Goal: Task Accomplishment & Management: Manage account settings

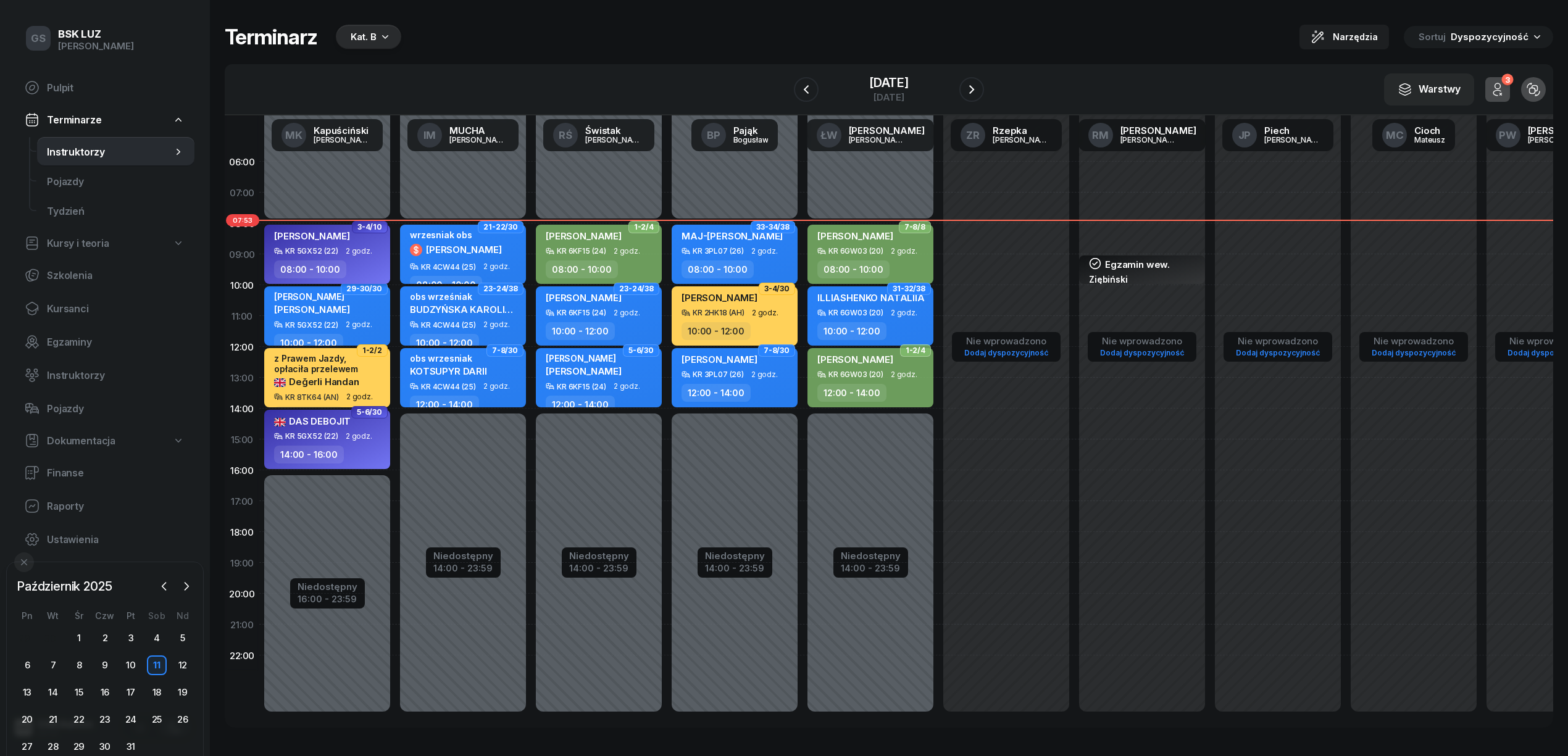
click at [317, 230] on div "[PERSON_NAME]" at bounding box center [312, 235] width 76 height 12
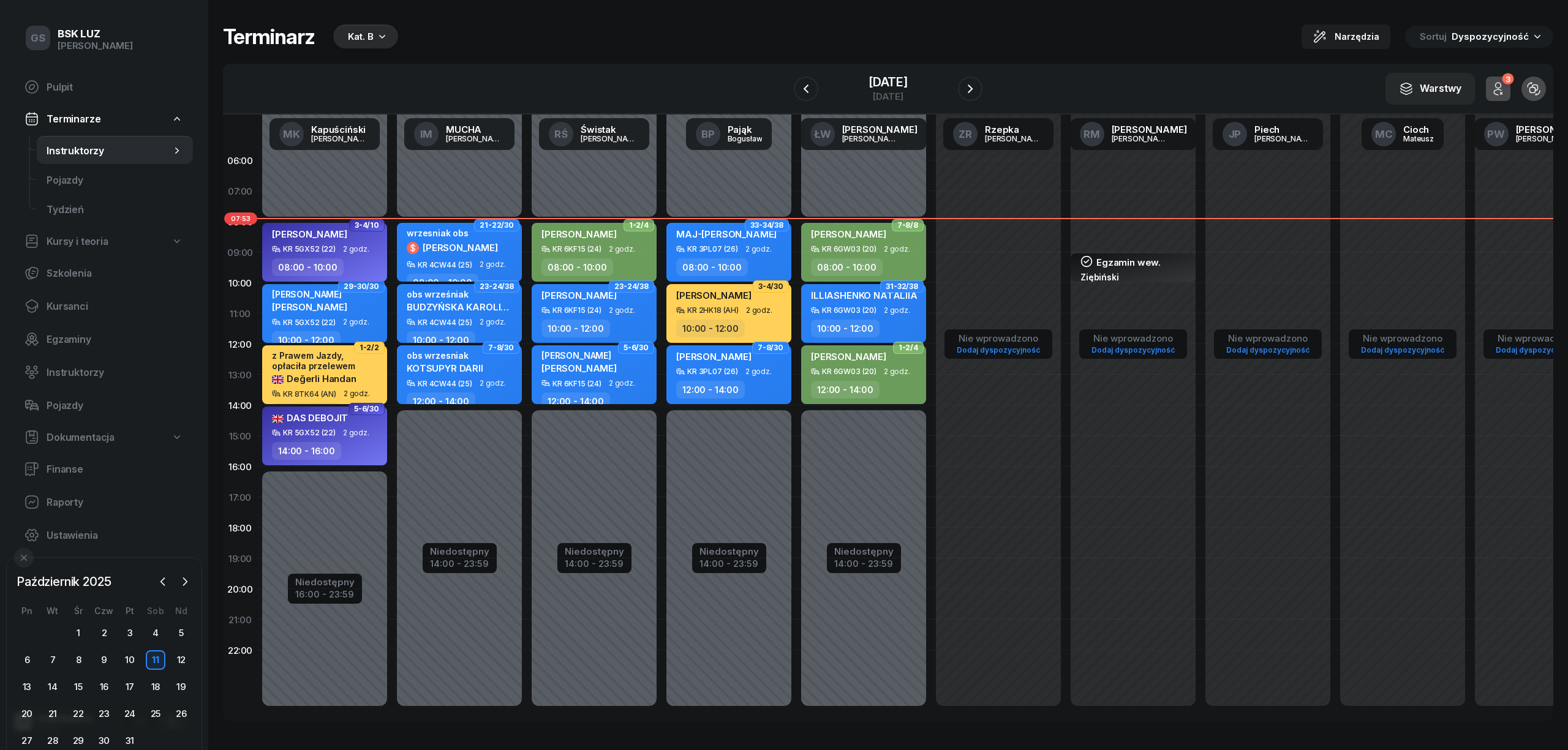
select select "08"
select select "10"
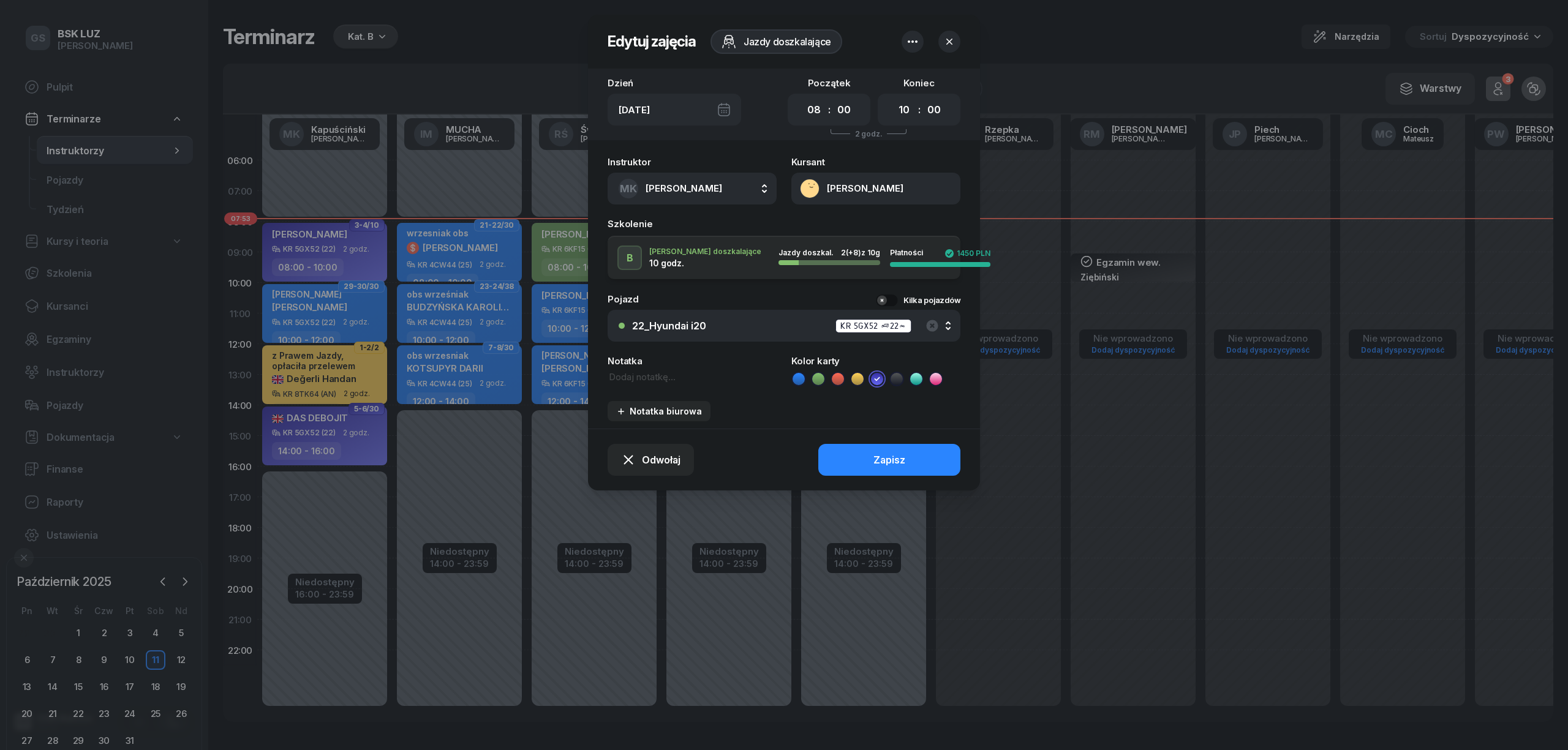
click at [810, 186] on button "[PERSON_NAME]" at bounding box center [875, 188] width 169 height 32
click at [1238, 558] on div at bounding box center [784, 375] width 1568 height 750
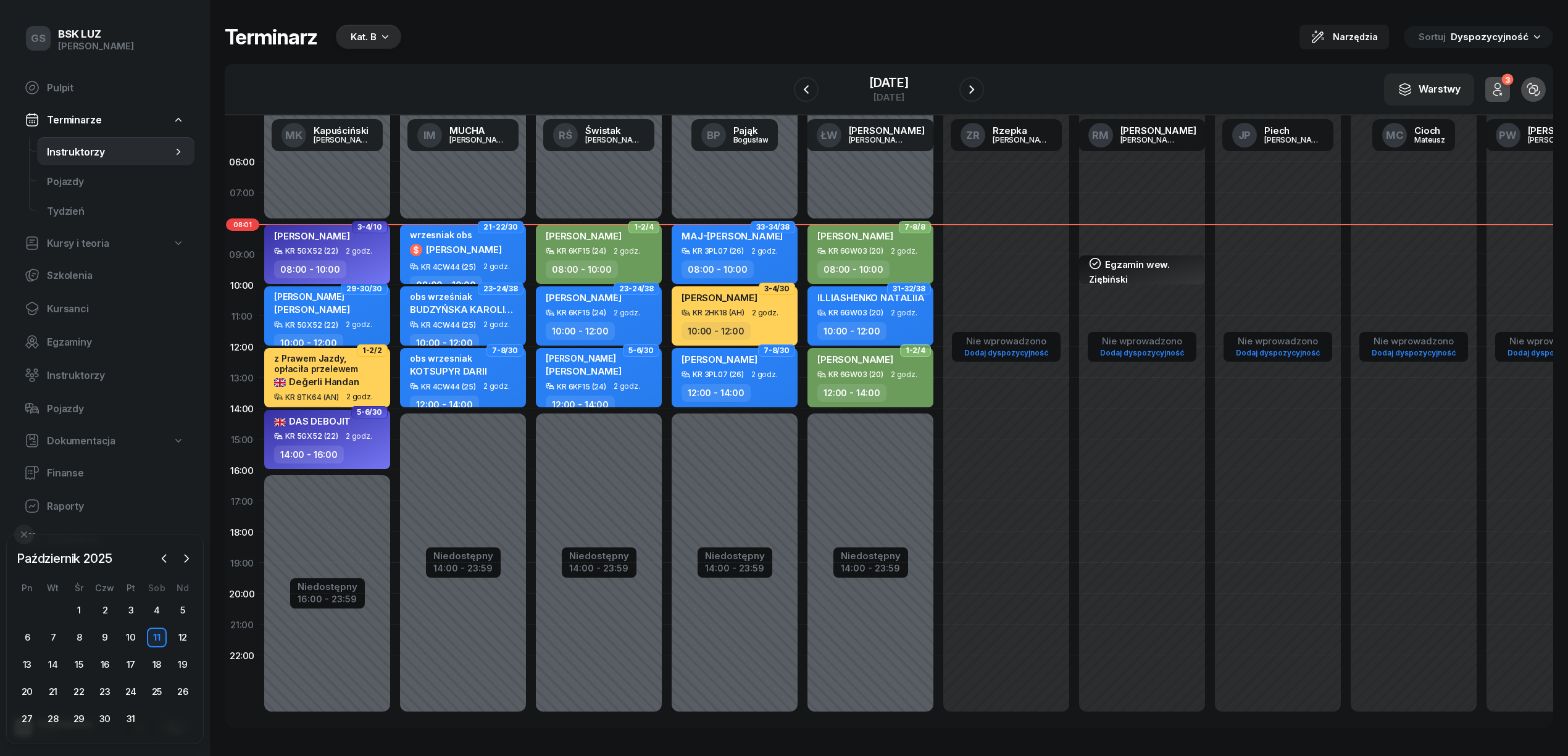
click at [301, 237] on span "[PERSON_NAME]" at bounding box center [312, 236] width 76 height 12
select select "08"
select select "10"
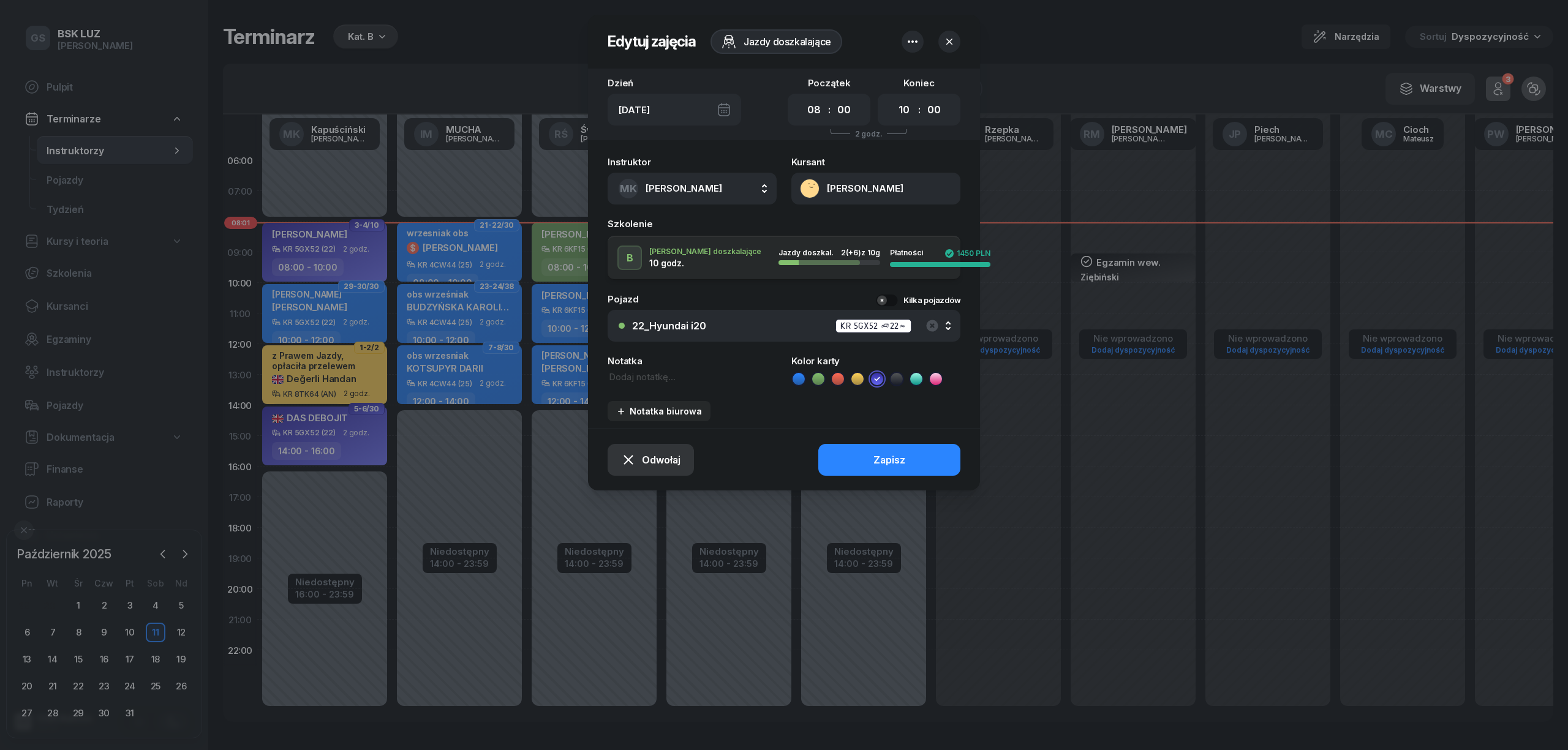
click at [645, 456] on span "Odwołaj" at bounding box center [662, 460] width 39 height 12
click at [625, 385] on div "Kursant odwołał" at bounding box center [630, 386] width 73 height 11
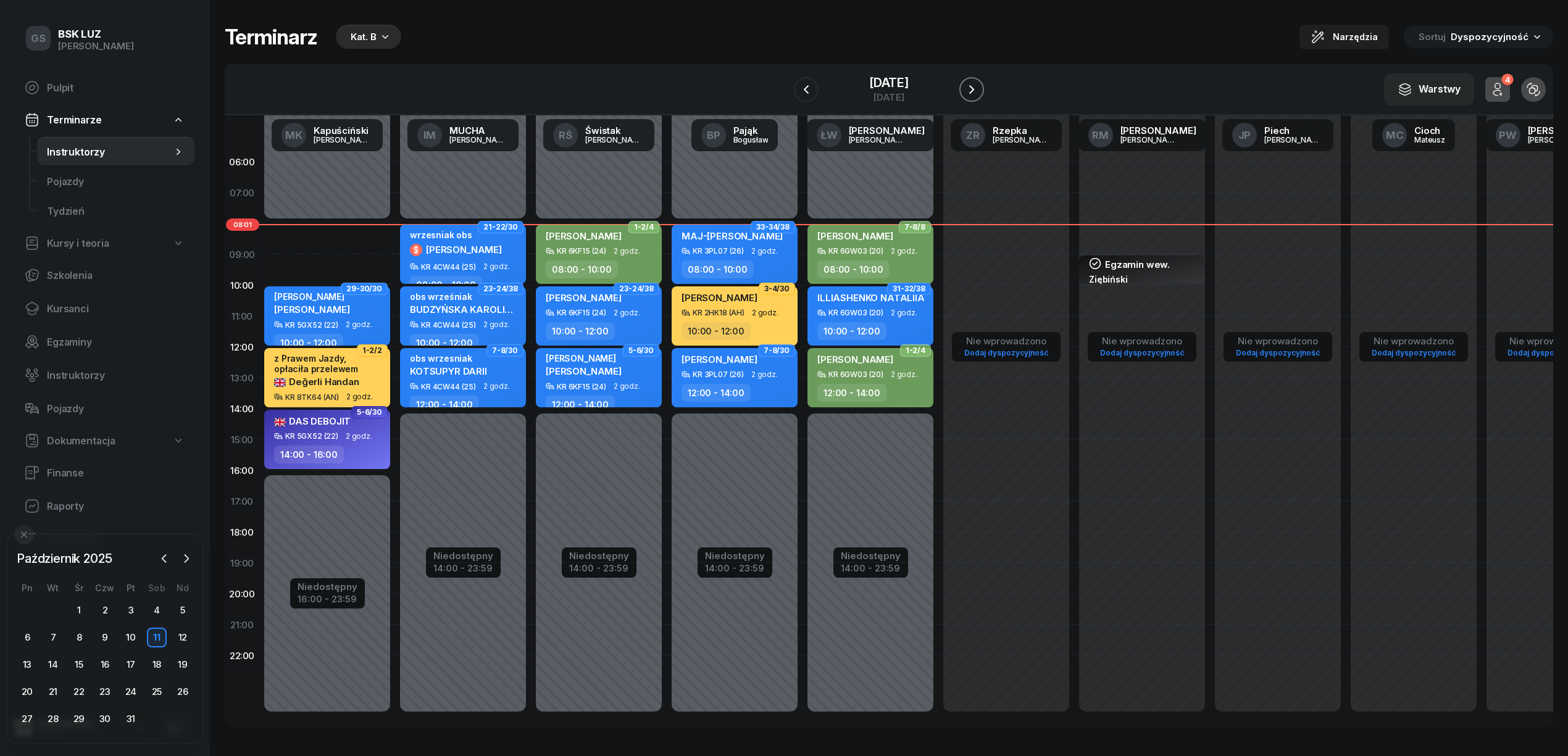
click at [979, 93] on icon "button" at bounding box center [972, 89] width 15 height 15
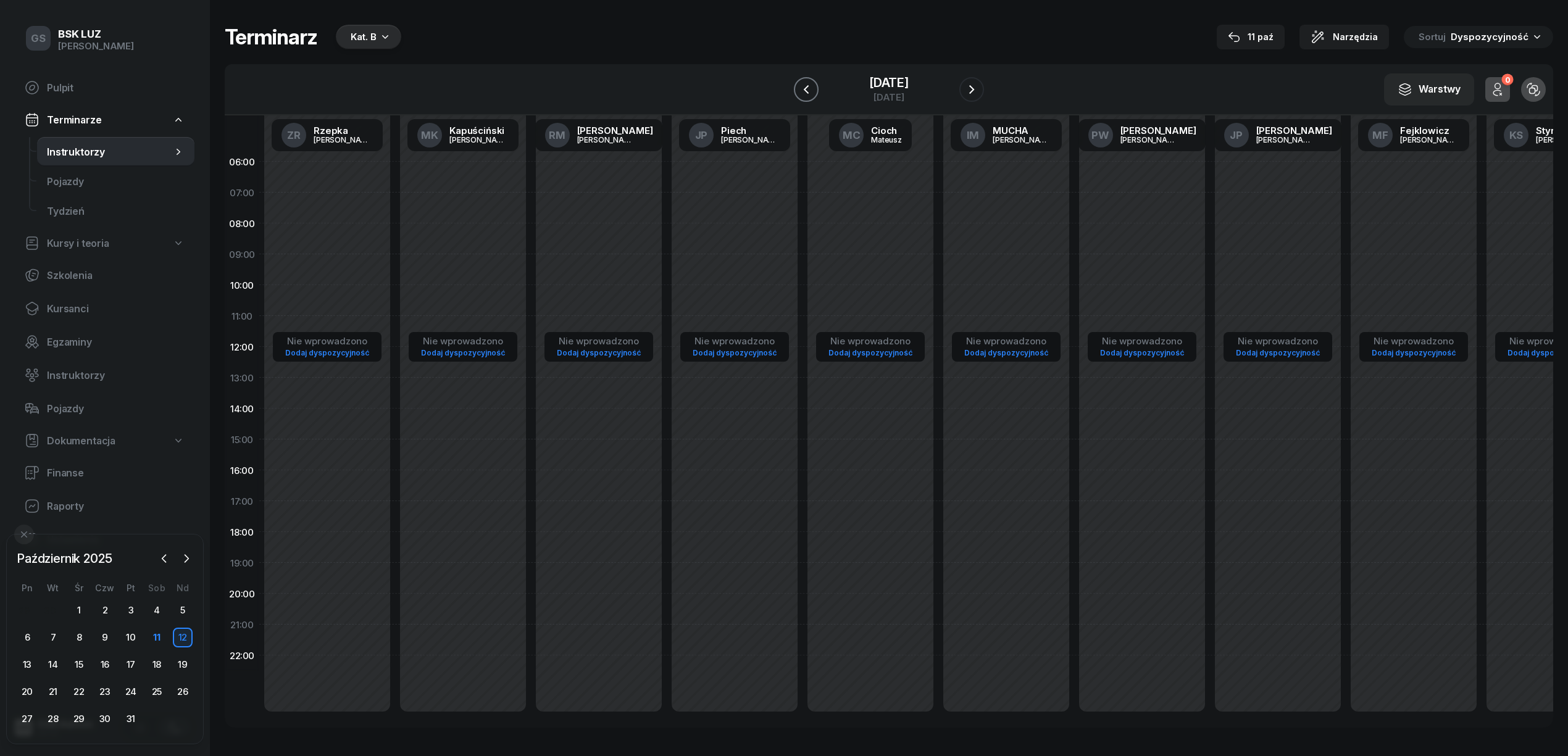
click at [796, 98] on button "button" at bounding box center [807, 89] width 25 height 25
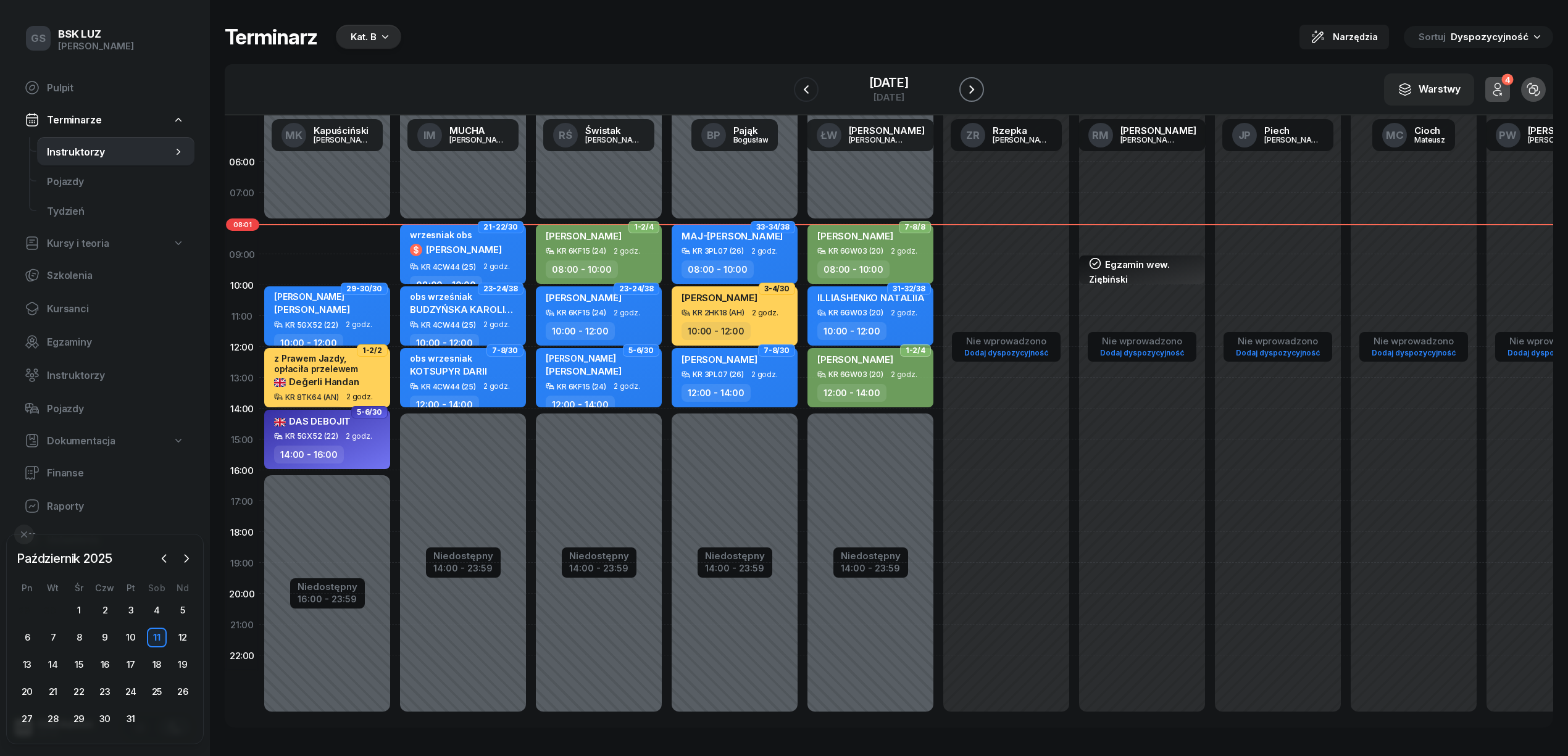
click at [984, 97] on button "button" at bounding box center [972, 89] width 25 height 25
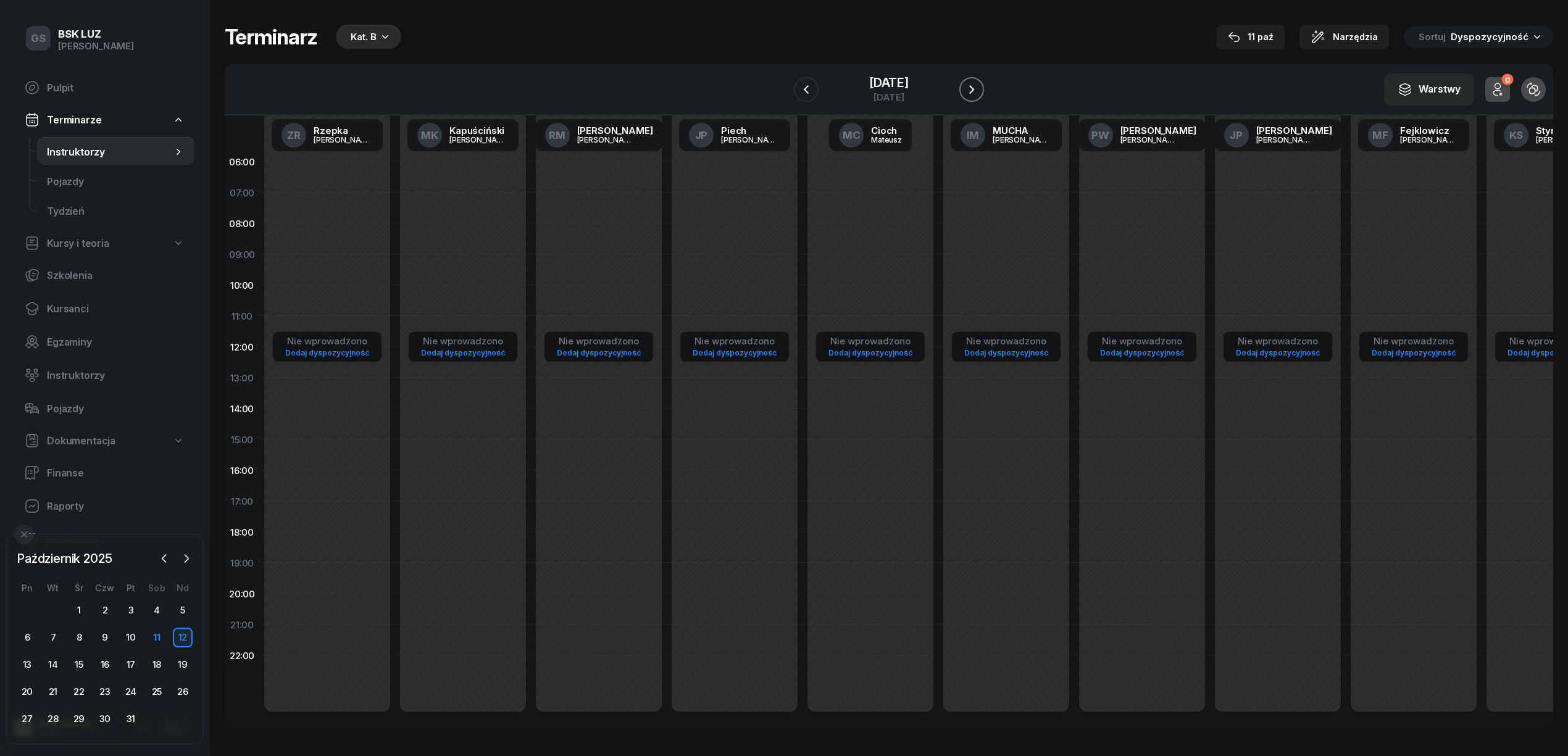
click at [984, 97] on button "button" at bounding box center [972, 89] width 25 height 25
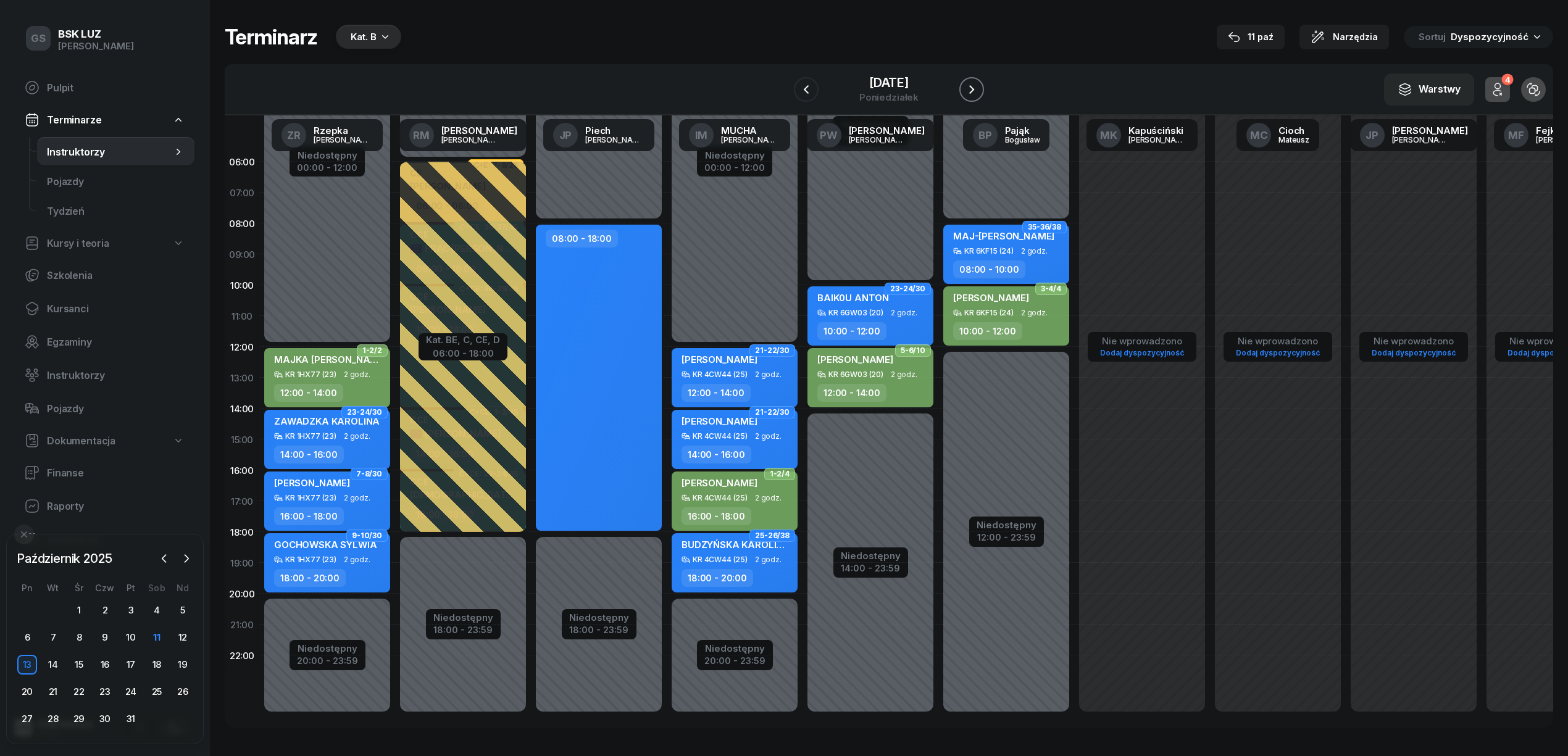
click at [984, 97] on button "button" at bounding box center [972, 89] width 25 height 25
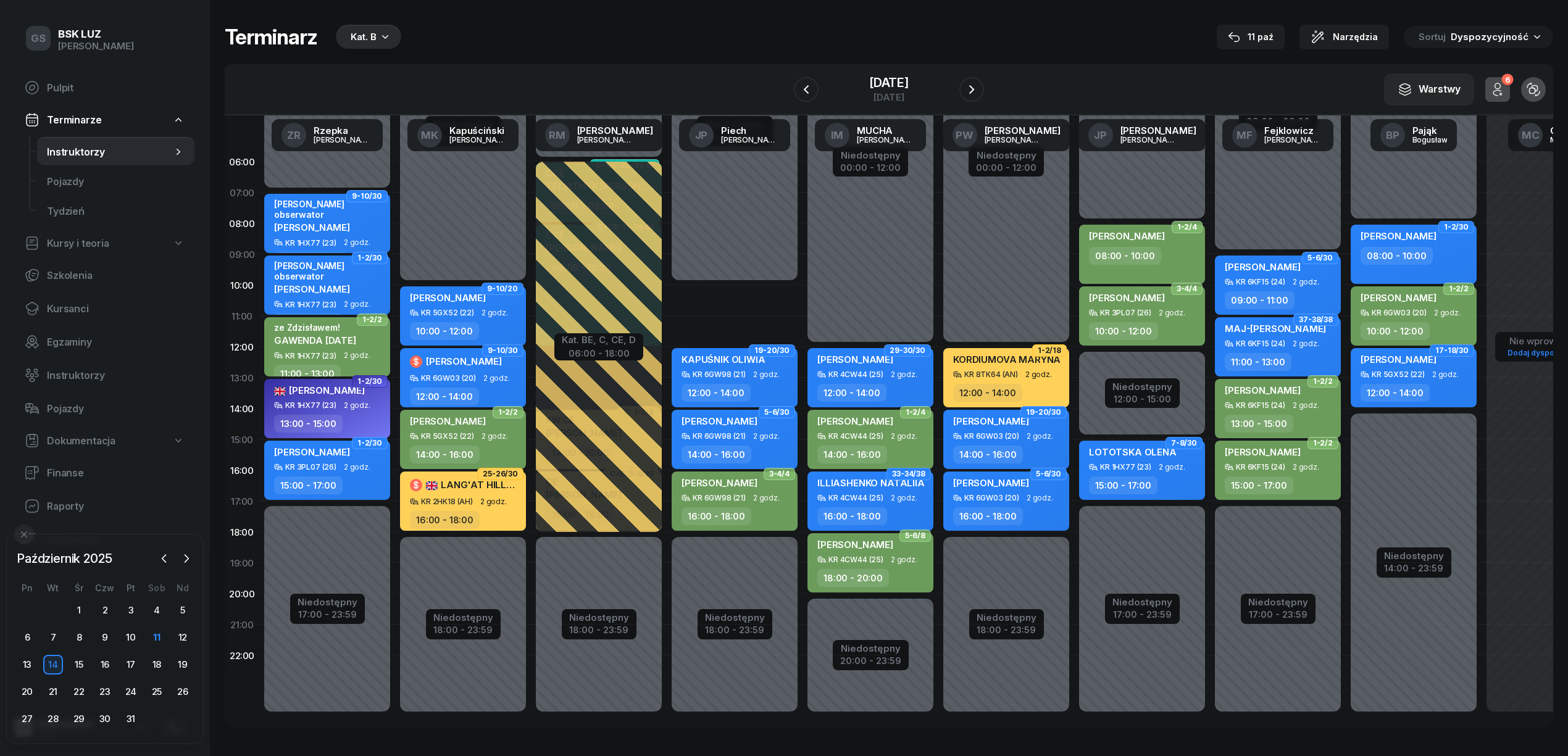
click at [1129, 457] on span "LOTOTSKA OLENA" at bounding box center [1133, 452] width 87 height 12
select select "15"
select select "17"
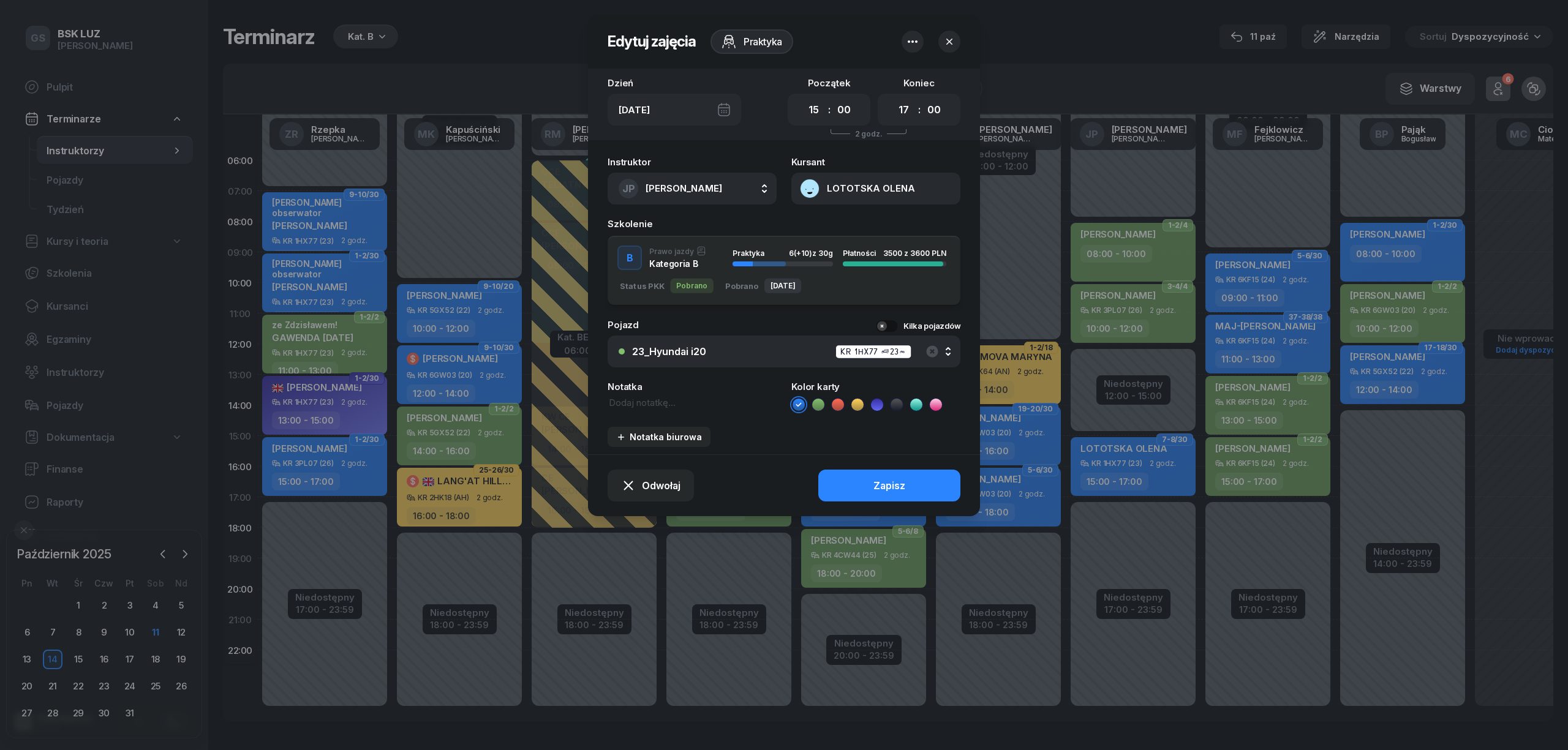
click at [805, 191] on button "LOTOTSKA OLENA" at bounding box center [875, 188] width 169 height 32
click at [842, 224] on div "Otwórz profil" at bounding box center [831, 228] width 60 height 11
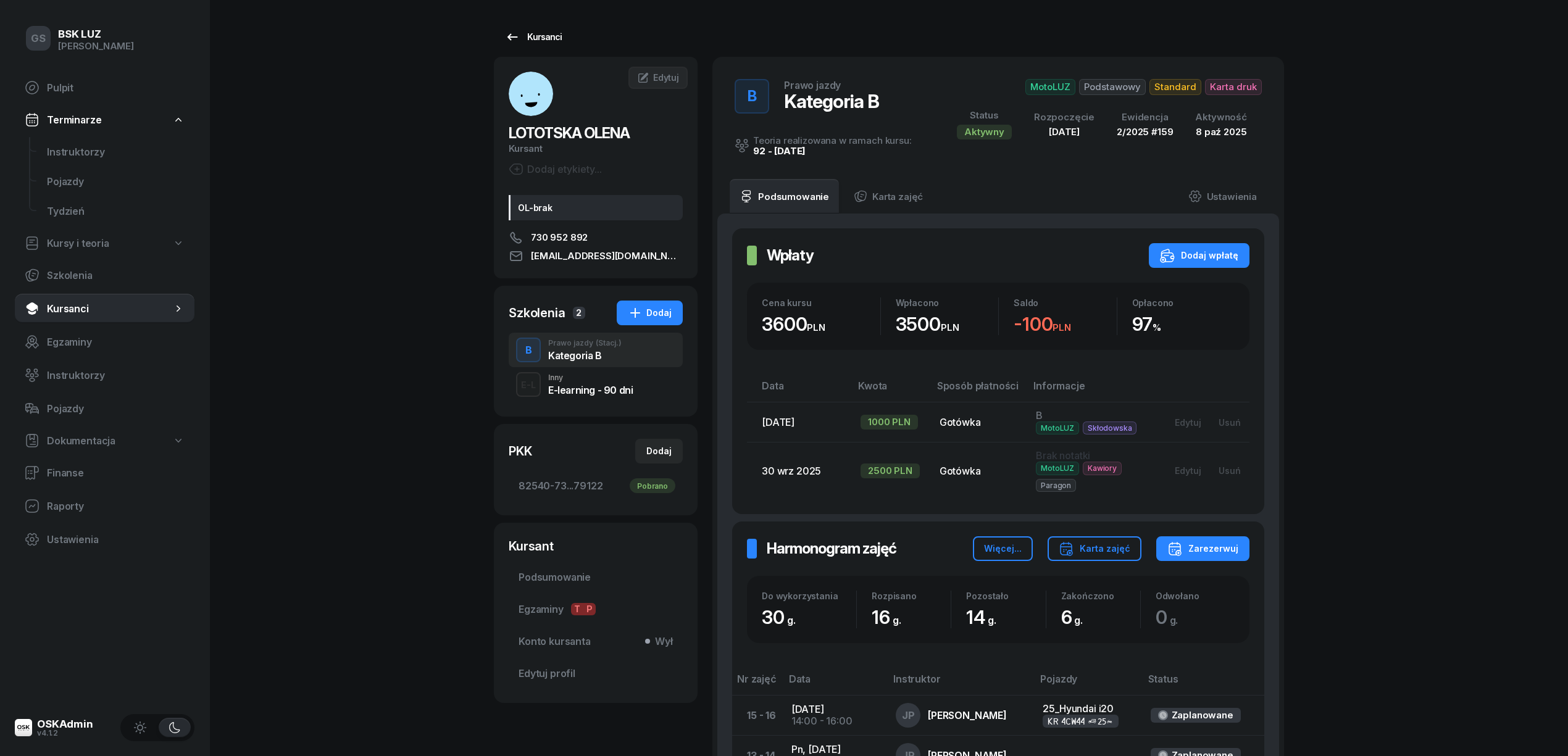
click at [548, 35] on div "Kursanci" at bounding box center [533, 37] width 57 height 15
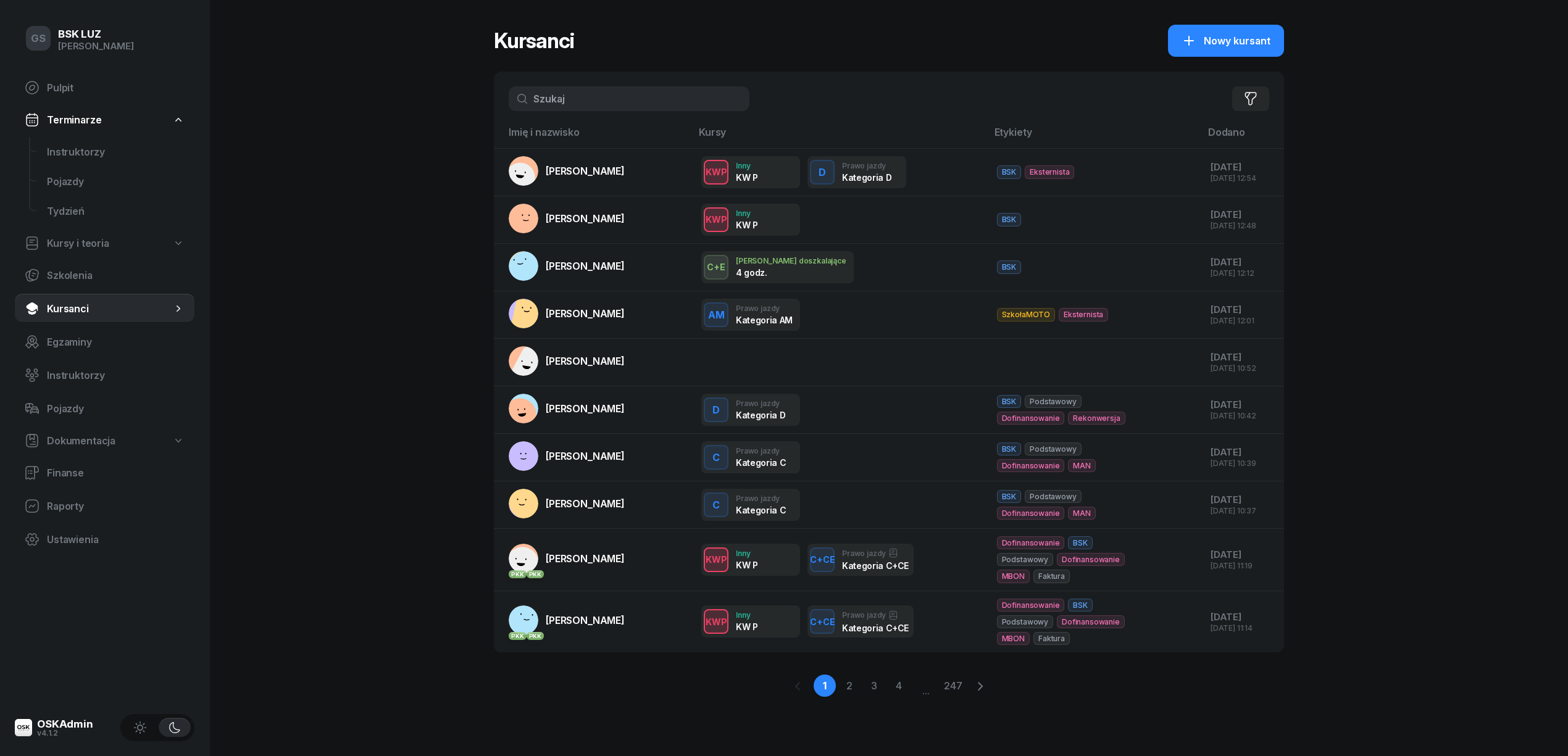
click at [64, 125] on span "Terminarze" at bounding box center [74, 120] width 54 height 12
click at [72, 122] on span "Terminarze" at bounding box center [74, 120] width 54 height 12
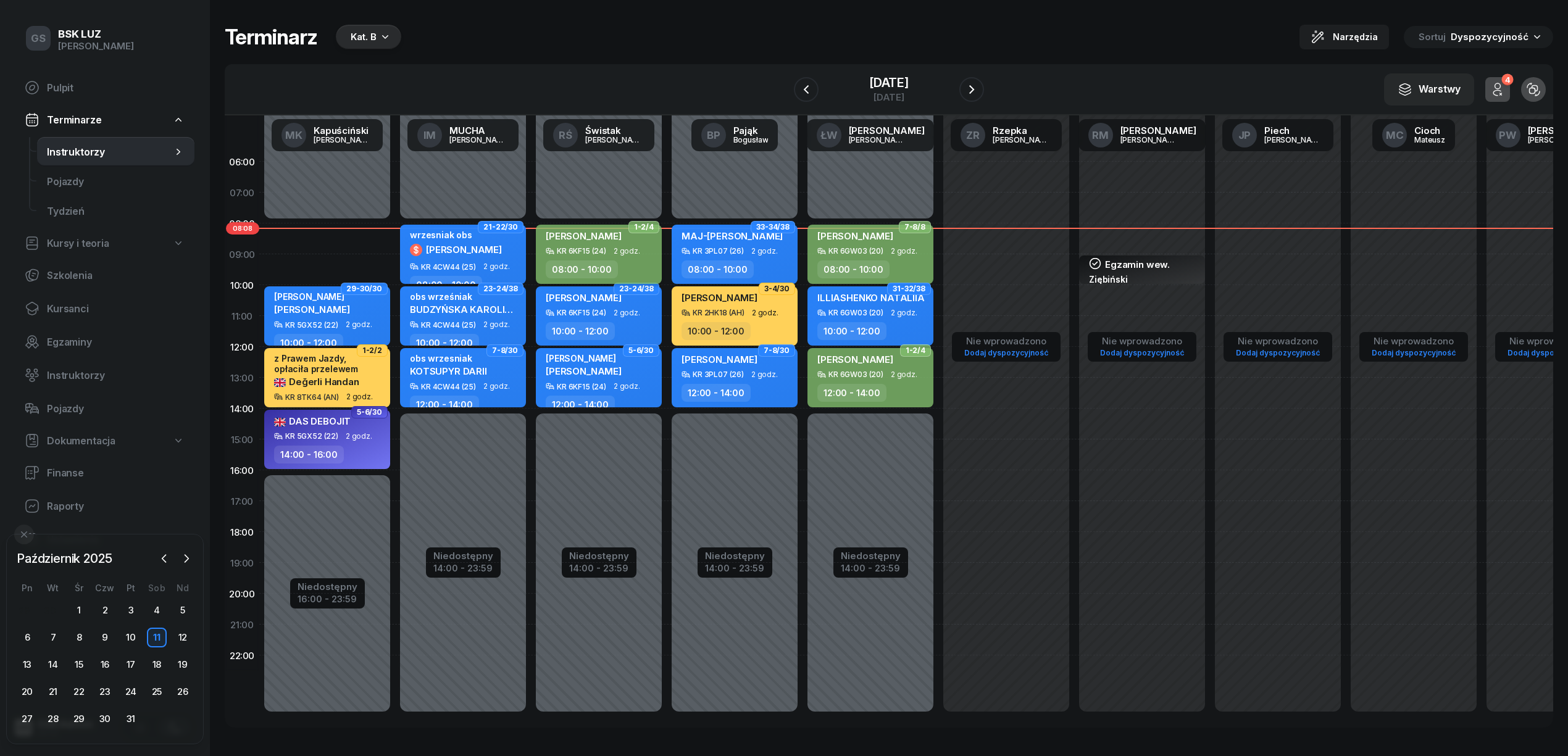
click at [588, 233] on span "[PERSON_NAME]" at bounding box center [583, 236] width 76 height 12
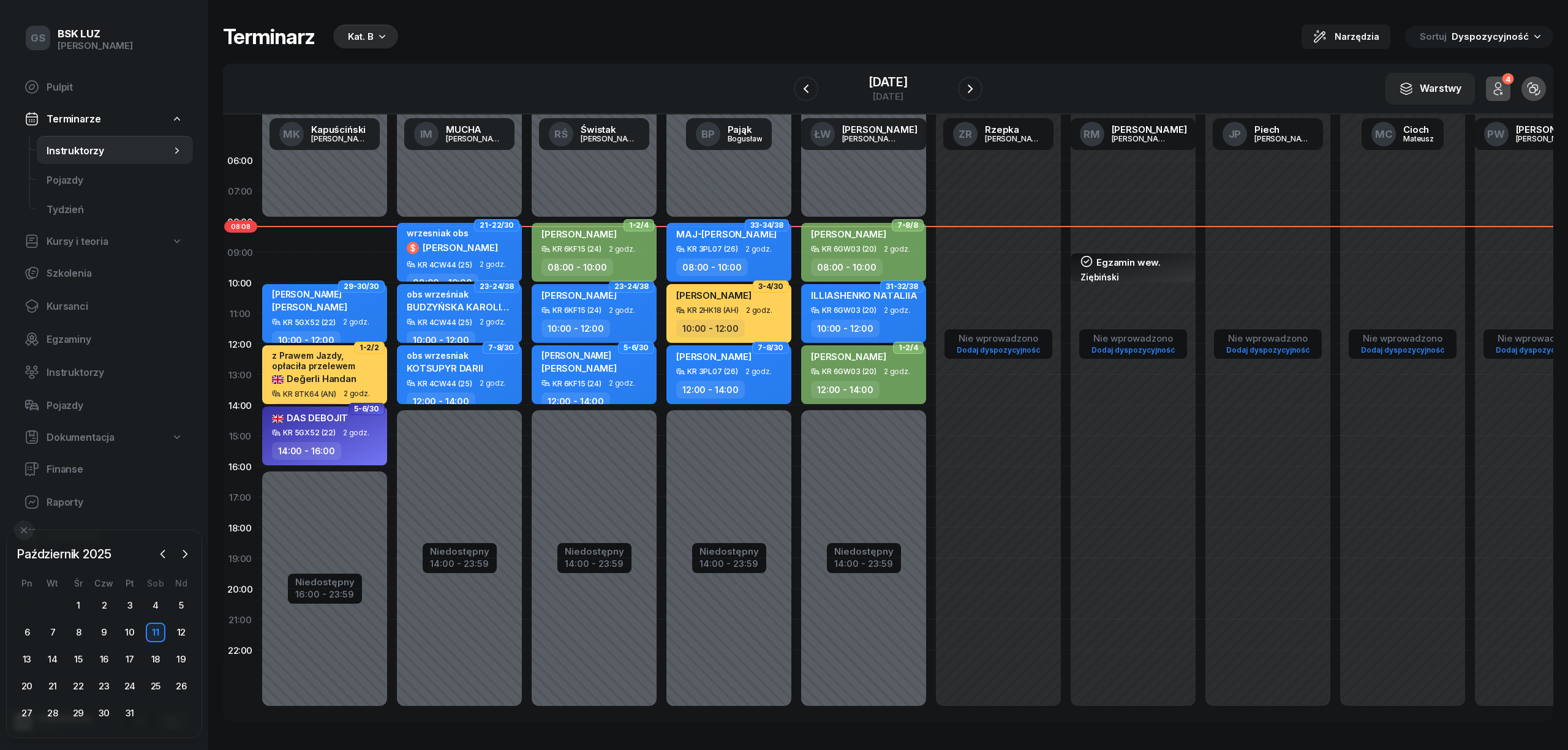
select select "08"
select select "10"
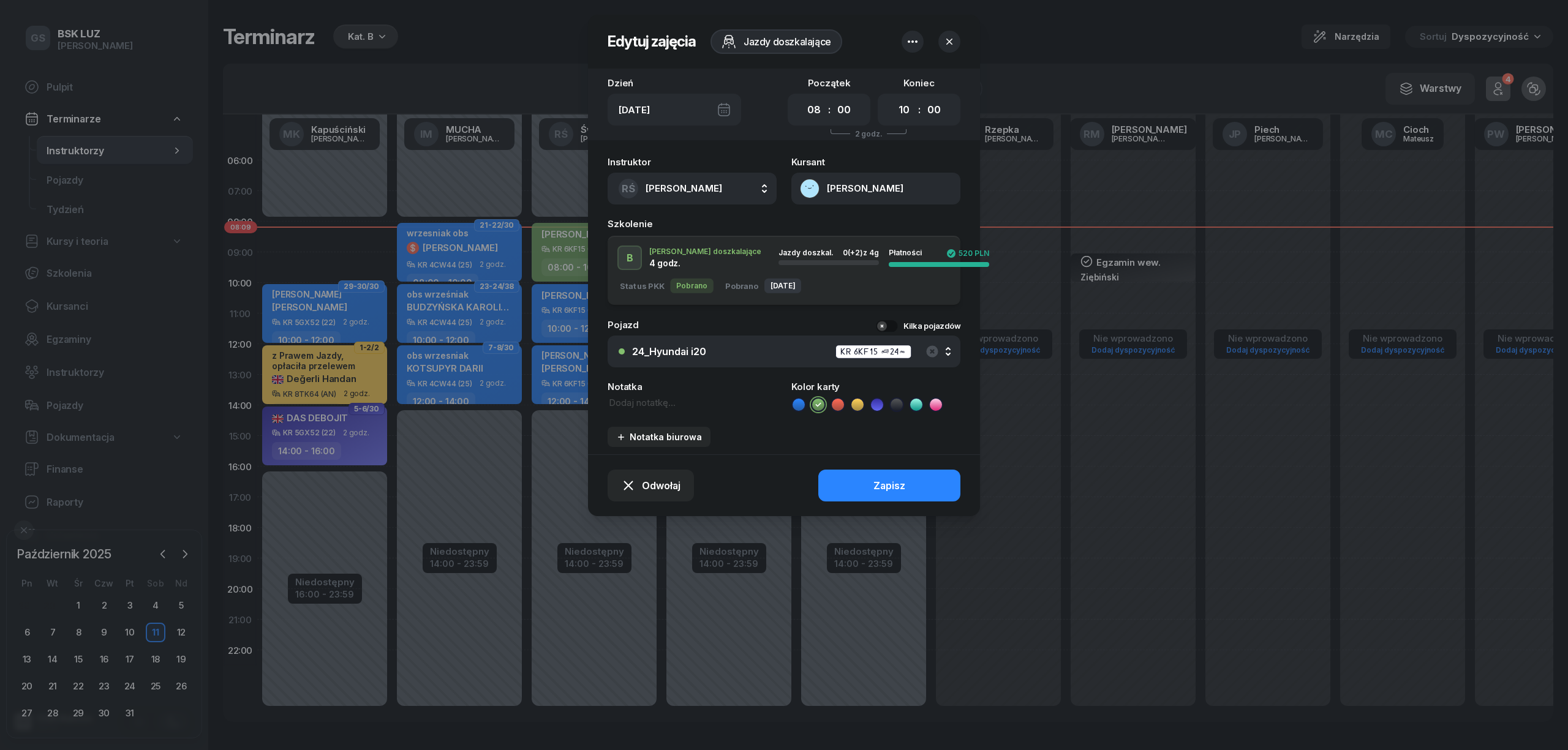
click at [949, 40] on icon "button" at bounding box center [949, 41] width 6 height 6
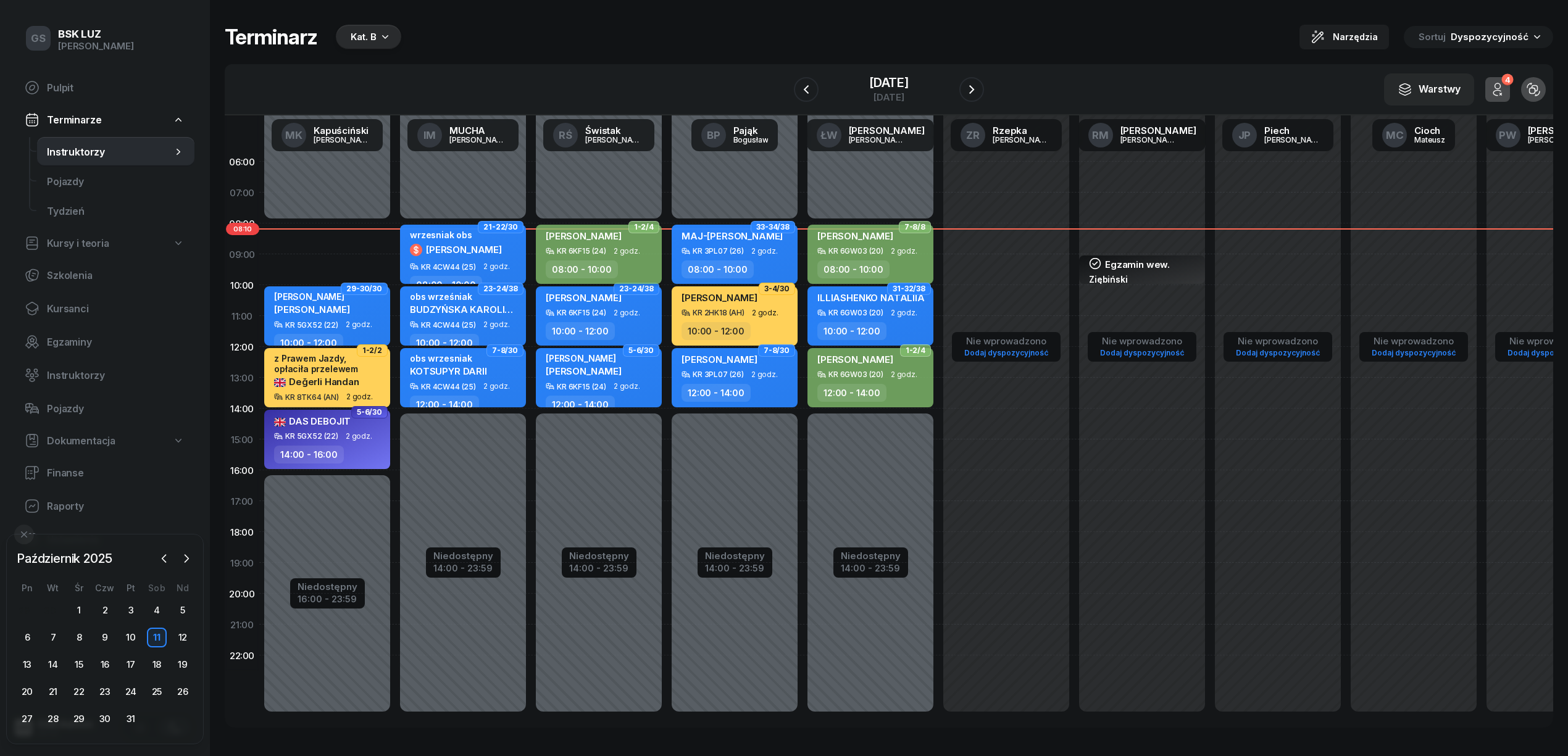
click at [577, 231] on span "[PERSON_NAME]" at bounding box center [583, 236] width 76 height 12
select select "08"
select select "10"
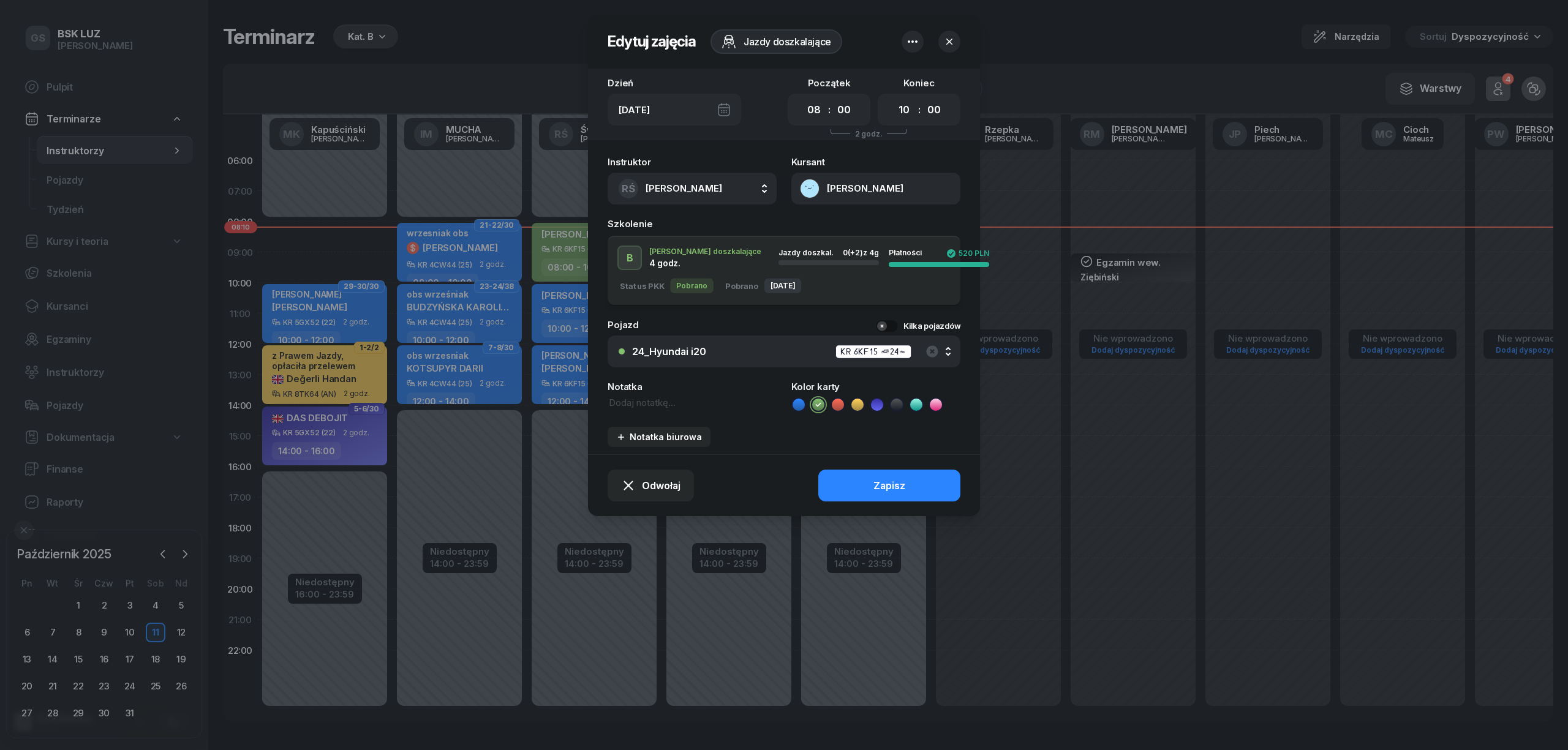
click at [814, 188] on button "[PERSON_NAME]" at bounding box center [875, 188] width 169 height 32
click at [838, 229] on div "Otwórz profil" at bounding box center [831, 228] width 60 height 11
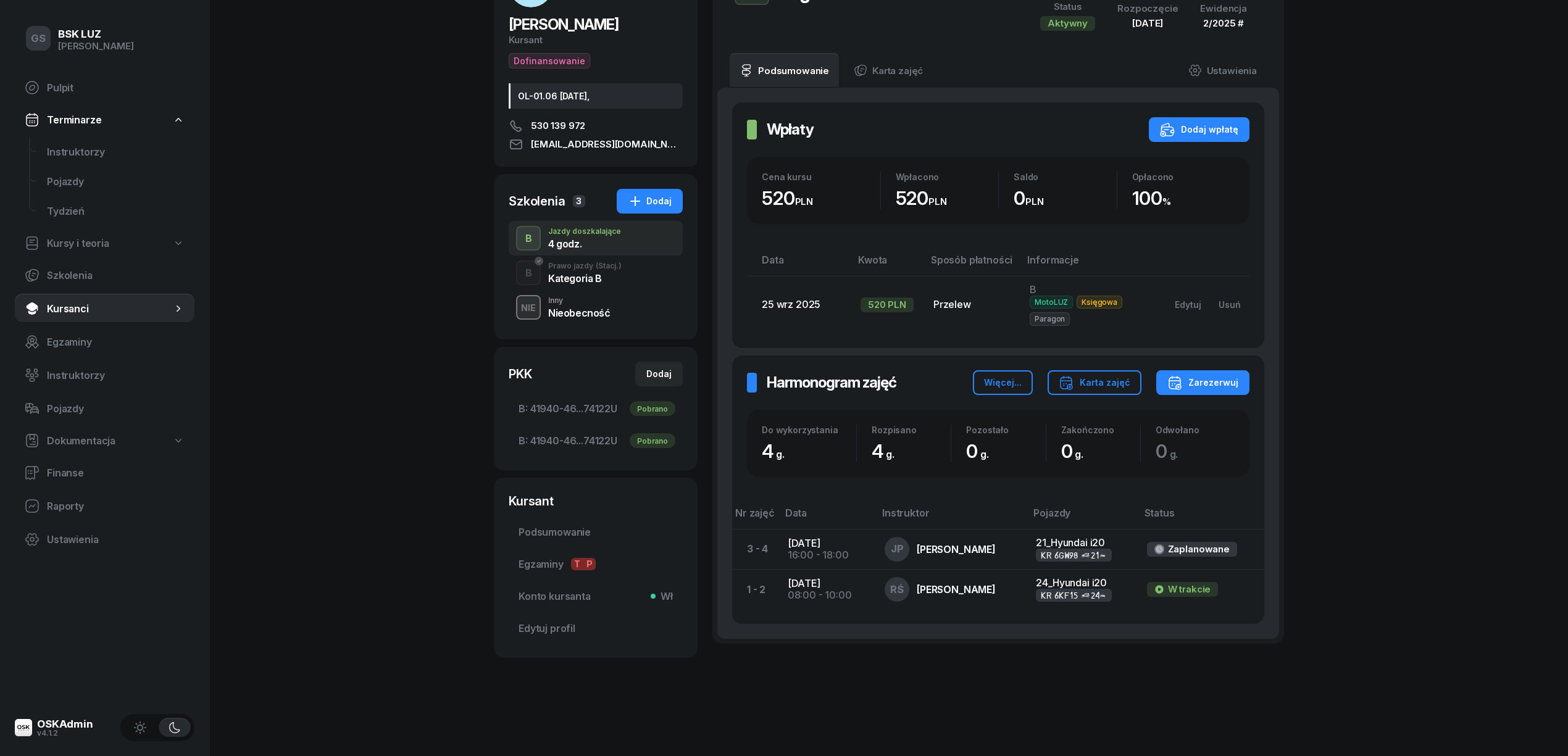
scroll to position [117, 0]
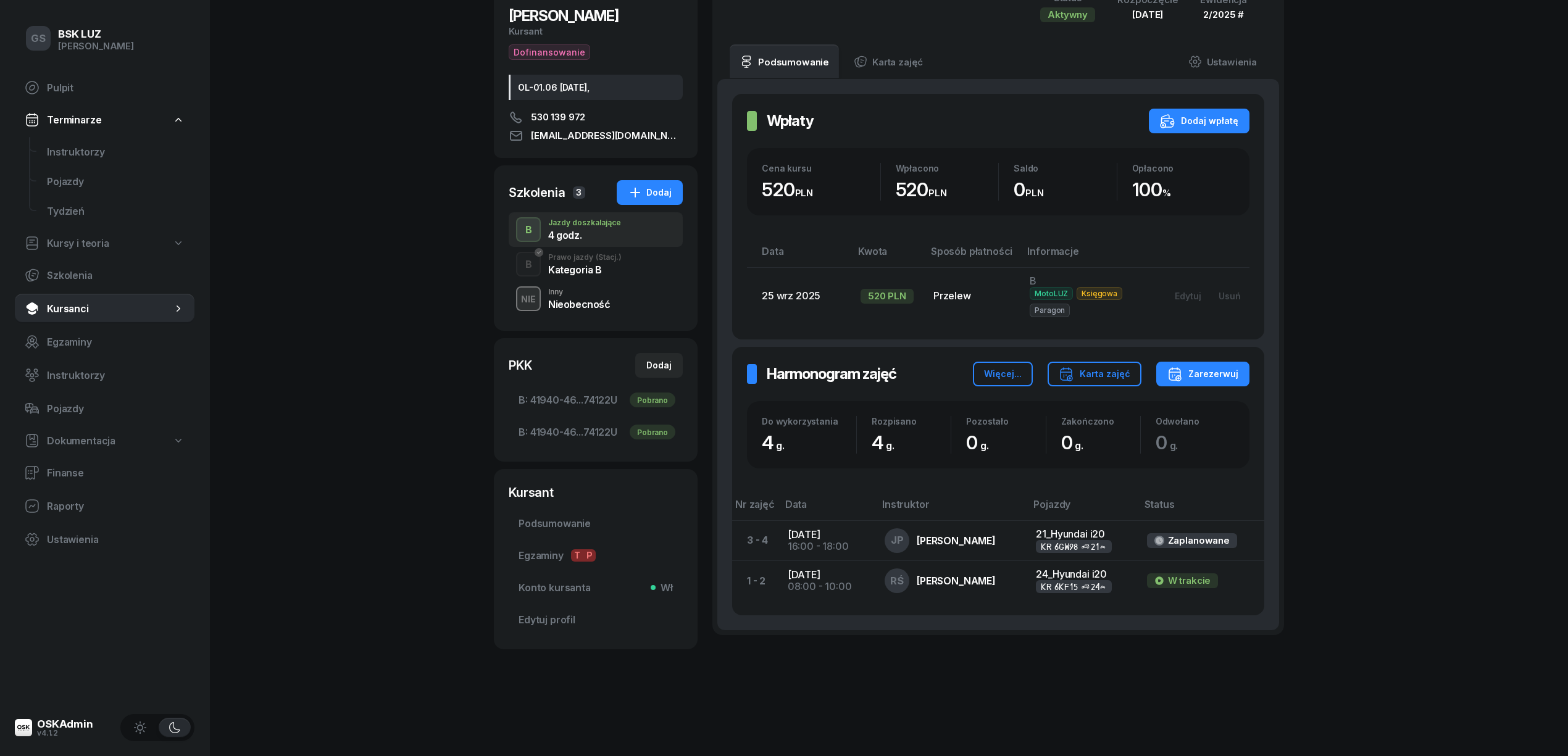
click at [70, 126] on link "Terminarze" at bounding box center [104, 120] width 179 height 27
click at [72, 123] on span "Terminarze" at bounding box center [74, 120] width 54 height 12
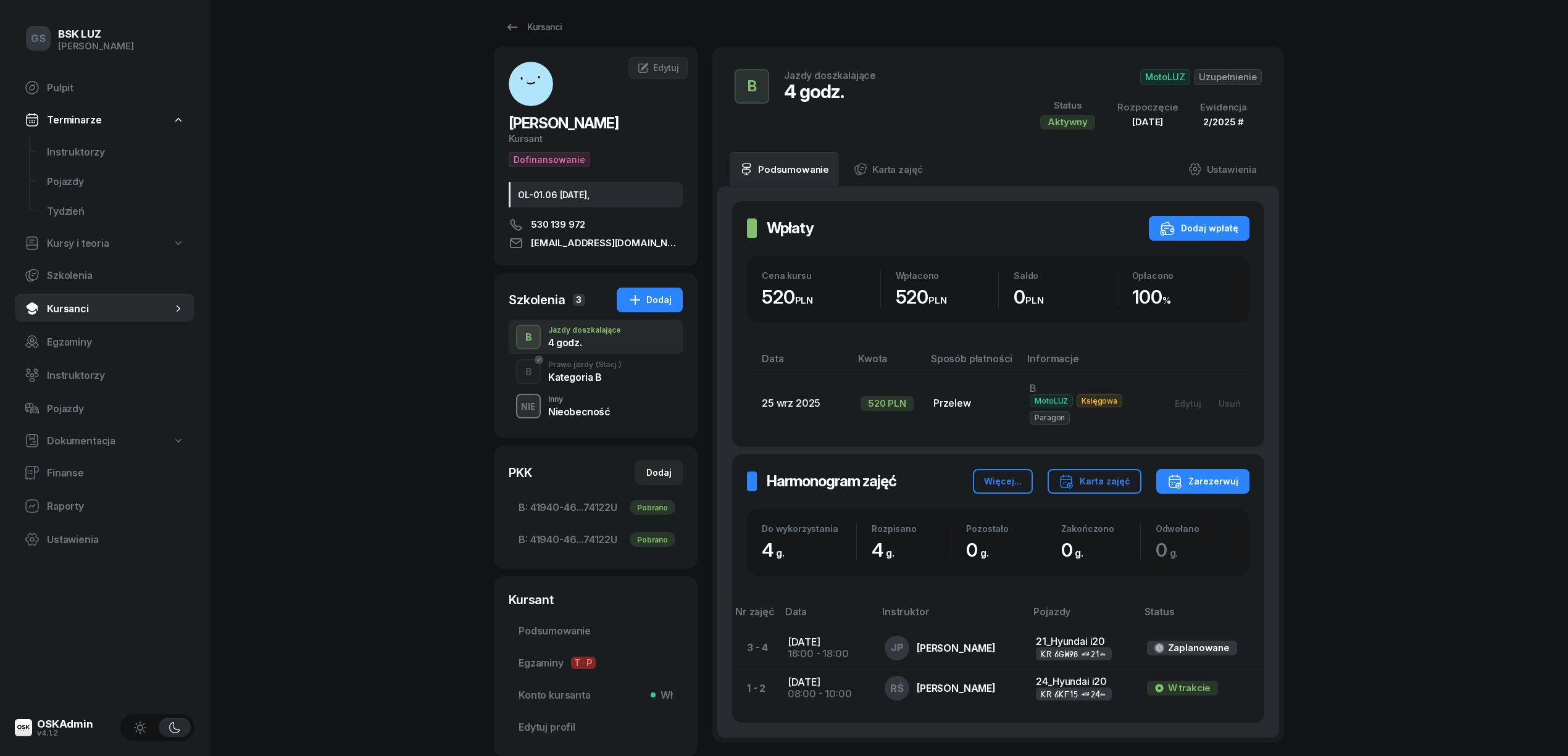
scroll to position [0, 0]
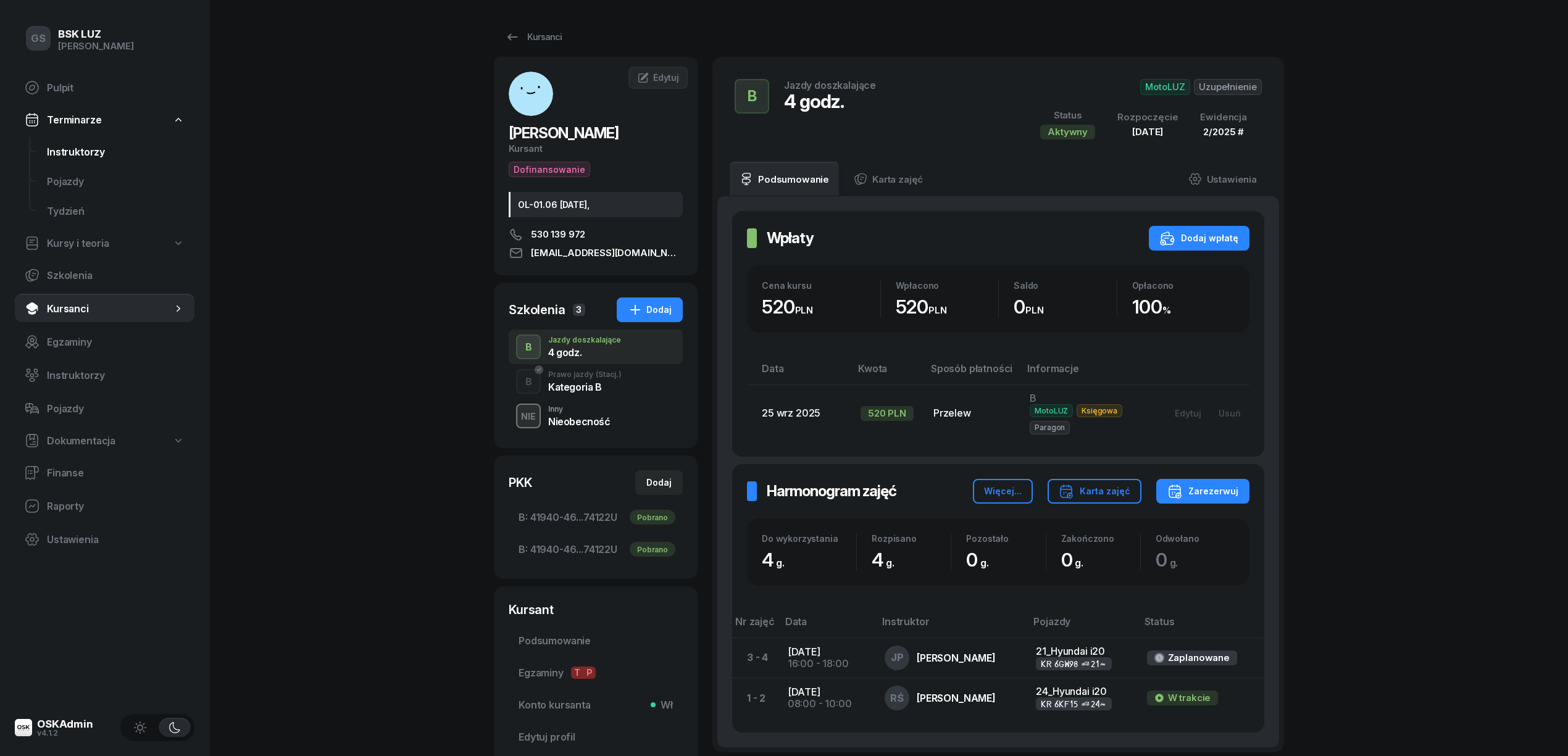
click at [55, 155] on span "Instruktorzy" at bounding box center [115, 152] width 138 height 12
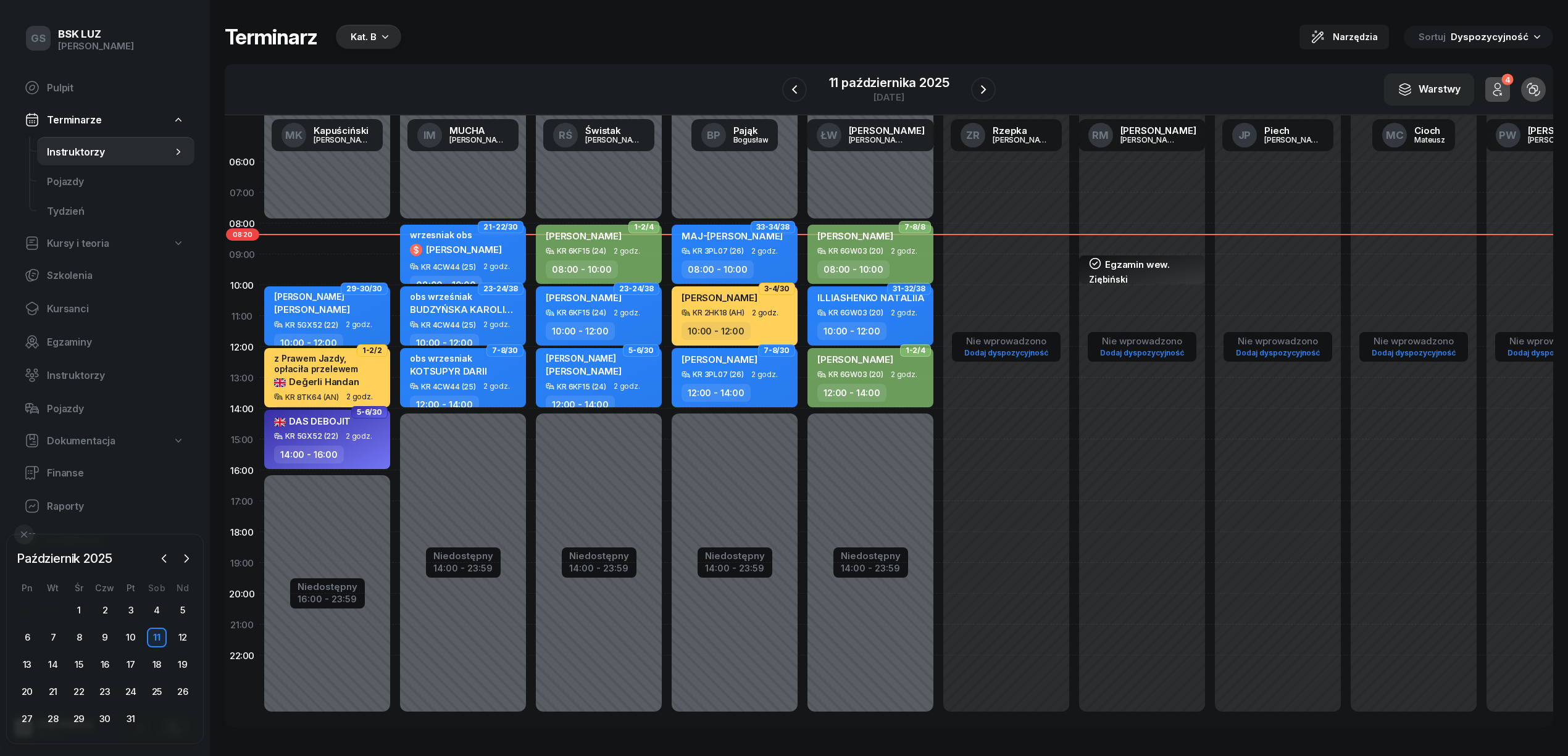
click at [853, 234] on span "[PERSON_NAME]" at bounding box center [855, 236] width 76 height 12
select select "08"
select select "10"
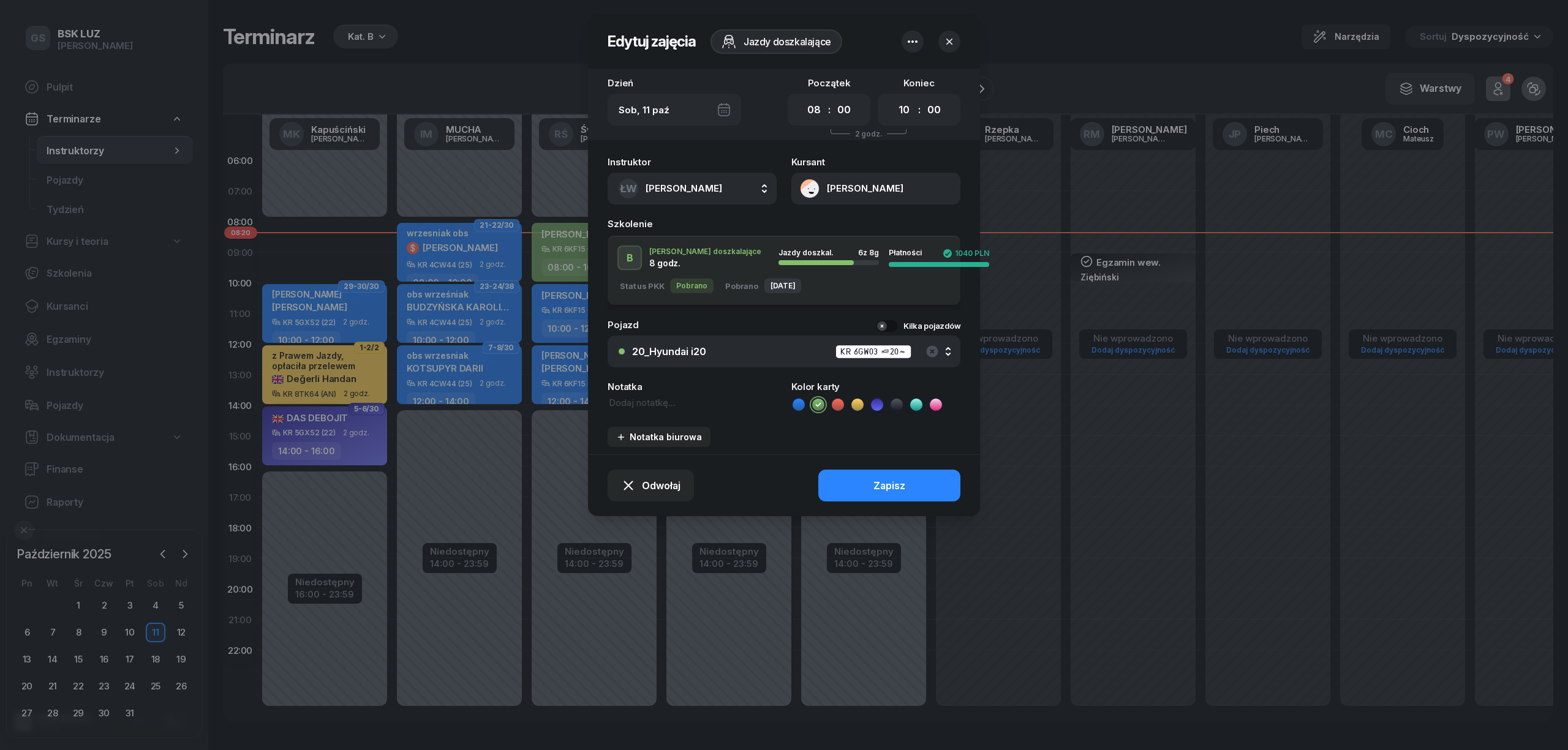
click at [805, 188] on button "[PERSON_NAME]" at bounding box center [875, 188] width 169 height 32
click at [832, 219] on link "Otwórz profil" at bounding box center [875, 229] width 161 height 27
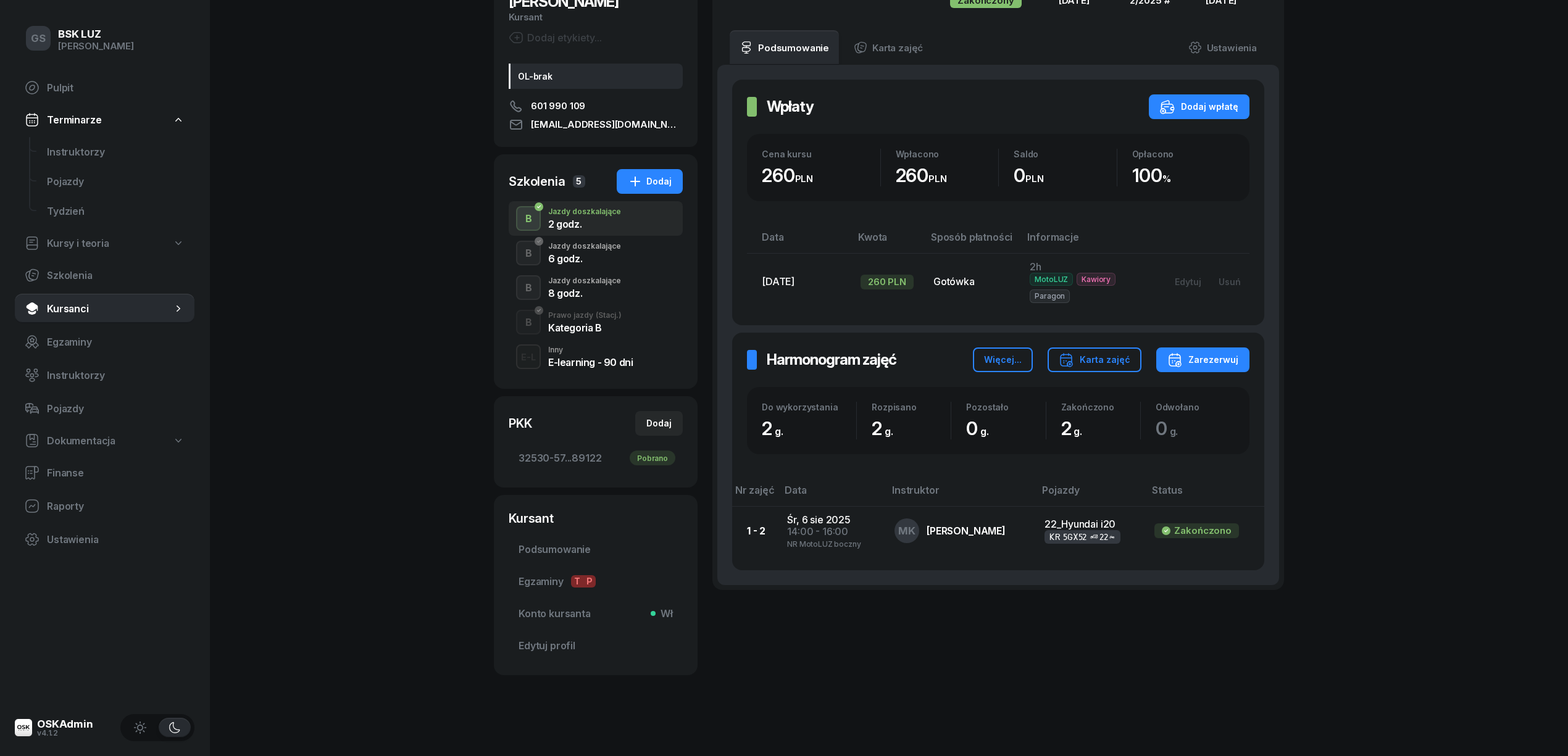
scroll to position [134, 0]
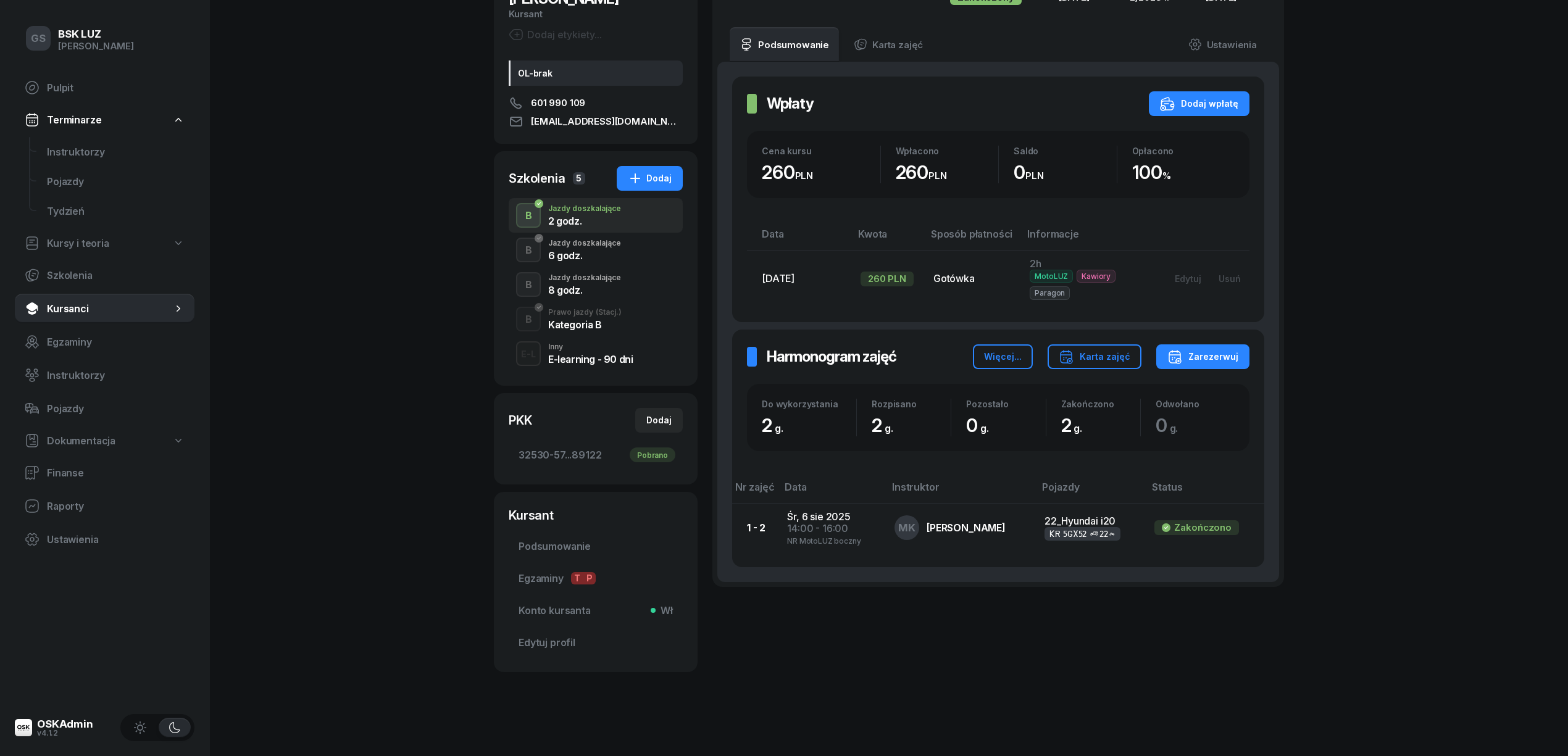
click at [568, 235] on div "B Jazdy doszkalające 6 godz." at bounding box center [596, 250] width 174 height 35
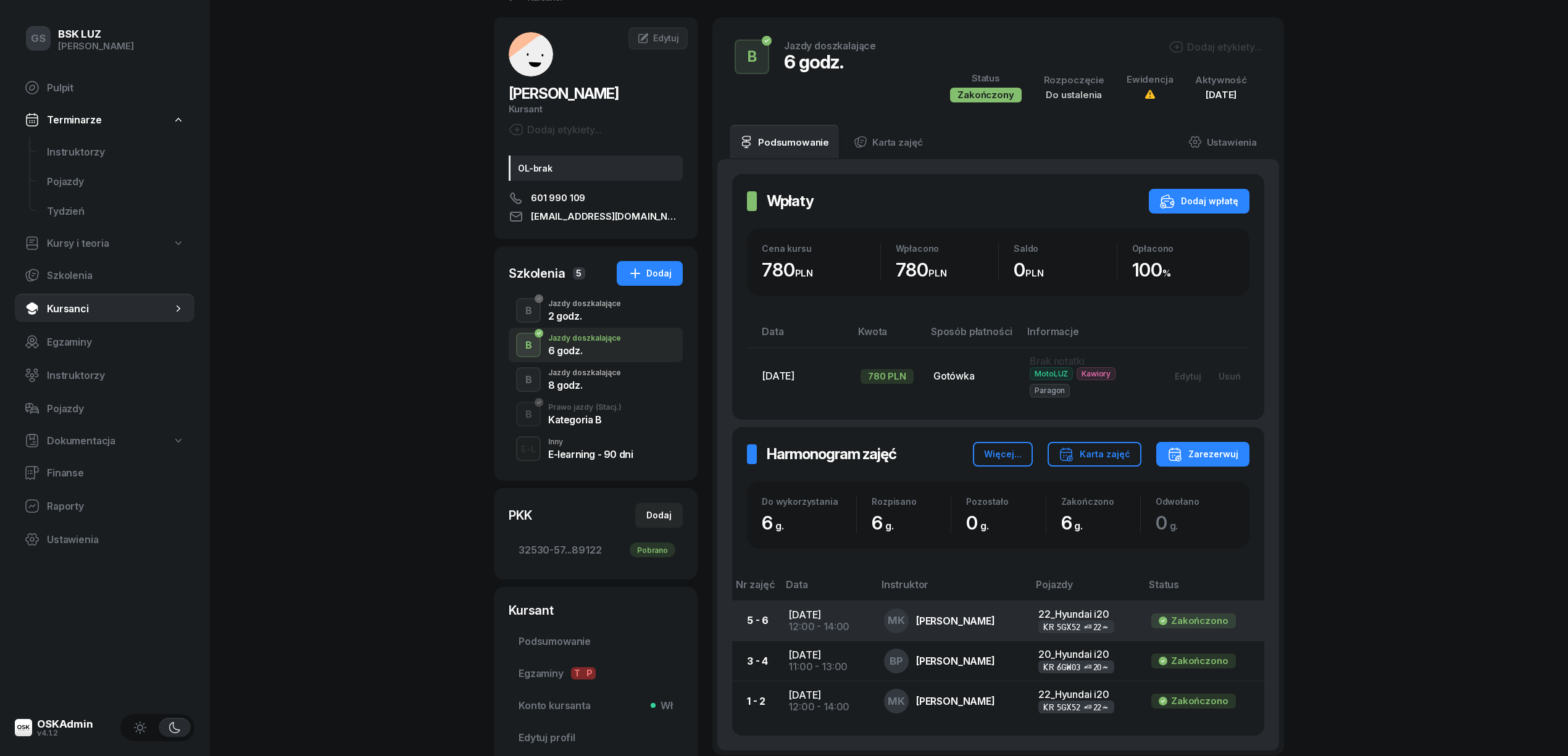
scroll to position [161, 0]
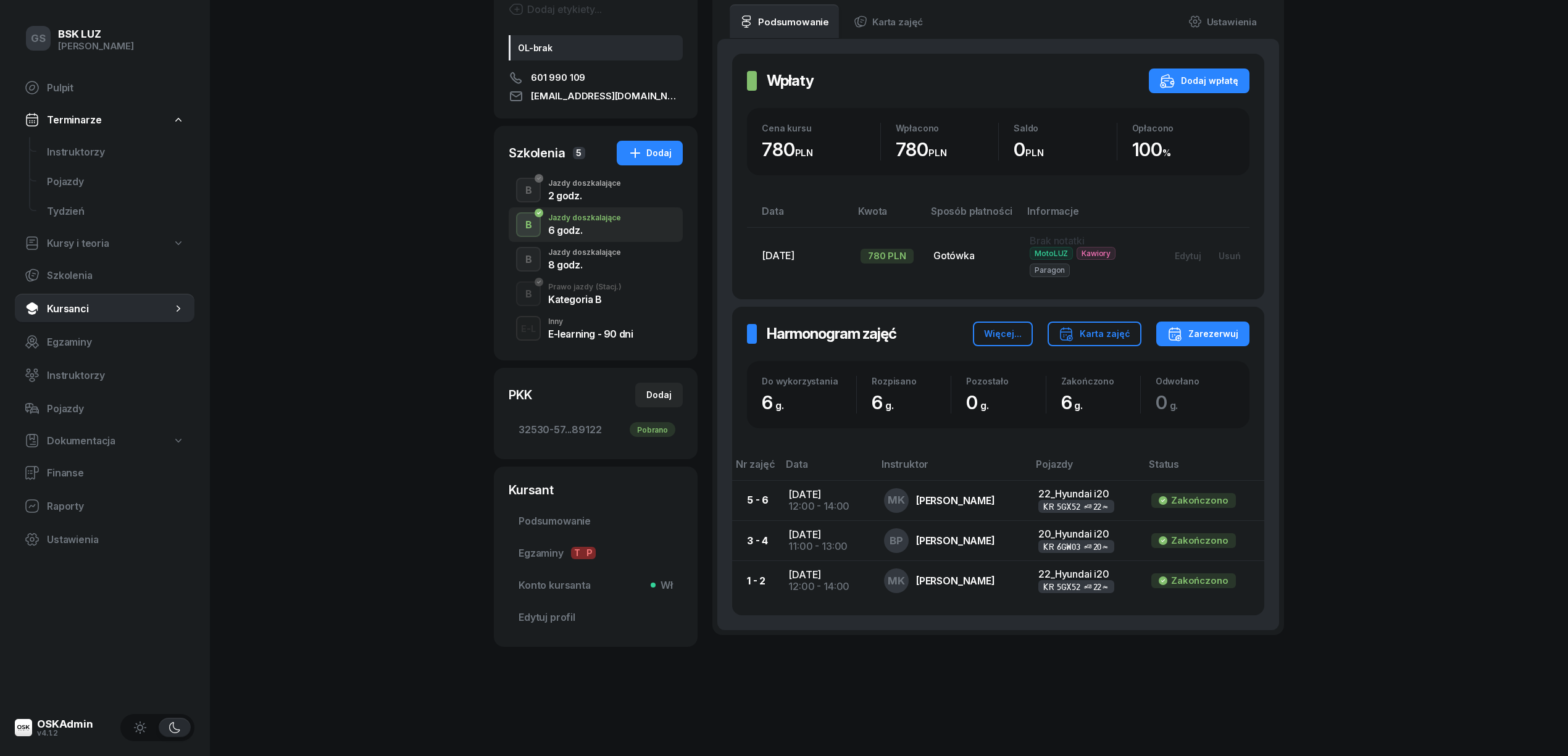
click at [564, 265] on div "8 godz." at bounding box center [585, 264] width 73 height 10
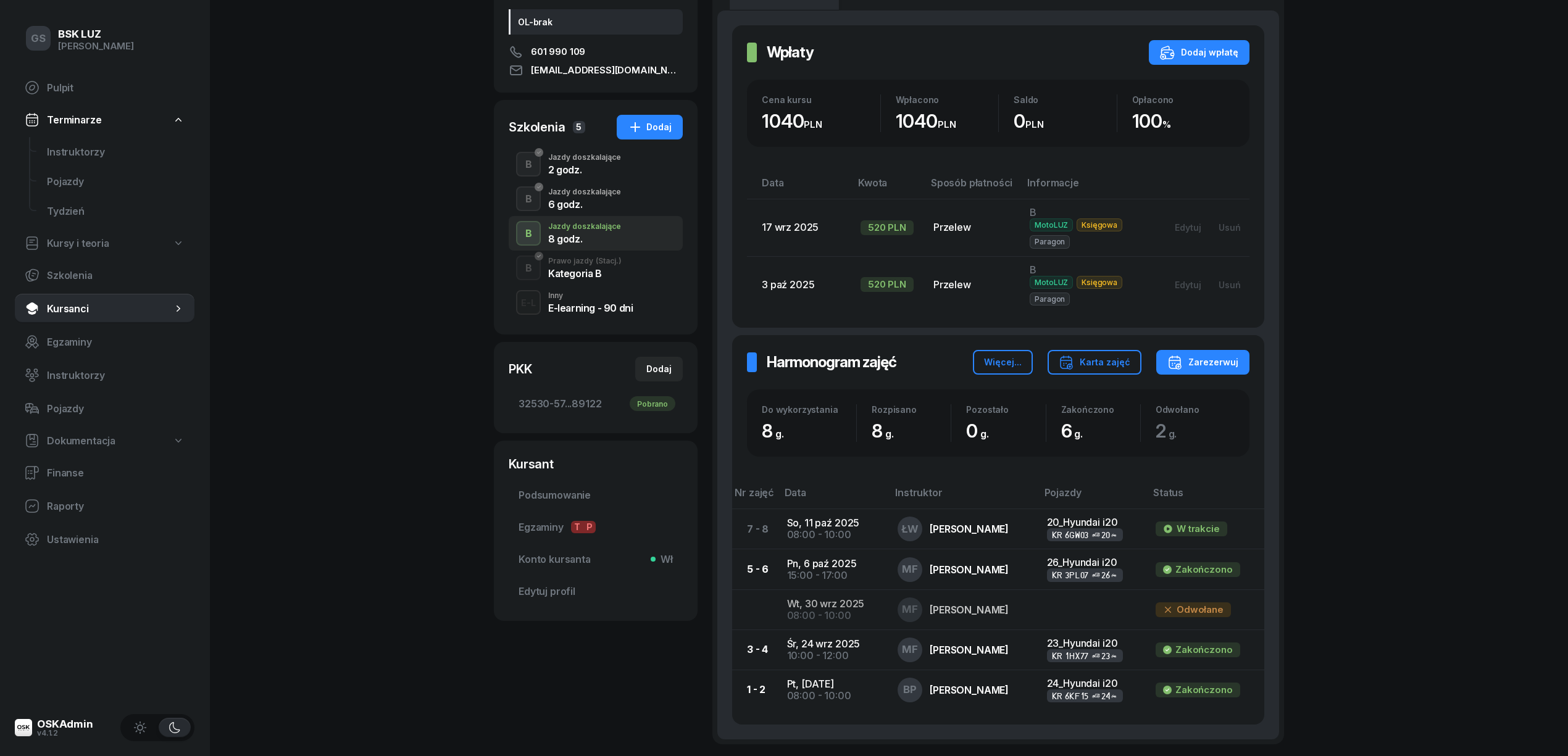
scroll to position [296, 0]
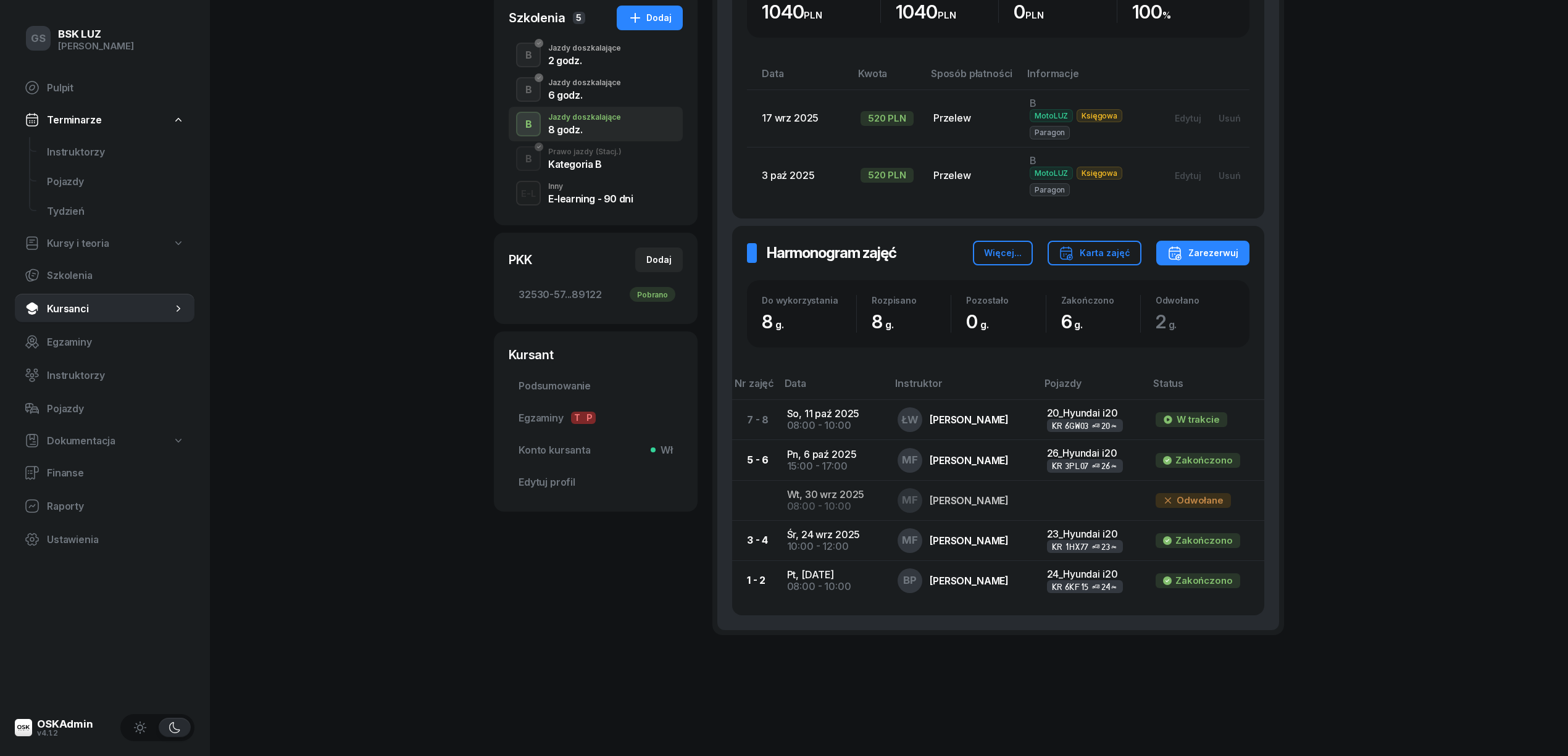
click at [577, 159] on div "Kategoria B" at bounding box center [585, 164] width 74 height 10
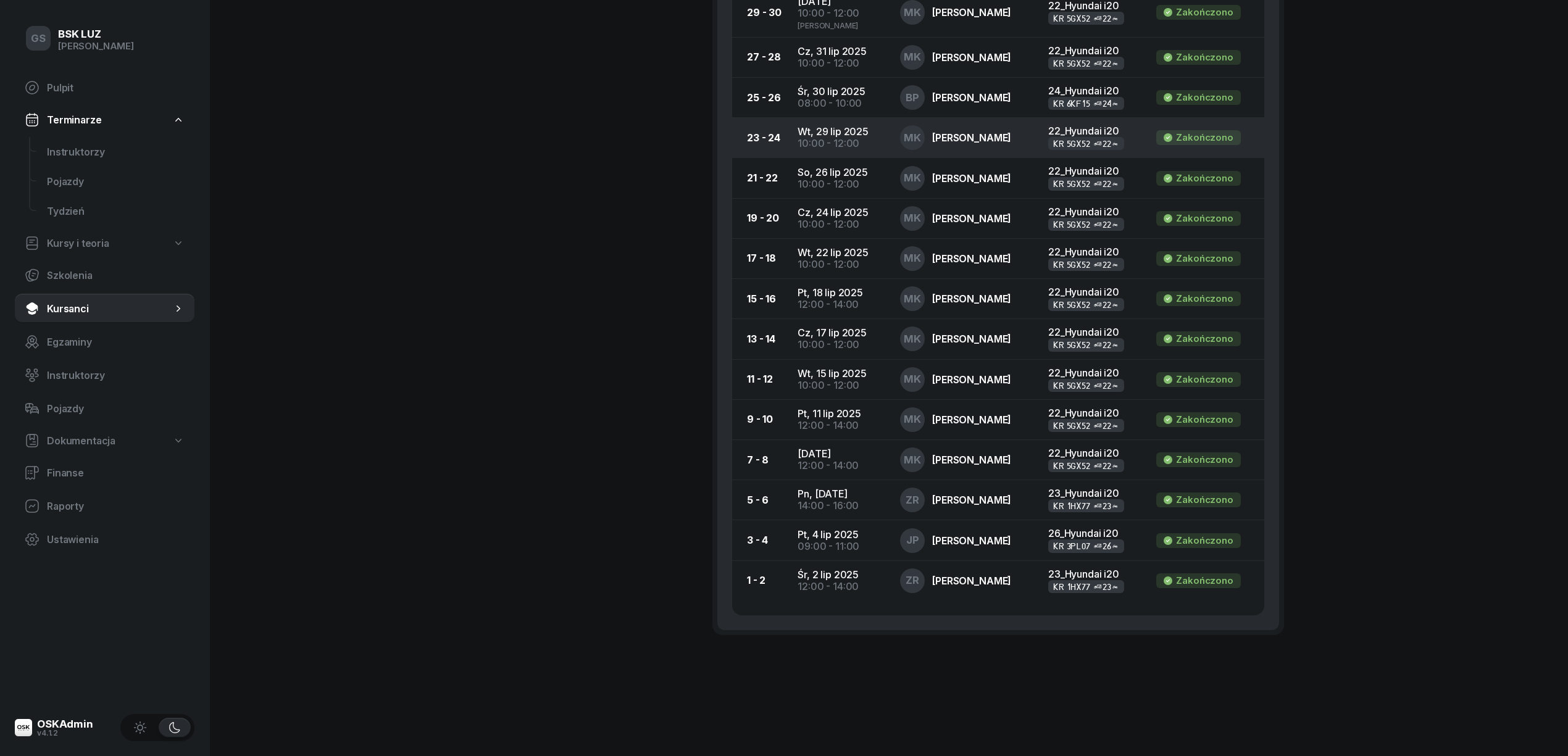
scroll to position [844, 0]
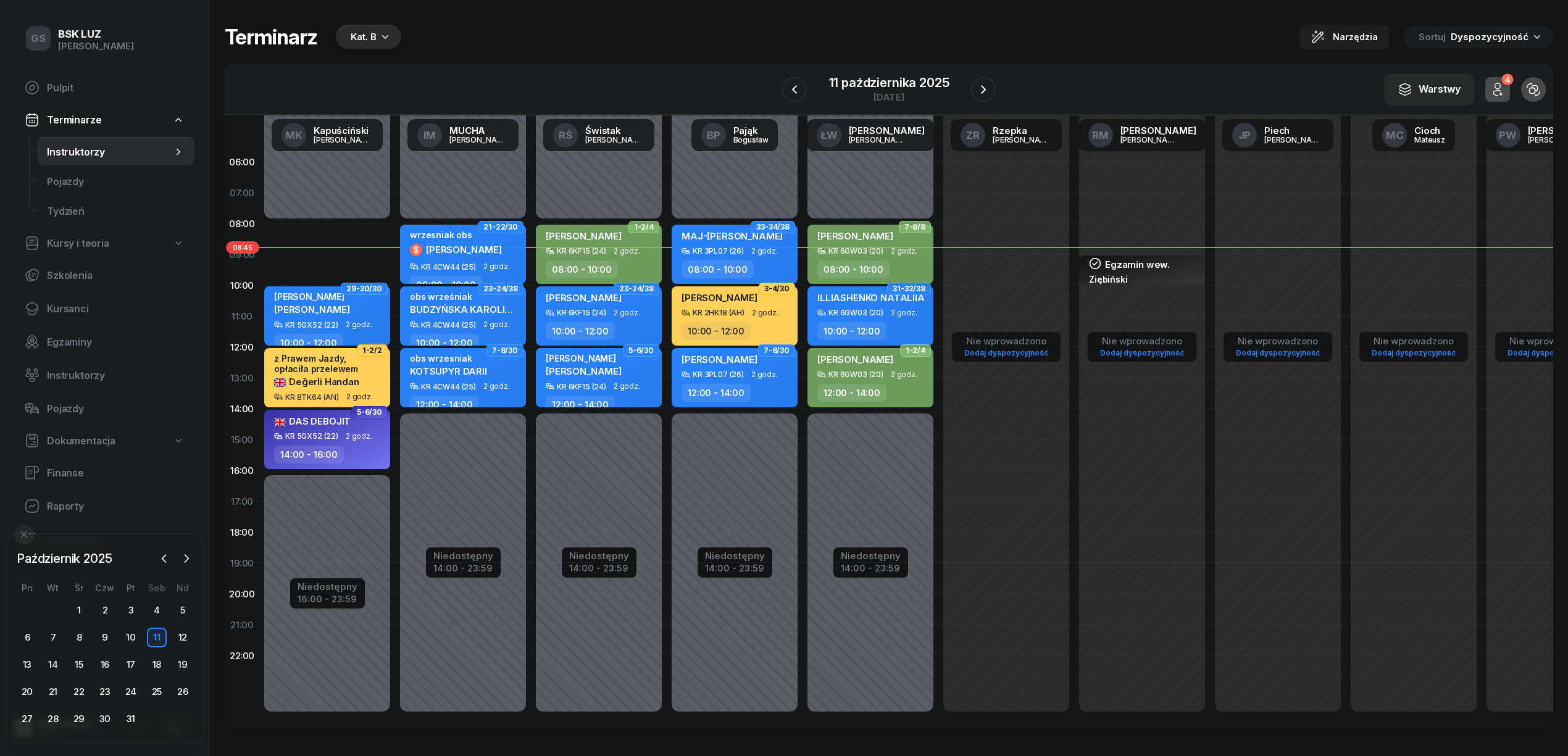
click at [74, 309] on span "Kursanci" at bounding box center [115, 309] width 138 height 12
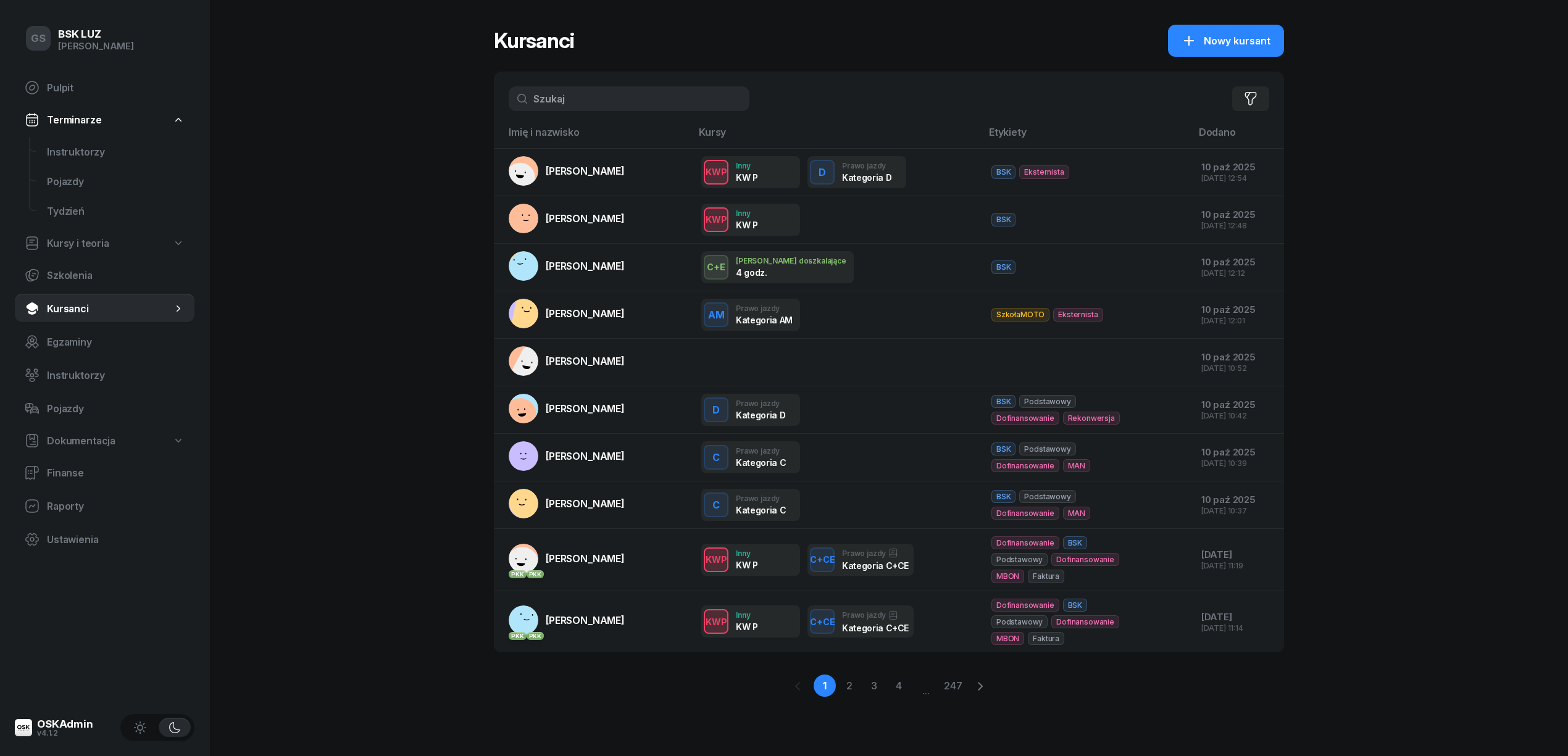
click at [551, 97] on input "text" at bounding box center [629, 98] width 241 height 25
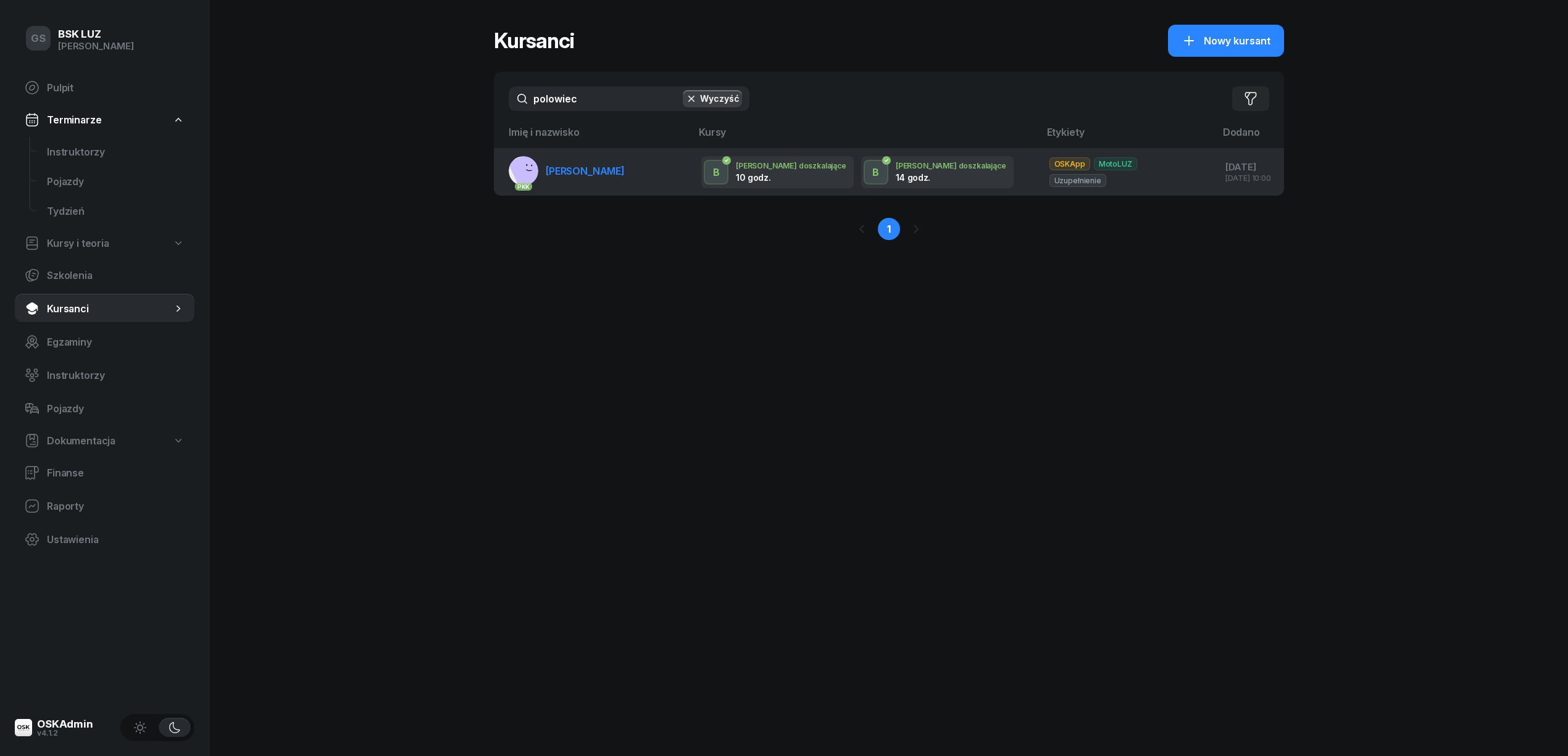
type input "polowiec"
click at [624, 170] on span "[PERSON_NAME]" at bounding box center [585, 171] width 79 height 12
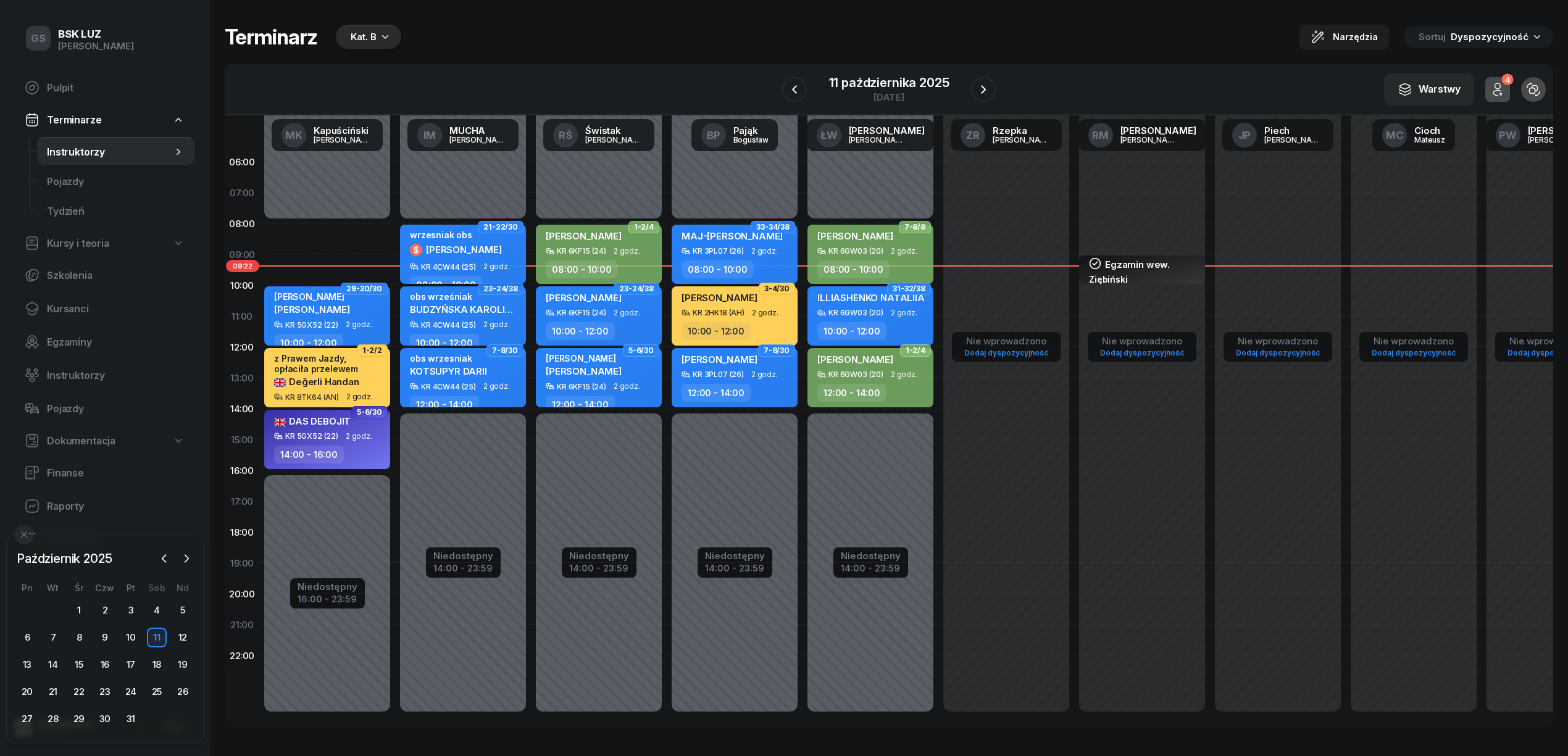
click at [438, 233] on div "wrzesniak obs" at bounding box center [455, 235] width 92 height 10
select select "08"
select select "10"
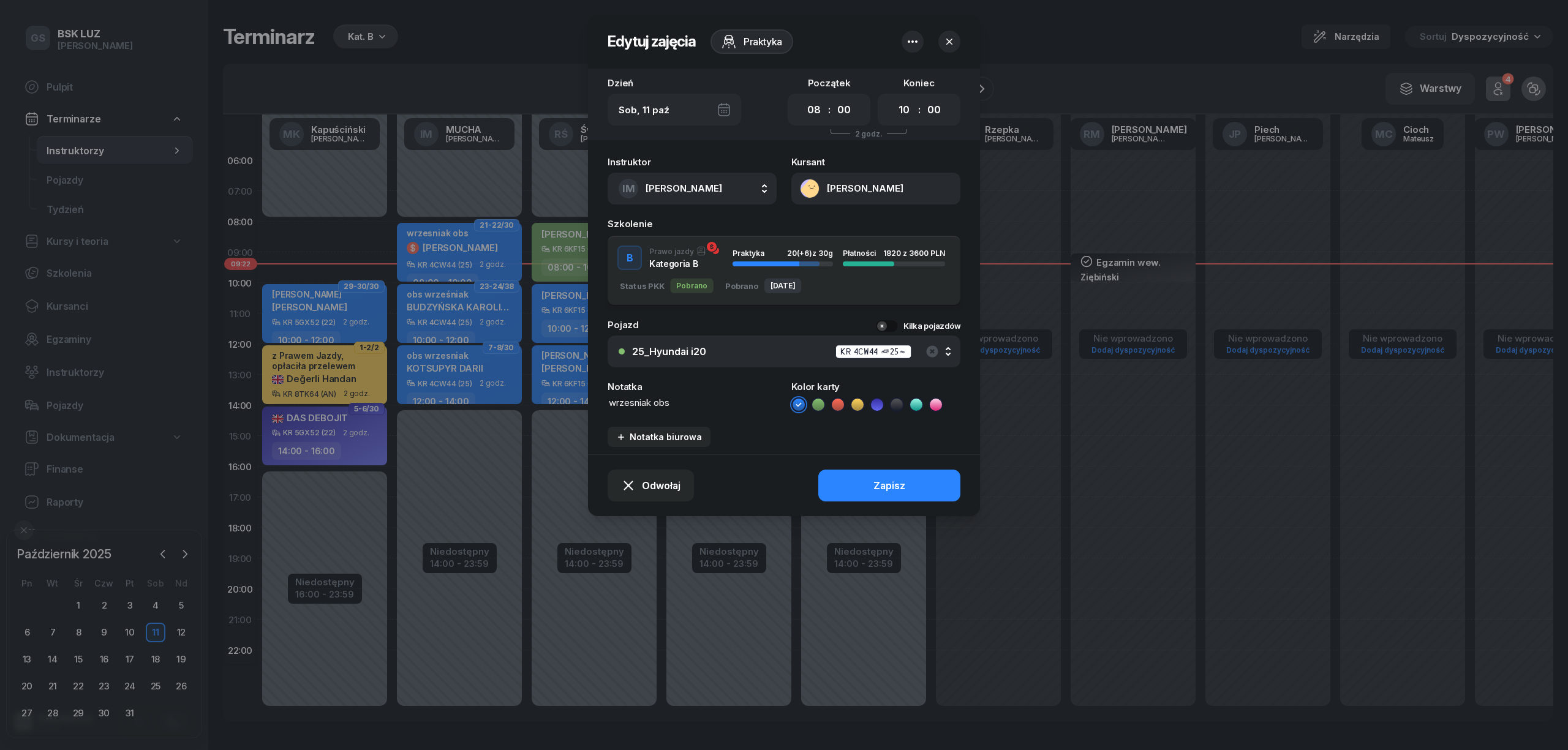
click at [950, 43] on icon "button" at bounding box center [949, 41] width 12 height 12
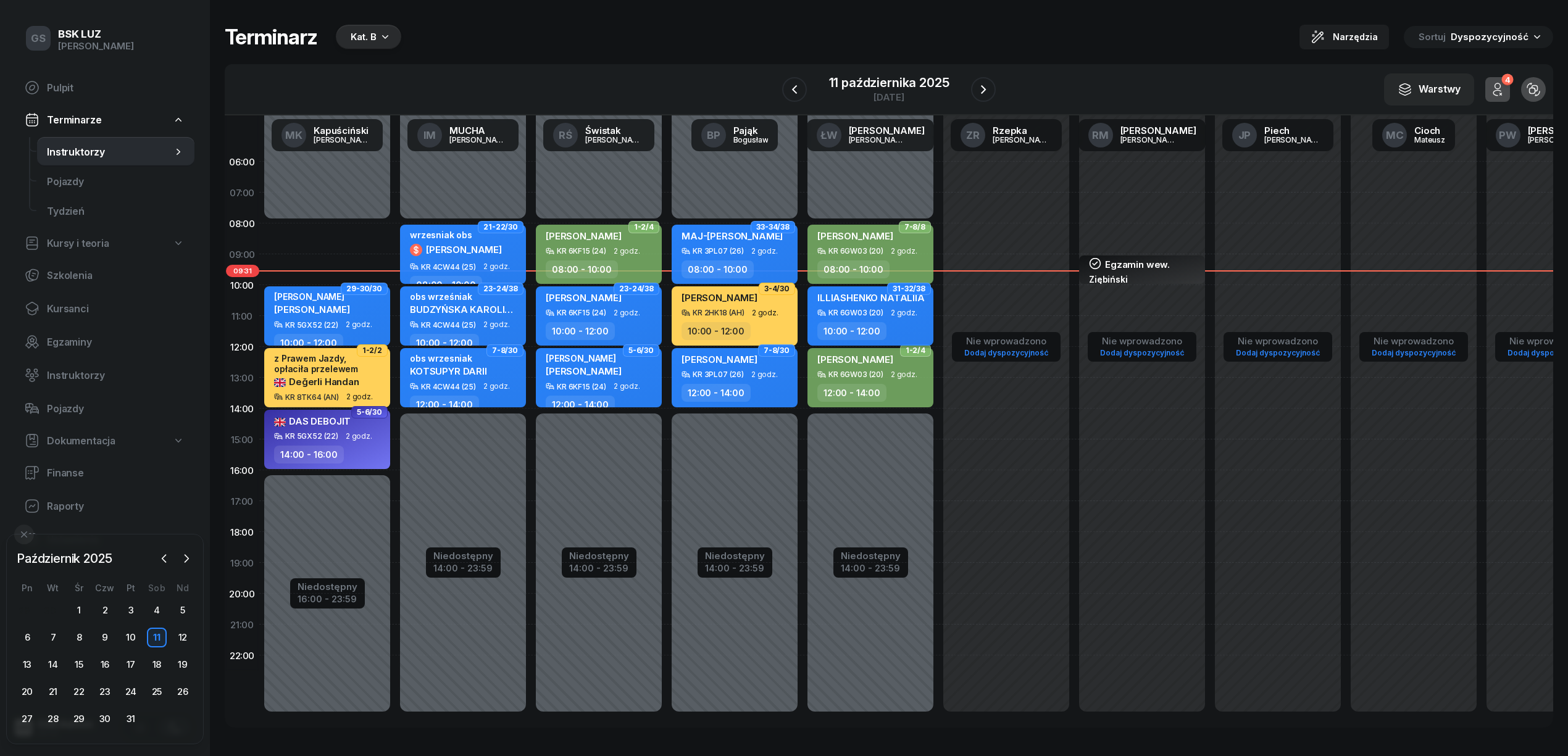
click at [855, 299] on span "ILLIASHENKO NATALIIA" at bounding box center [871, 298] width 108 height 12
select select "10"
select select "12"
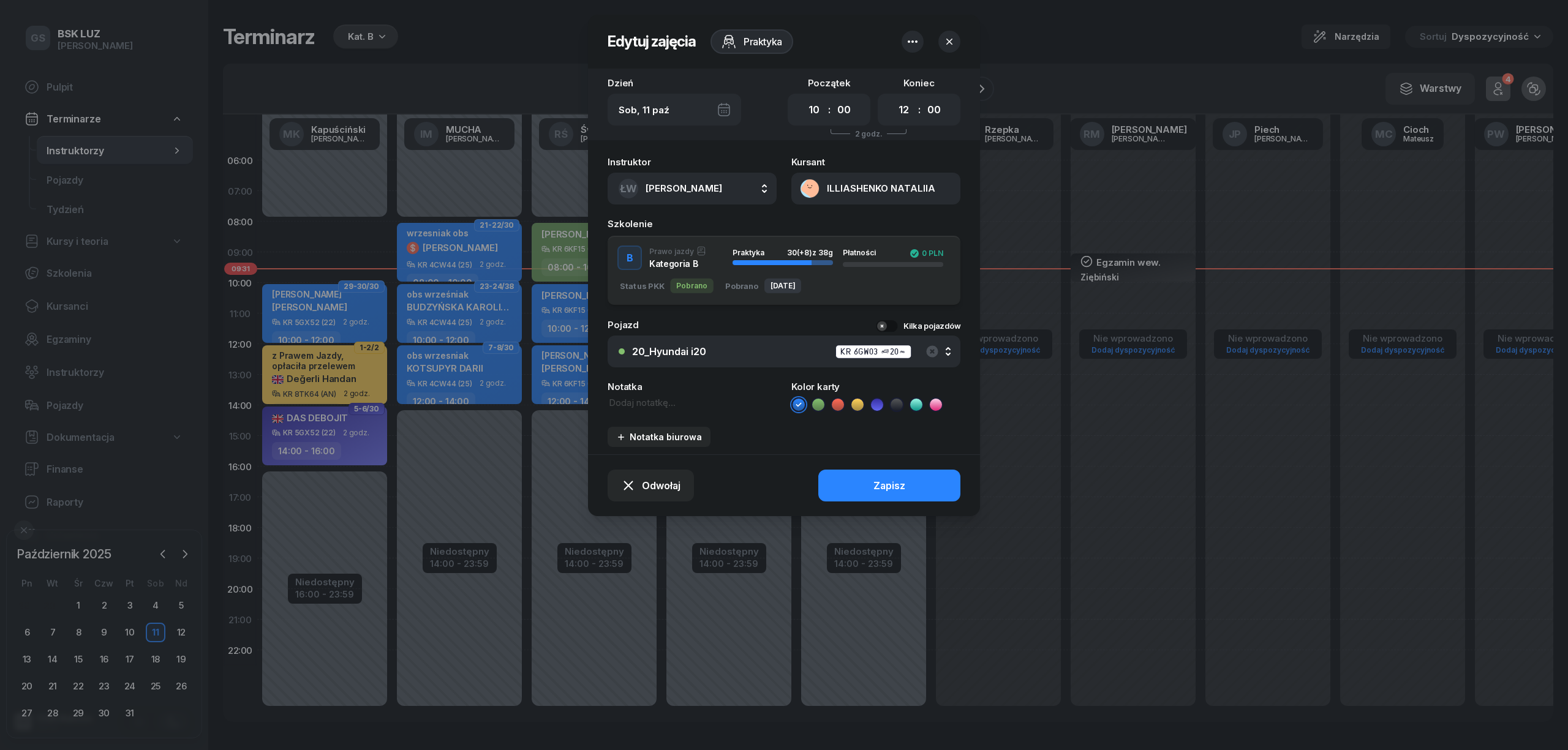
click at [810, 188] on button "ILLIASHENKO NATALIIA" at bounding box center [875, 188] width 169 height 32
click at [831, 226] on div "Otwórz profil" at bounding box center [831, 228] width 60 height 11
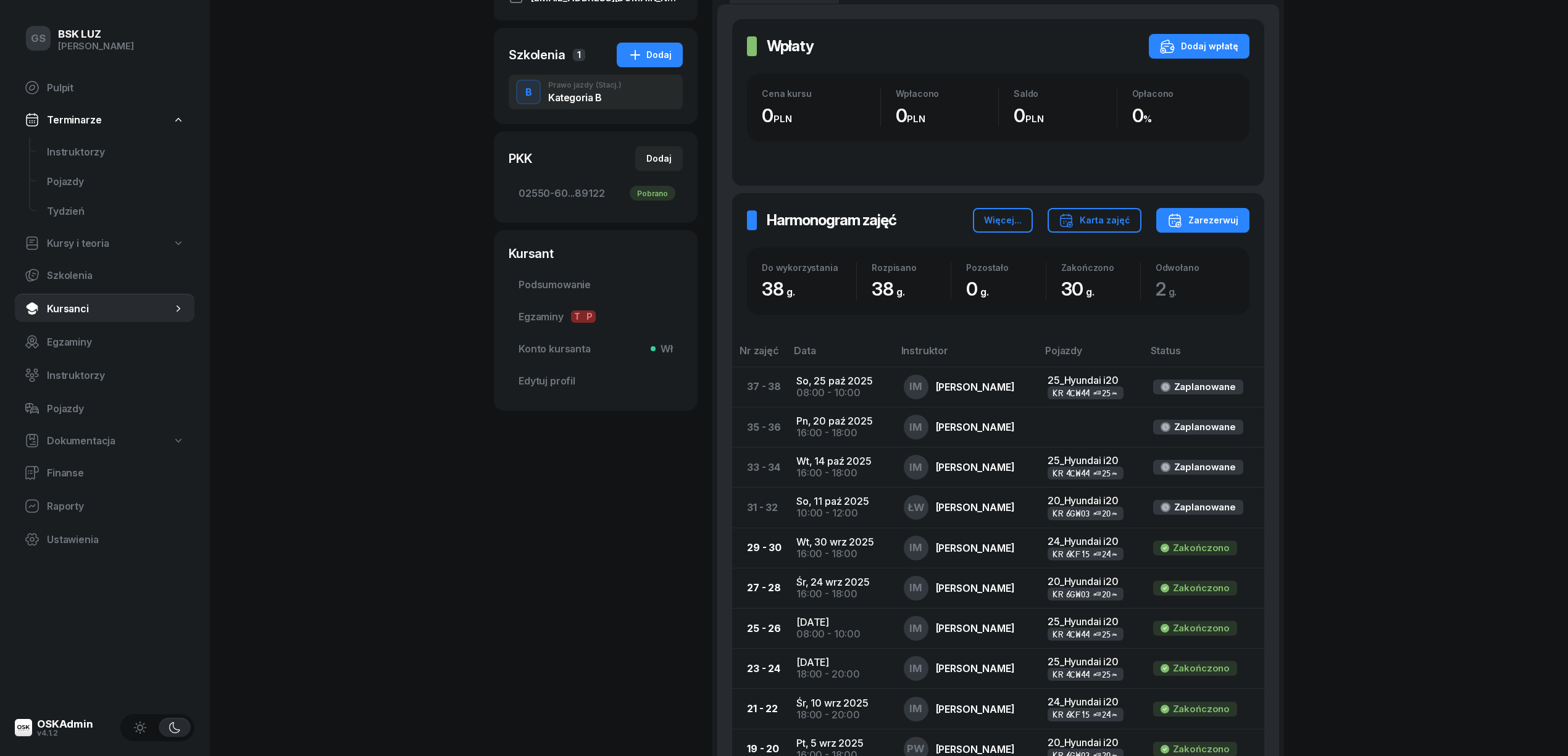
scroll to position [254, 0]
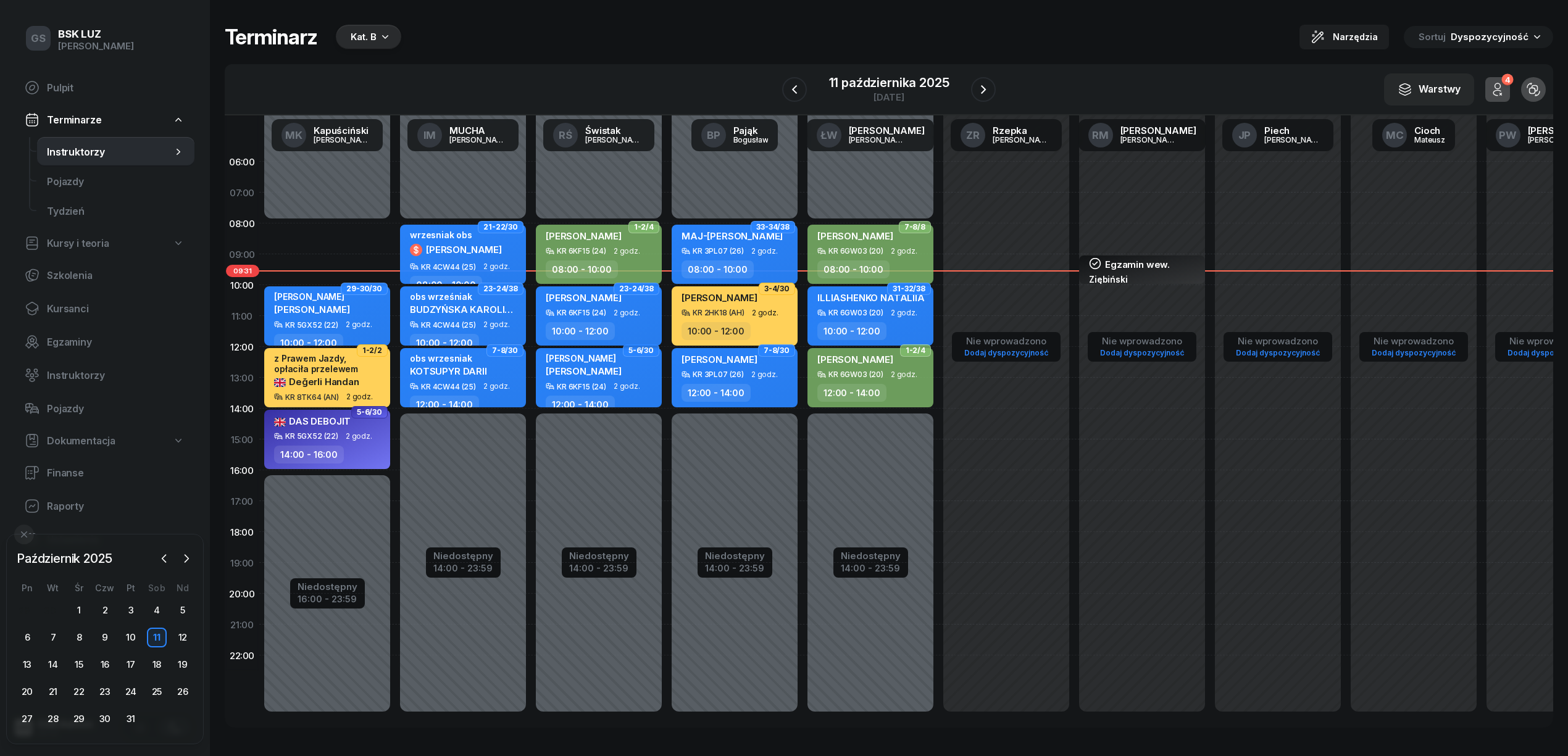
click at [577, 299] on span "[PERSON_NAME]" at bounding box center [583, 298] width 76 height 12
select select "10"
select select "12"
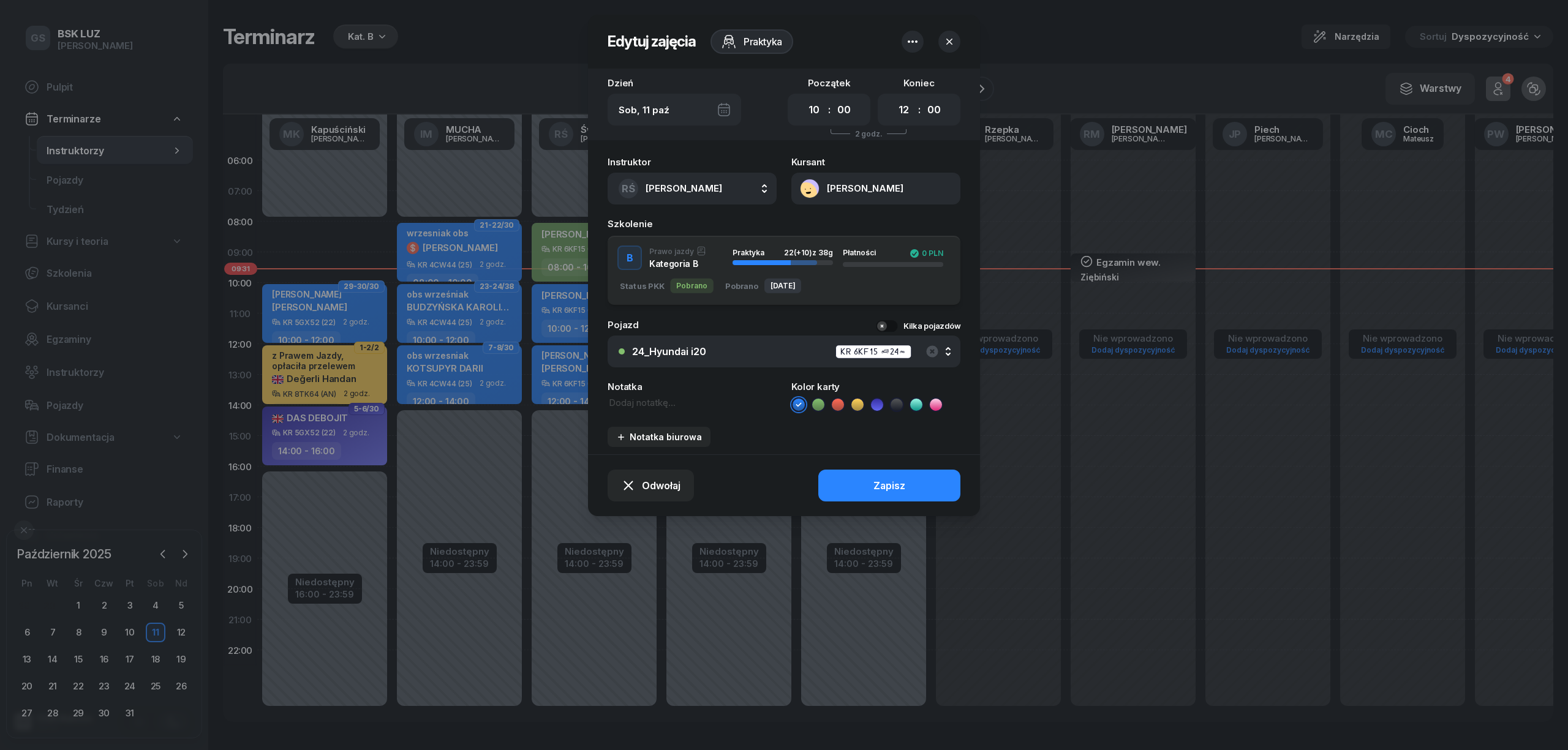
click at [809, 190] on button "[PERSON_NAME]" at bounding box center [875, 188] width 169 height 32
click at [816, 221] on link "Otwórz profil" at bounding box center [875, 229] width 161 height 27
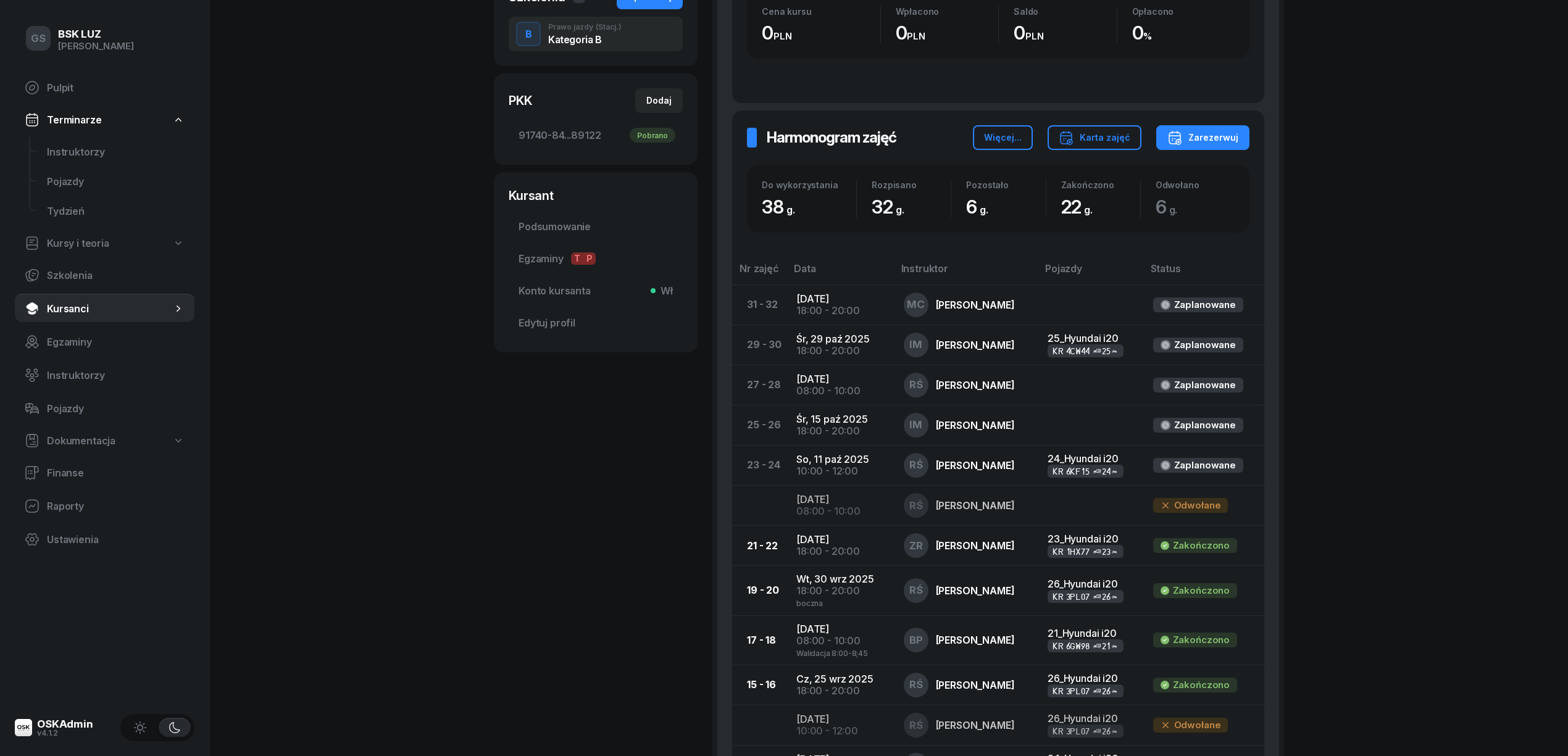
scroll to position [328, 0]
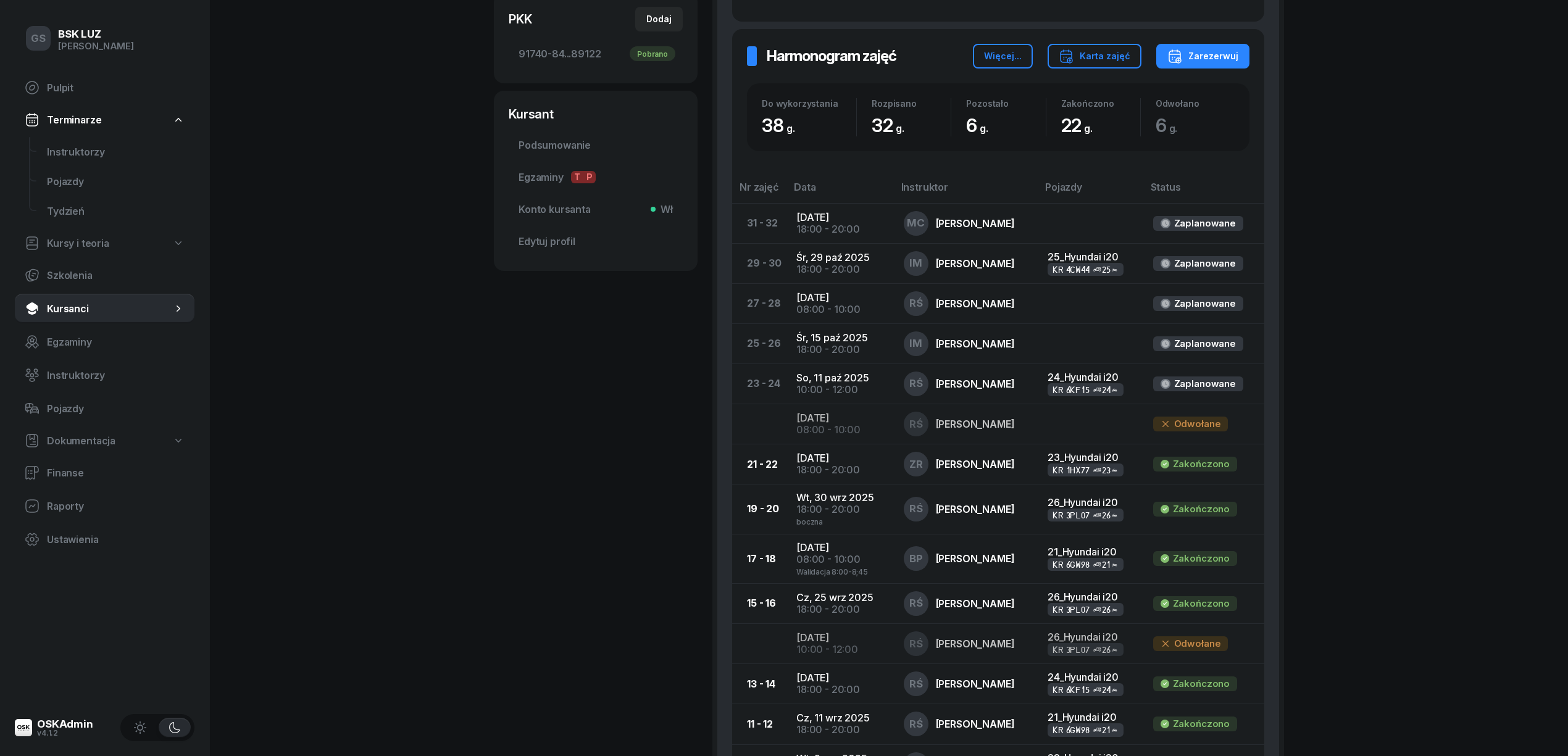
click at [596, 588] on div "SOSNOWSKA KAROLINA Kursant Dodaj etykiety... OL-brak, KOD WER. N4pTveUz; pTyj5P…" at bounding box center [596, 353] width 204 height 1408
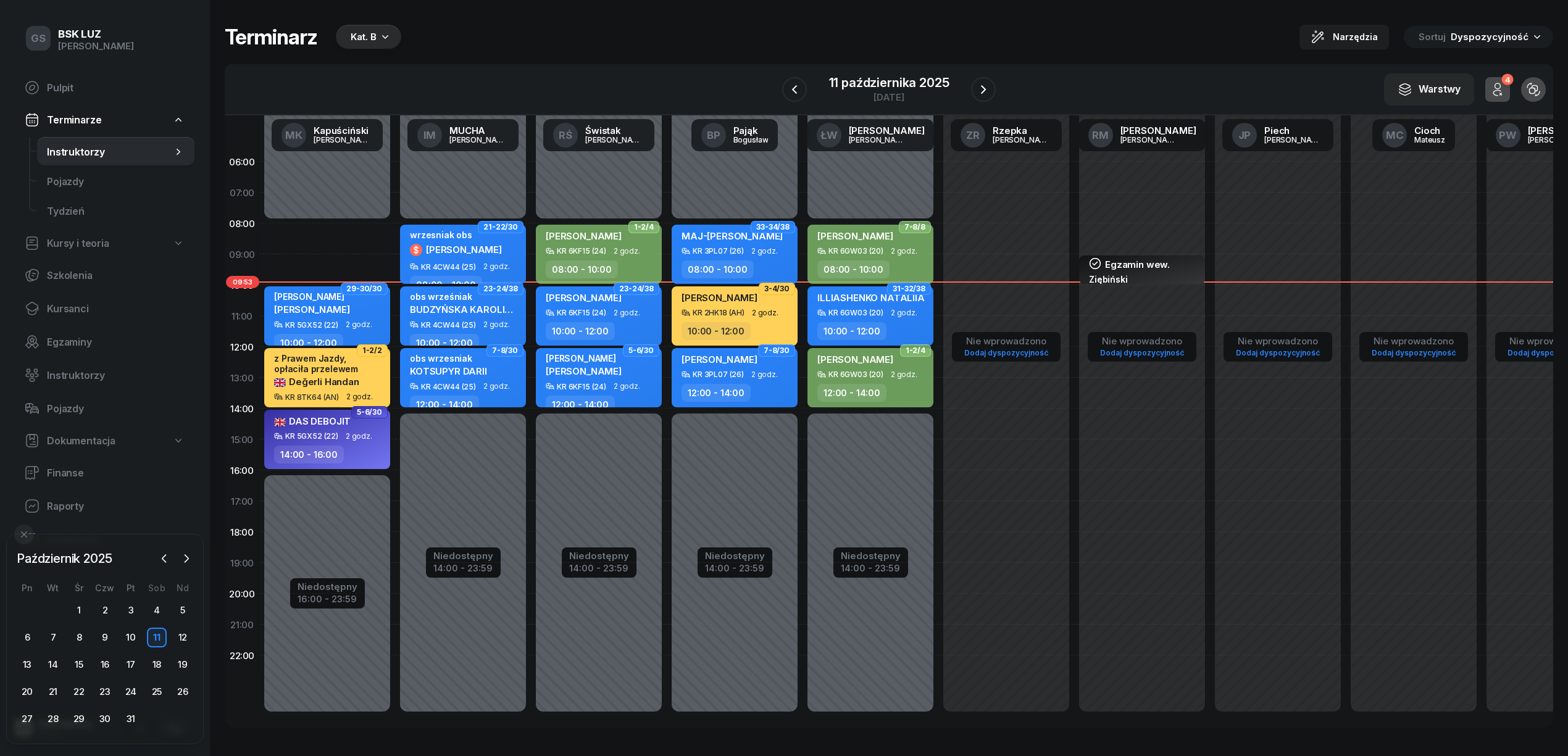
drag, startPoint x: 987, startPoint y: 95, endPoint x: 978, endPoint y: 191, distance: 96.4
click at [987, 95] on icon "button" at bounding box center [983, 89] width 15 height 15
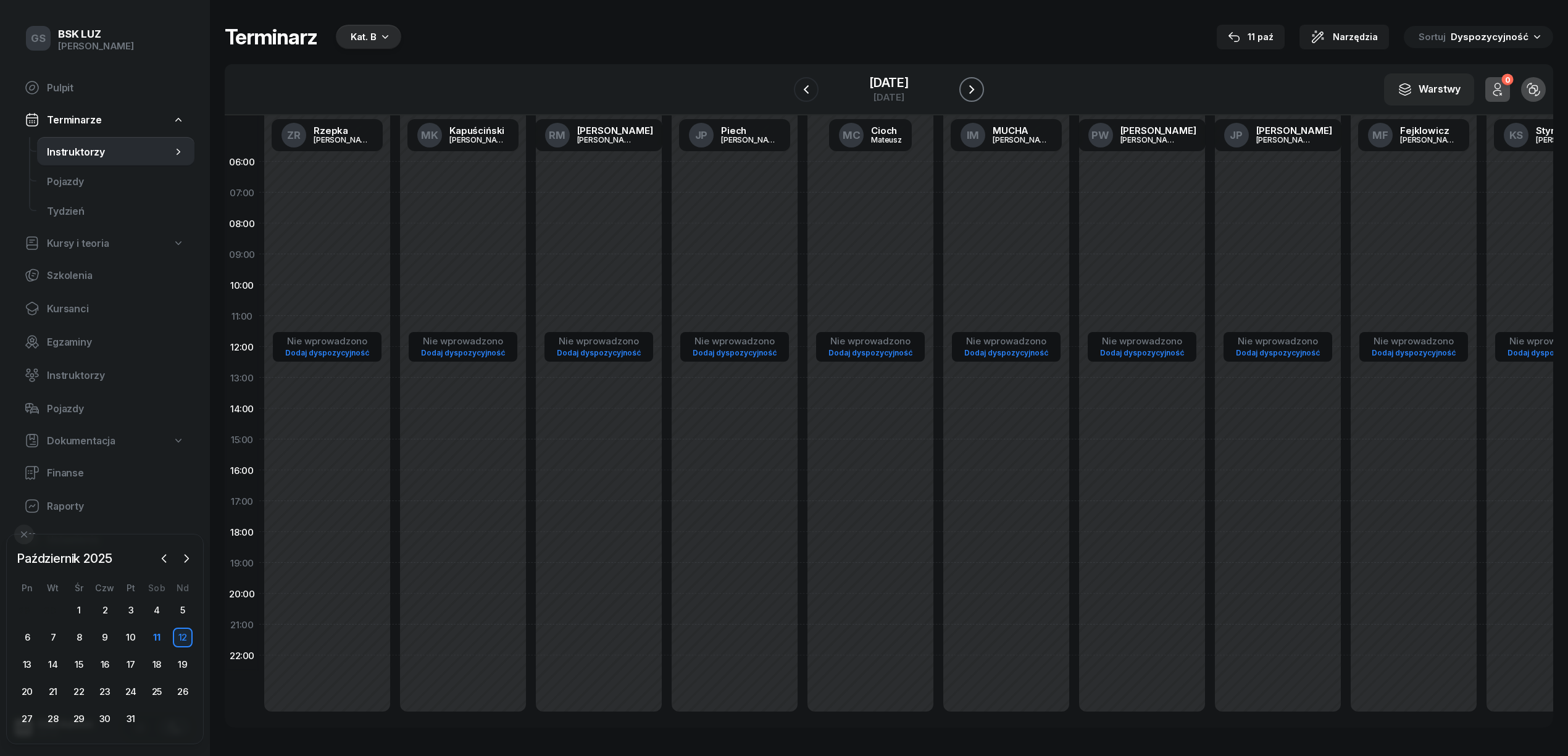
click at [979, 92] on icon "button" at bounding box center [972, 89] width 15 height 15
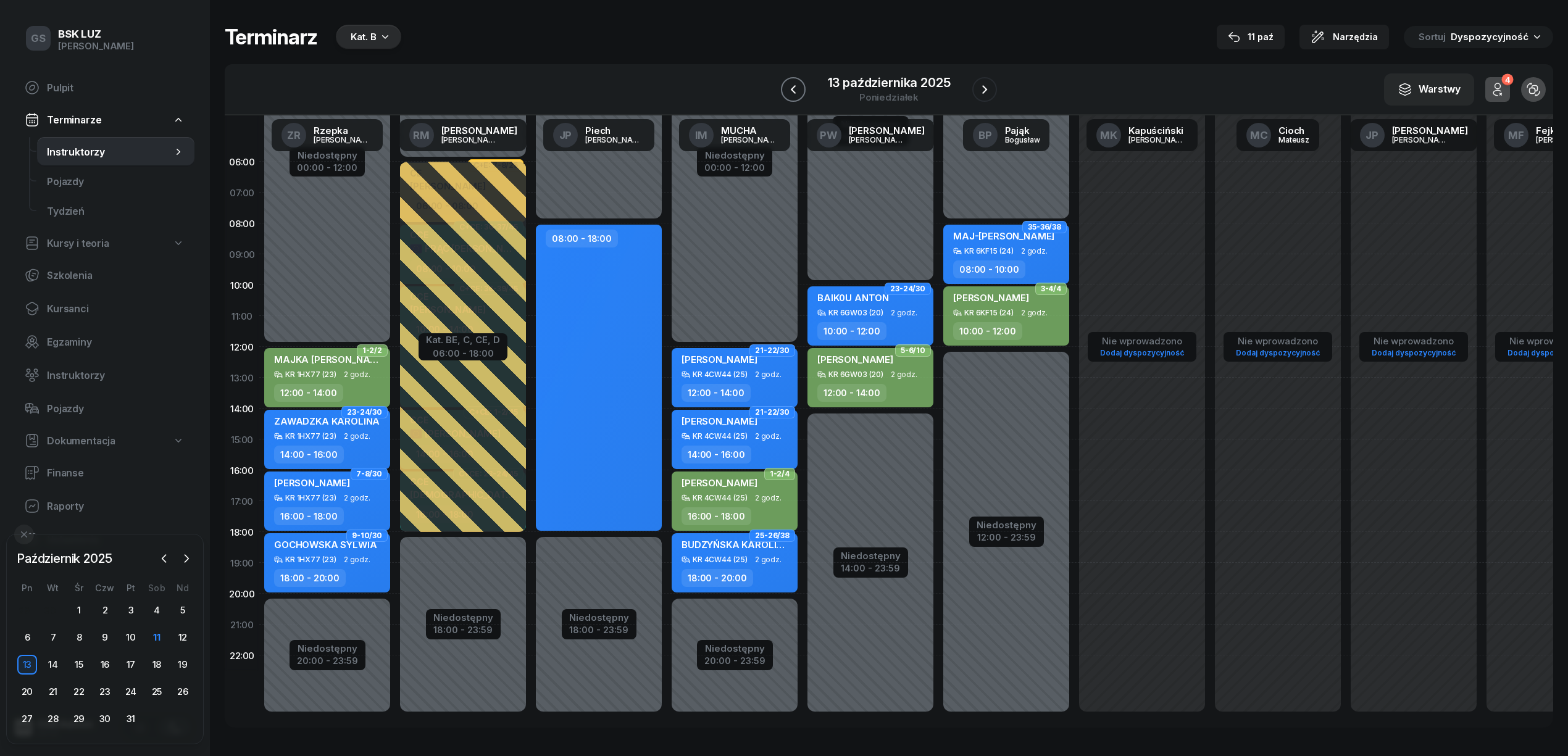
click at [798, 86] on icon "button" at bounding box center [793, 89] width 15 height 15
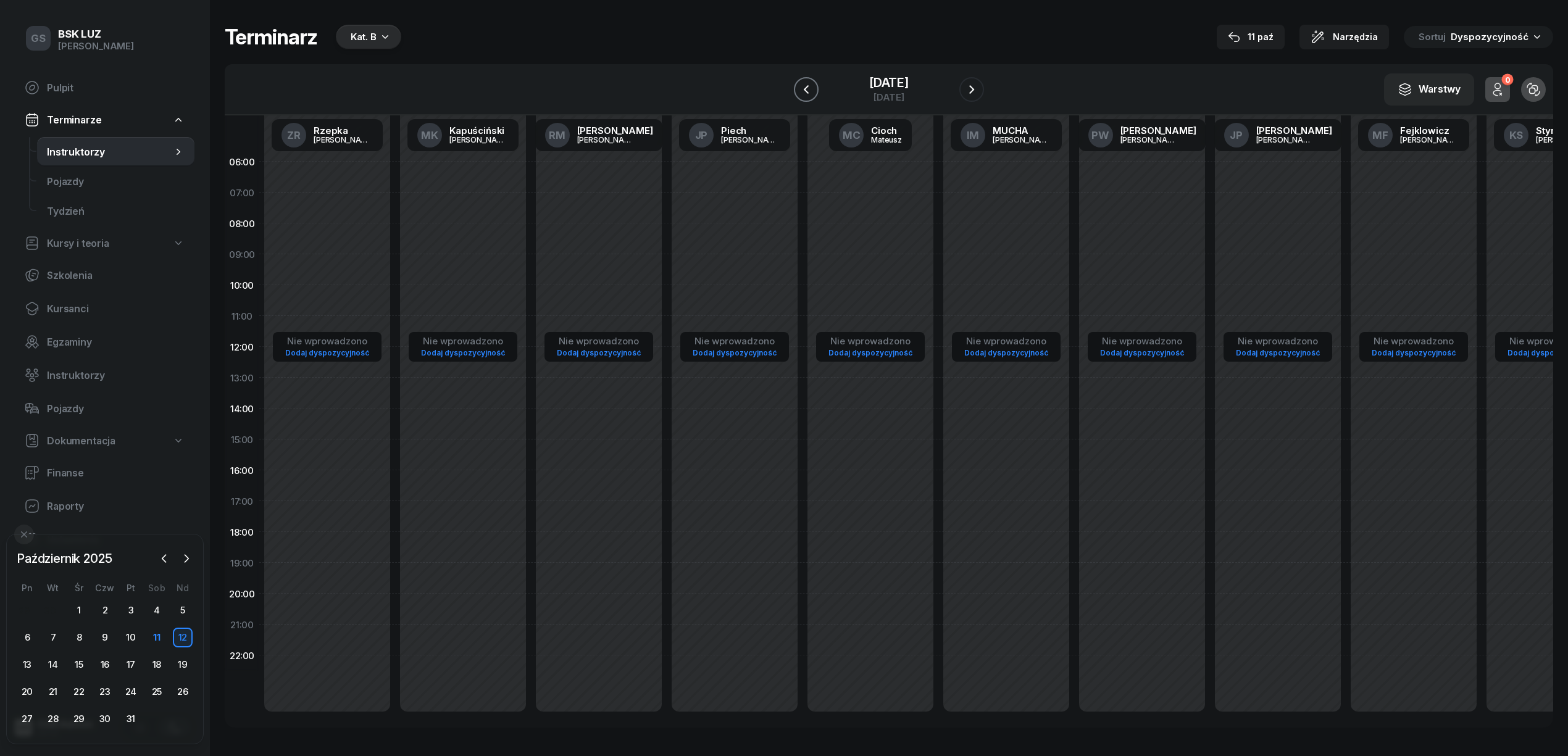
click at [799, 82] on icon "button" at bounding box center [806, 89] width 15 height 15
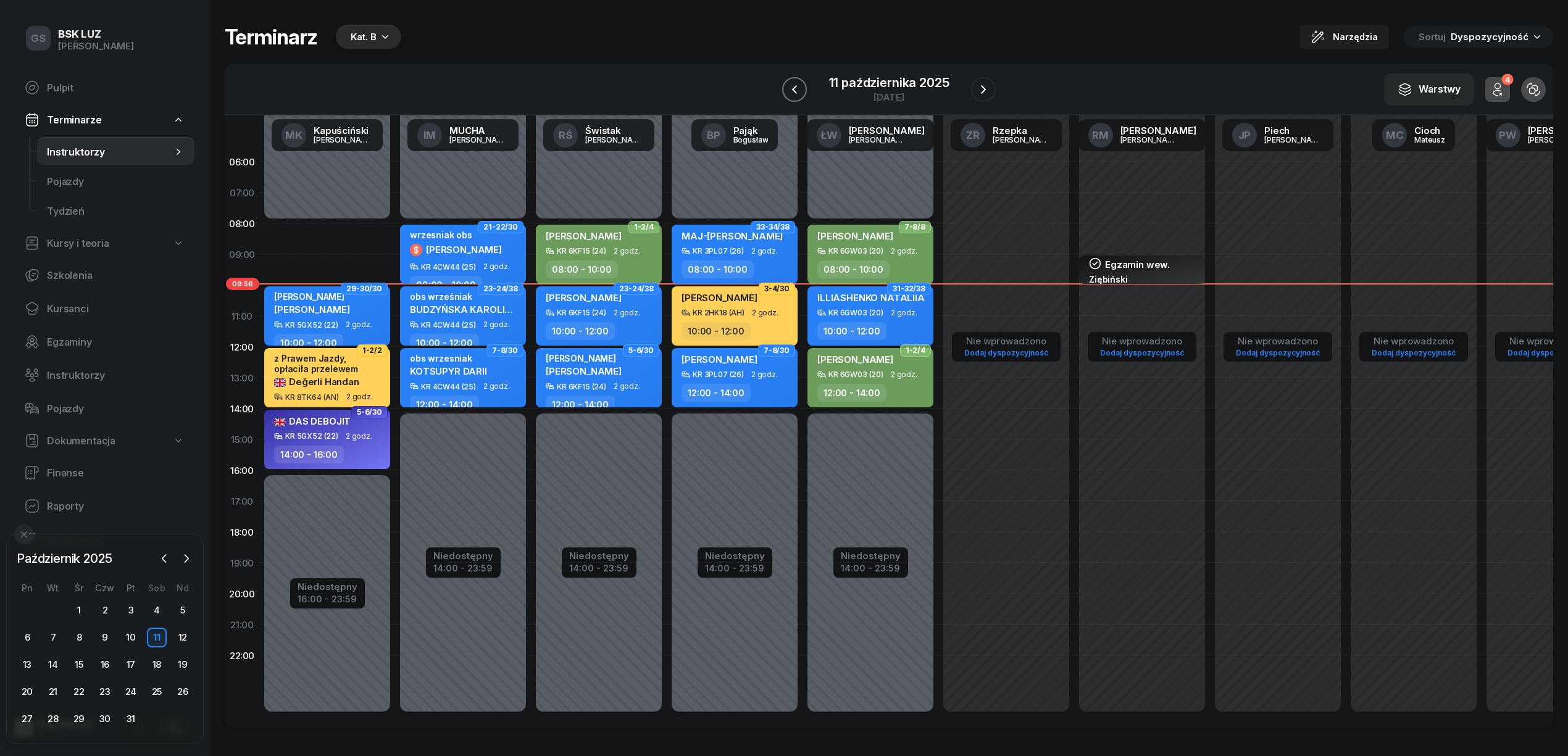
click at [793, 89] on icon "button" at bounding box center [794, 89] width 5 height 8
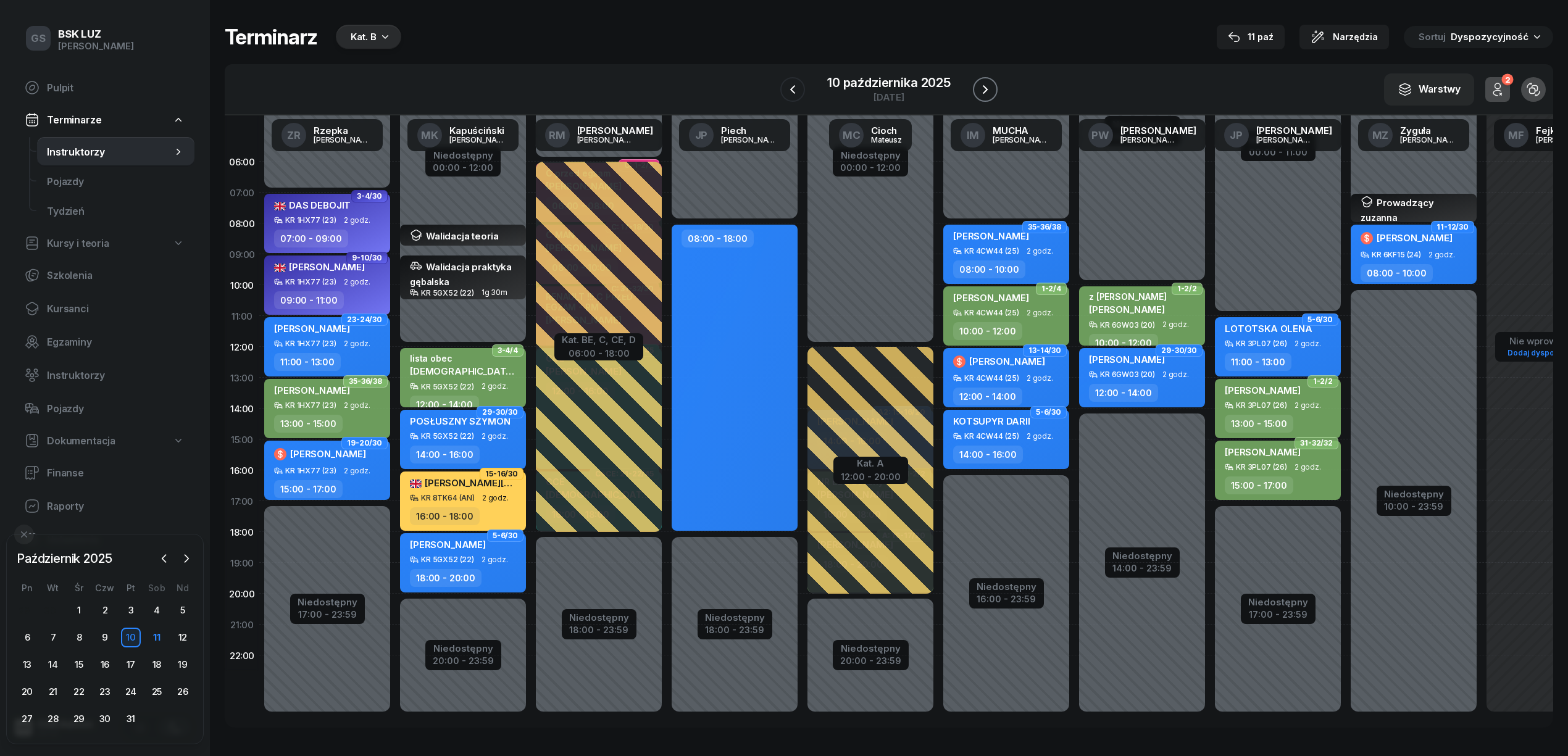
click at [989, 83] on icon "button" at bounding box center [985, 89] width 15 height 15
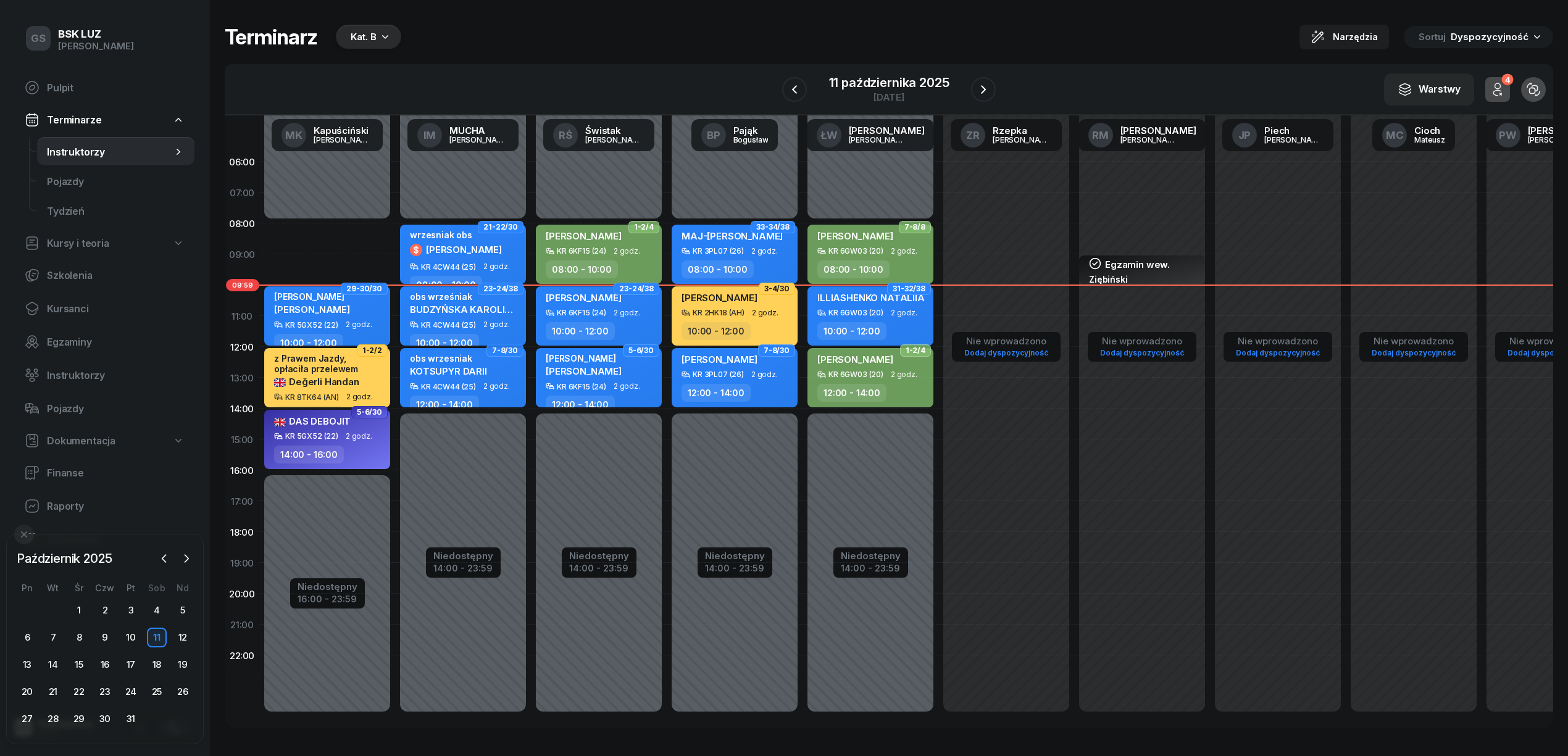
click at [446, 296] on div "obs wrześniak" at bounding box center [464, 297] width 109 height 10
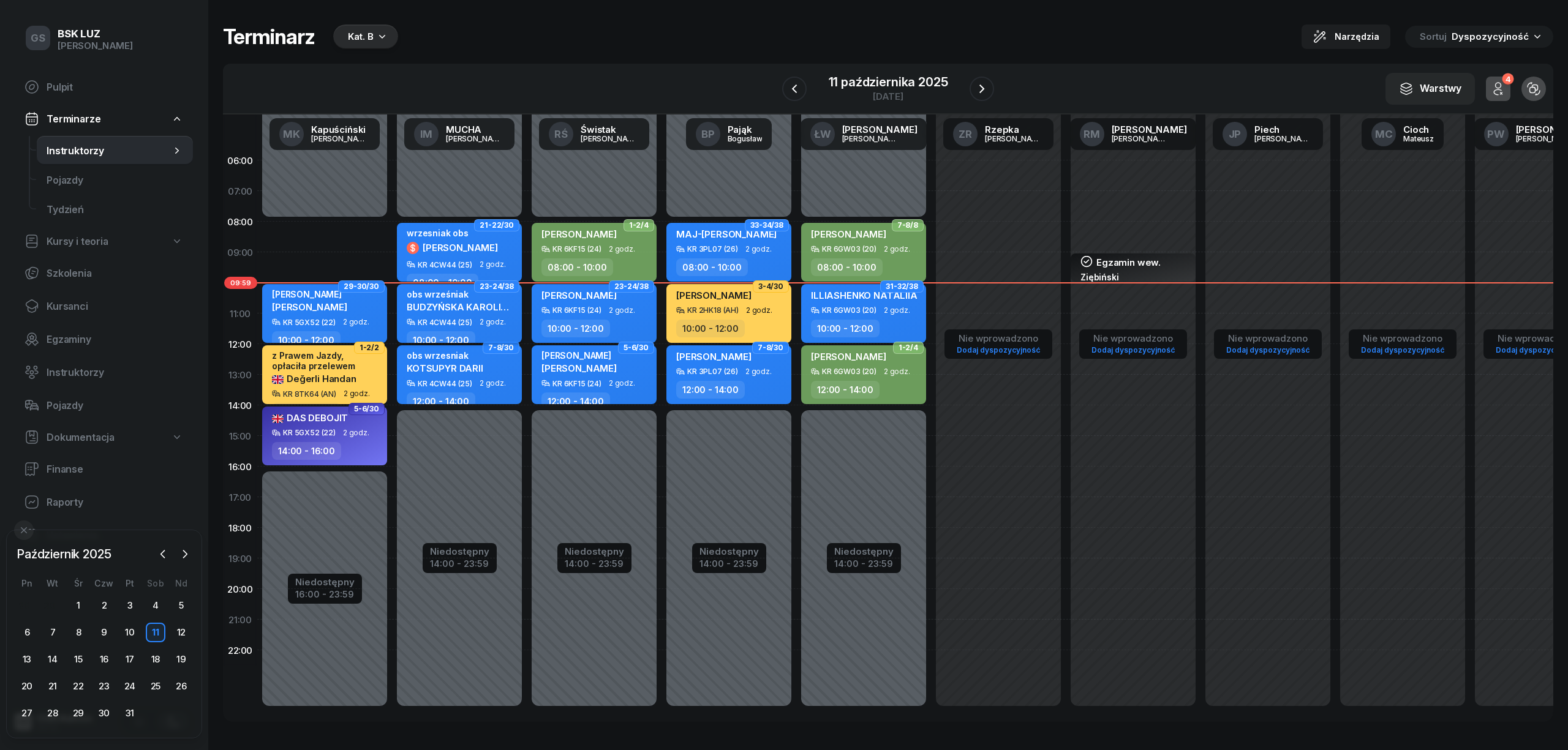
select select "10"
select select "12"
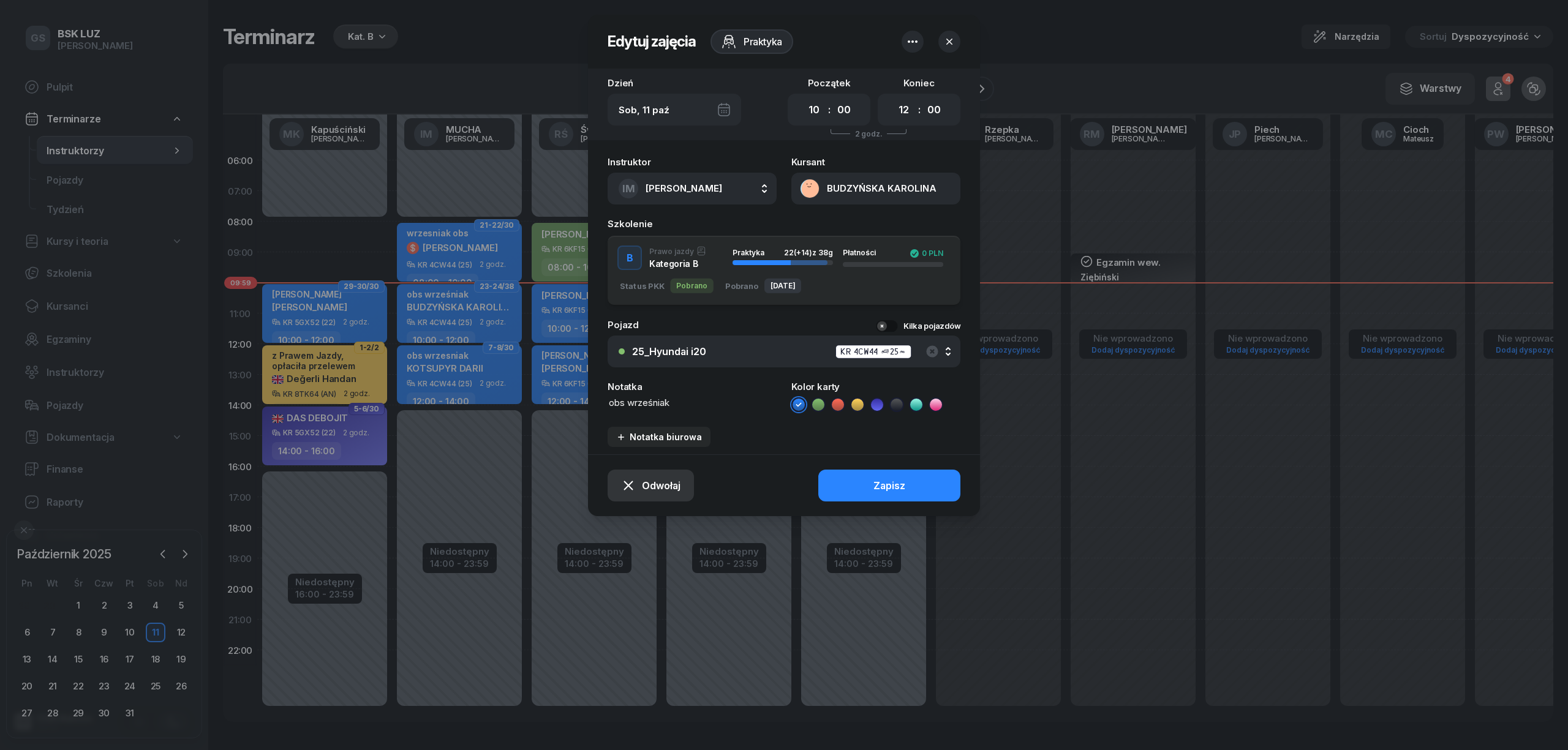
click at [656, 488] on span "Odwołaj" at bounding box center [662, 486] width 39 height 12
click at [635, 415] on div "Kursant odwołał" at bounding box center [630, 412] width 73 height 11
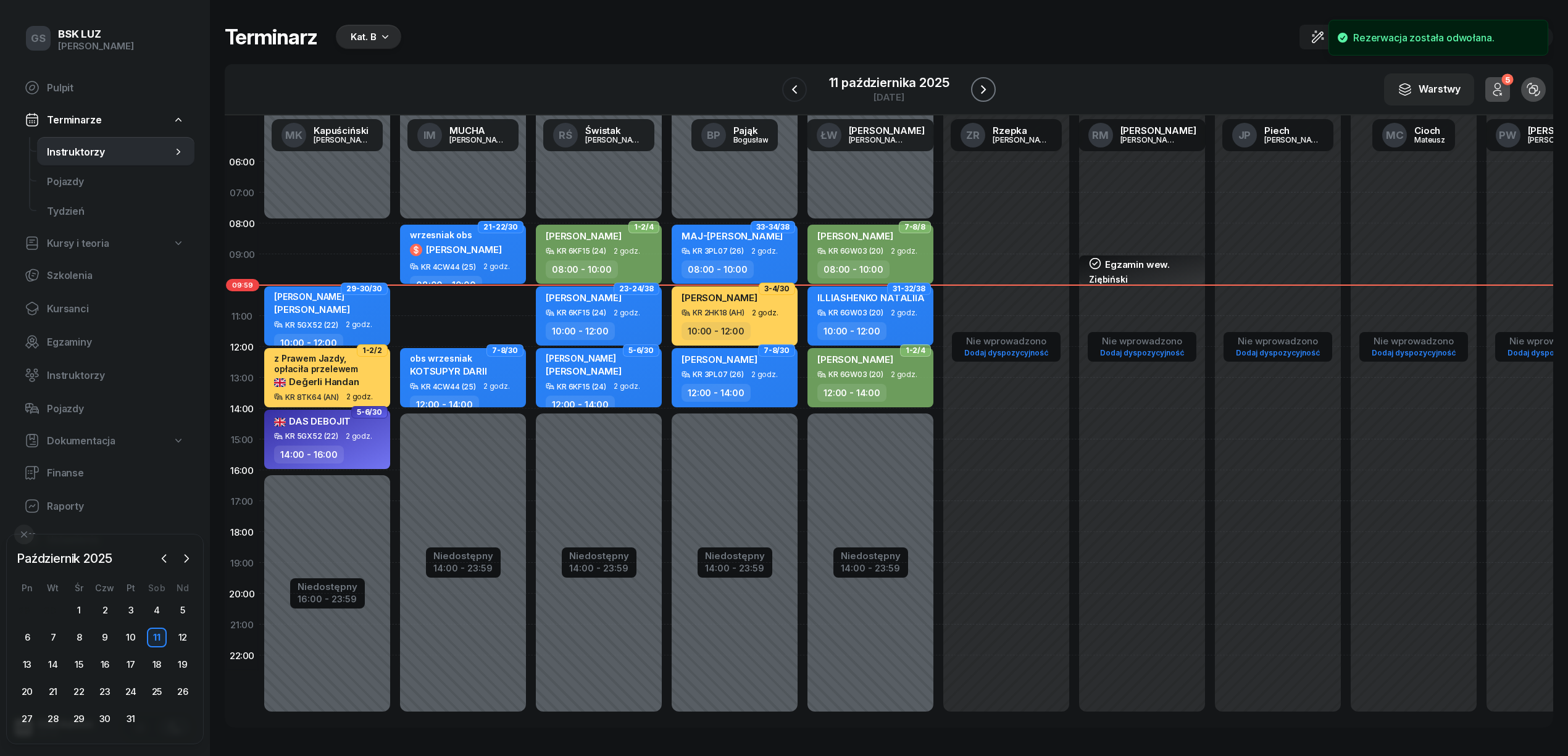
click at [978, 83] on icon "button" at bounding box center [983, 89] width 15 height 15
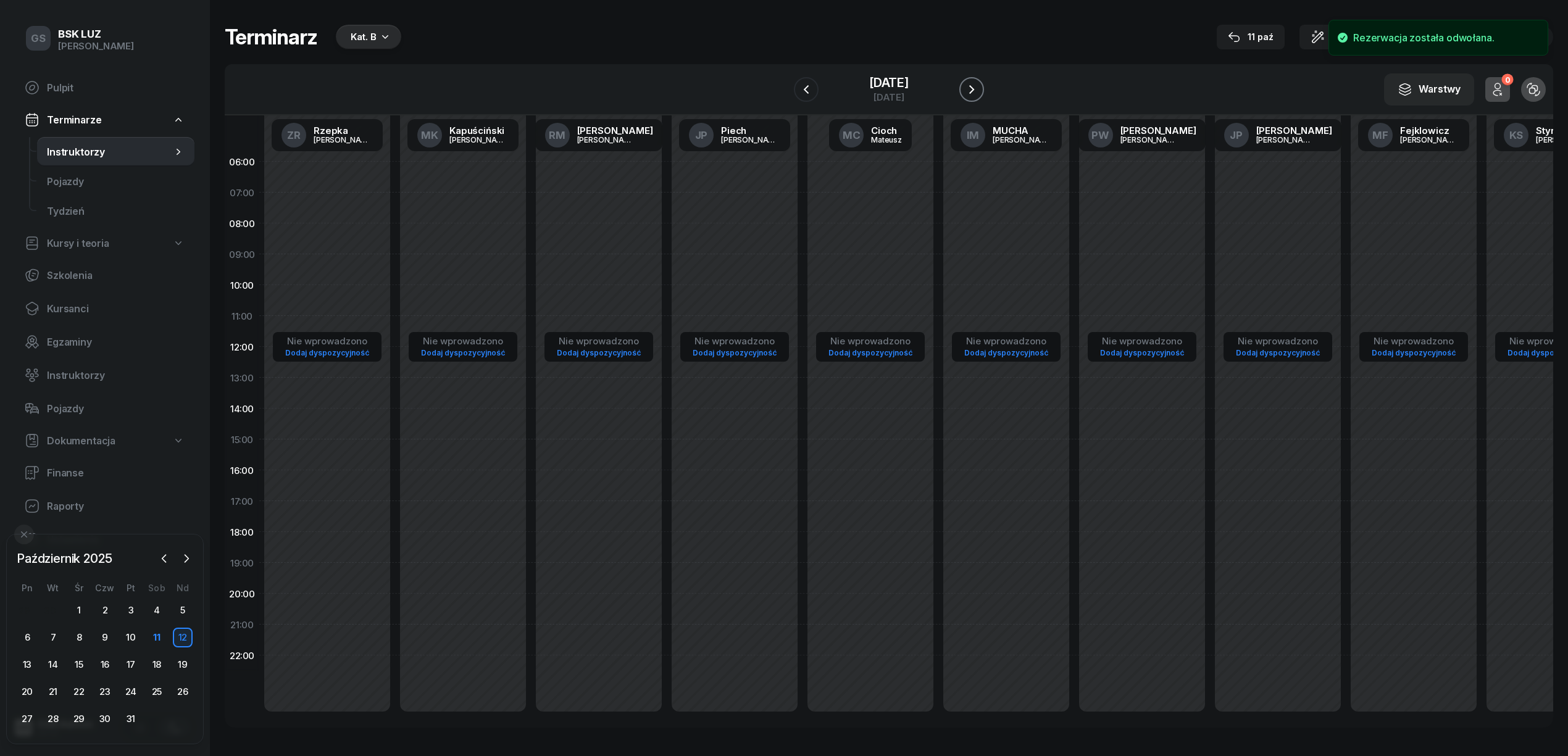
click at [978, 83] on icon "button" at bounding box center [972, 89] width 15 height 15
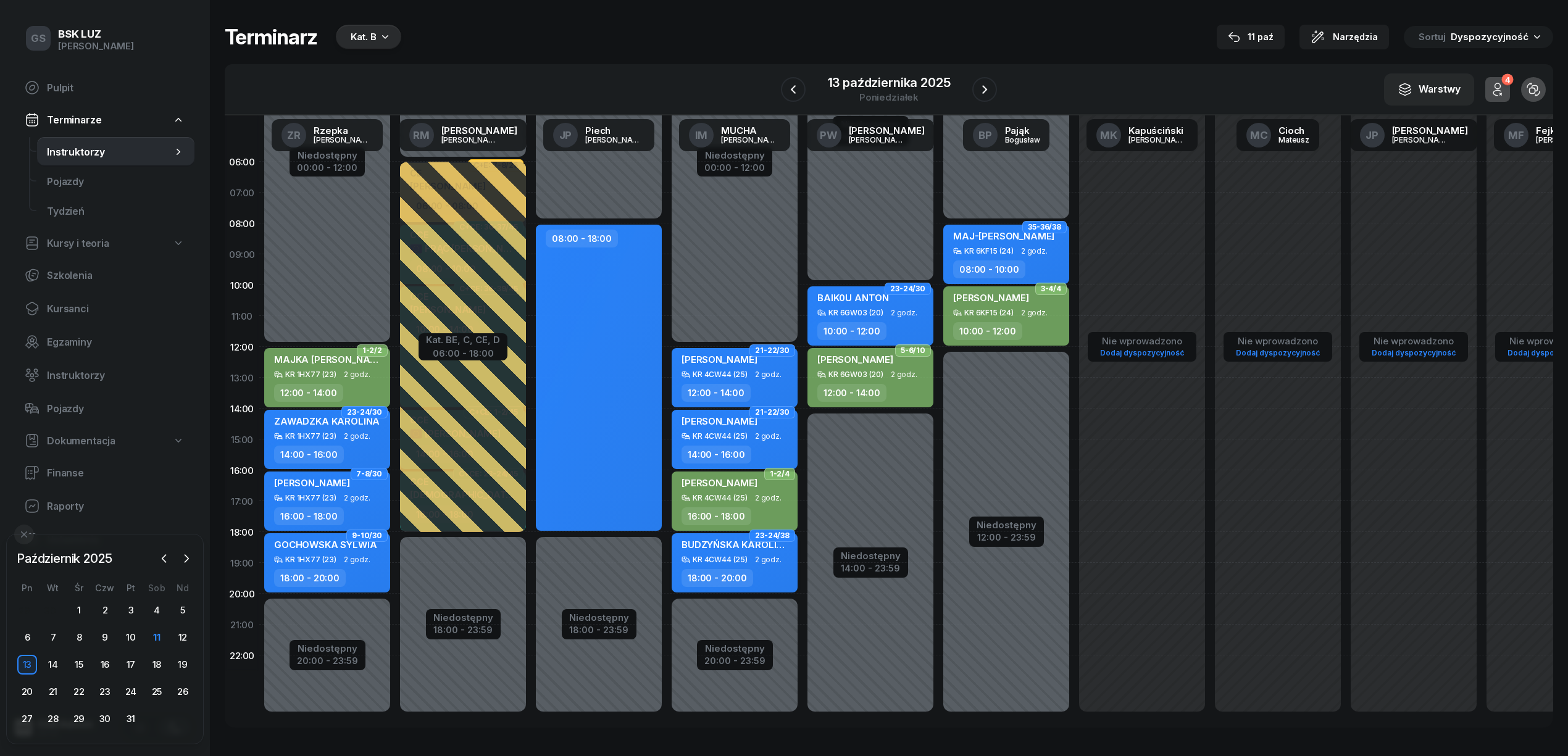
click at [715, 549] on span "BUDZYŃSKA KAROLINA" at bounding box center [736, 545] width 109 height 12
select select "18"
select select "20"
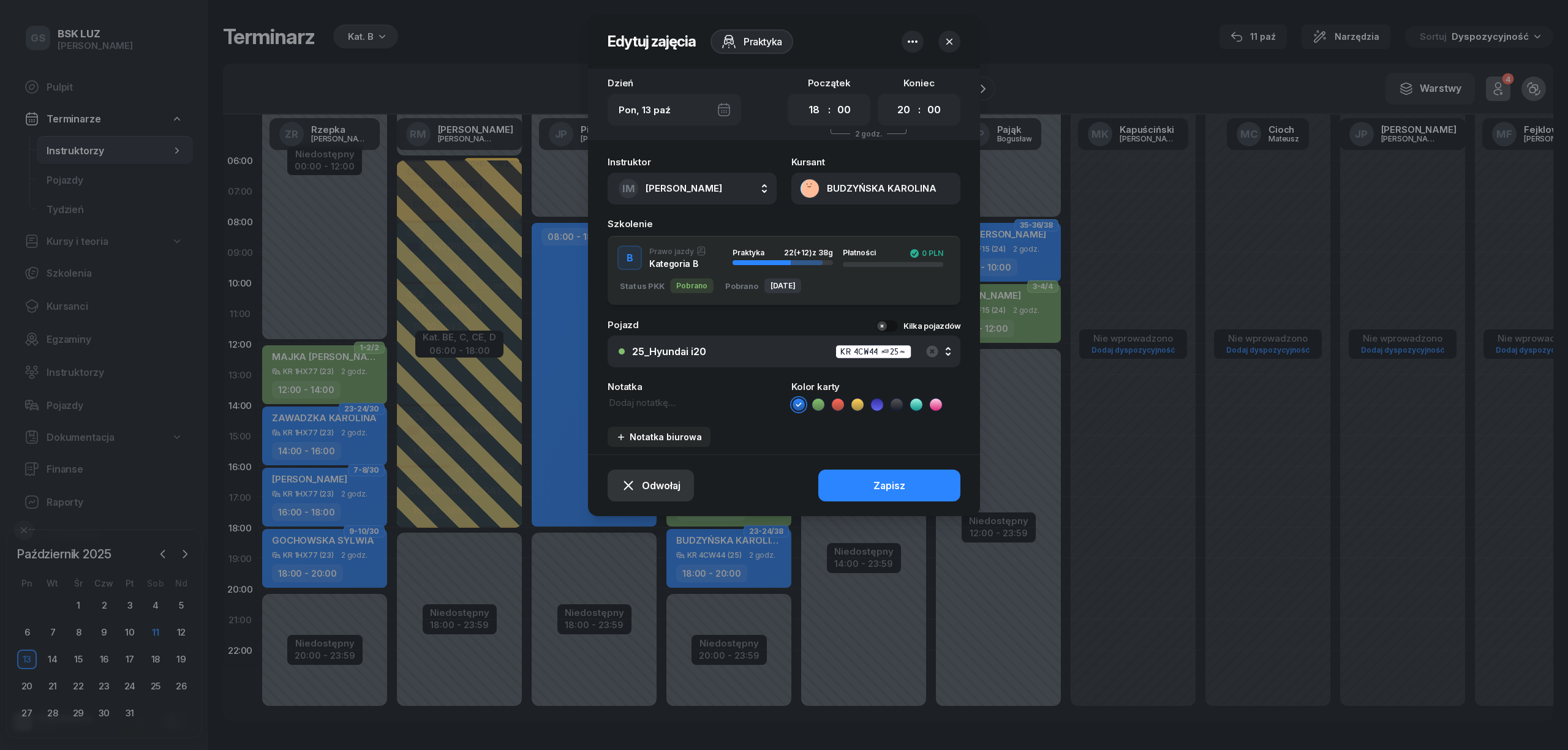
click at [660, 485] on span "Odwołaj" at bounding box center [662, 486] width 39 height 12
click at [633, 447] on link "Kursant nie przyszedł" at bounding box center [644, 441] width 161 height 29
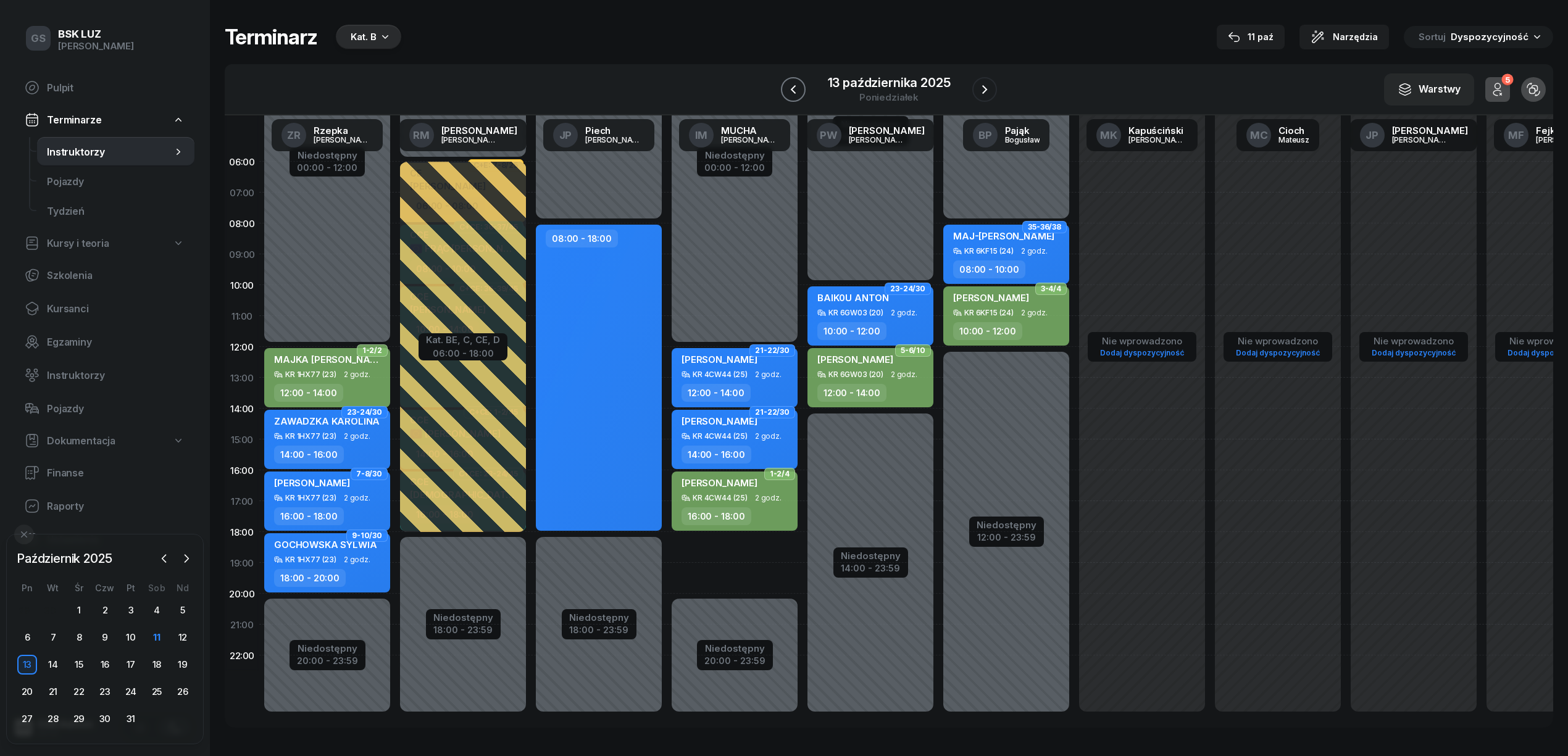
click at [798, 85] on icon "button" at bounding box center [793, 89] width 15 height 15
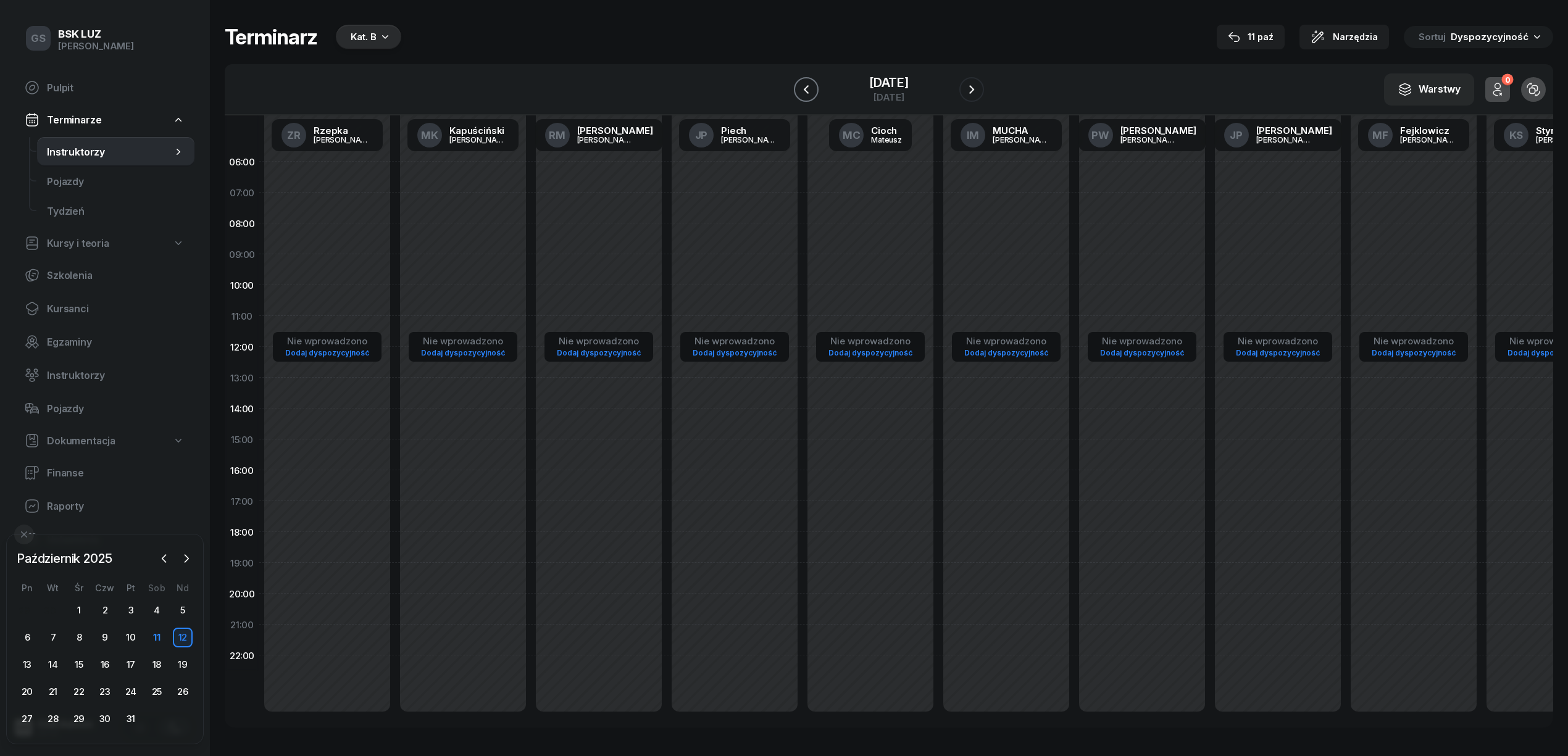
click at [799, 86] on icon "button" at bounding box center [806, 89] width 15 height 15
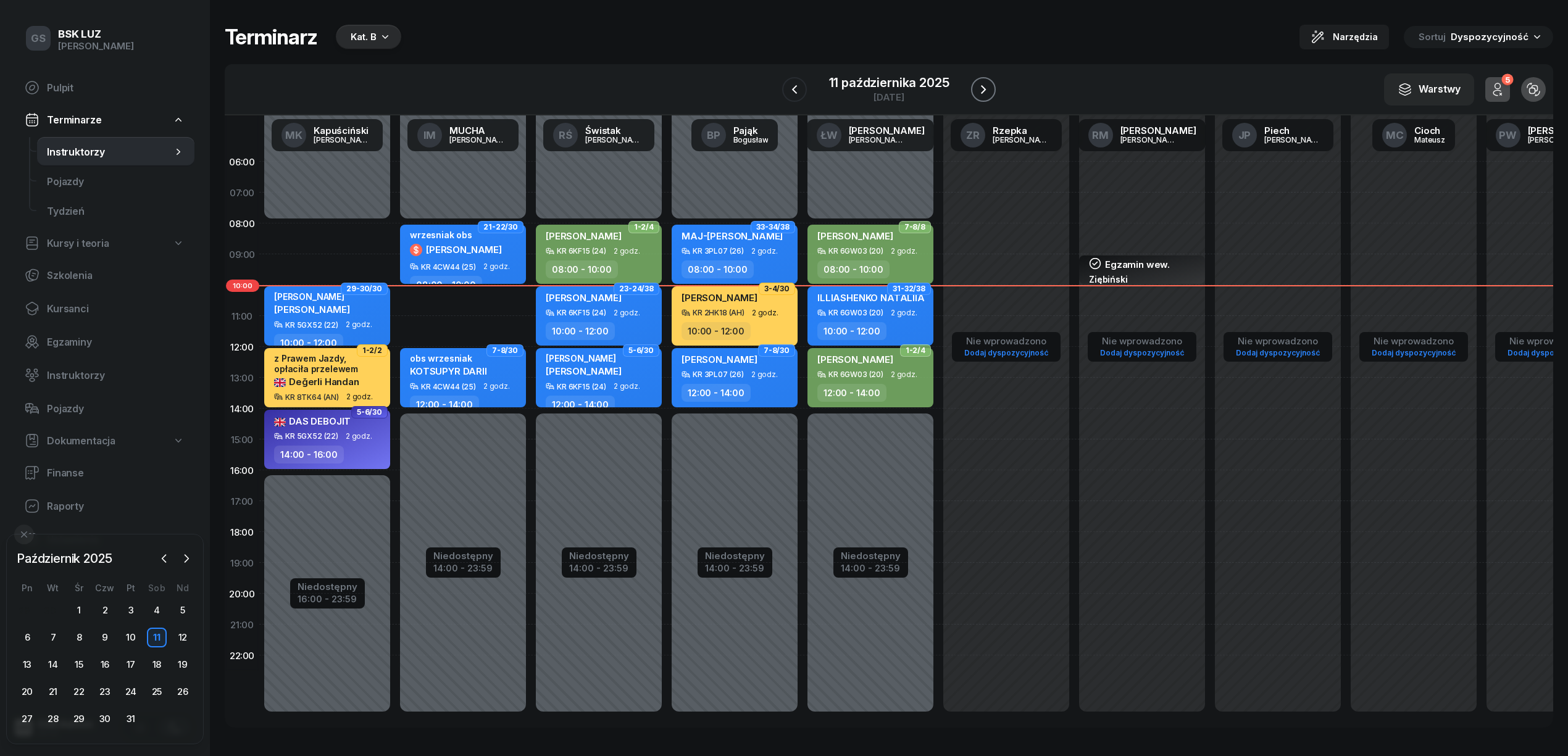
click at [983, 90] on icon "button" at bounding box center [983, 89] width 5 height 8
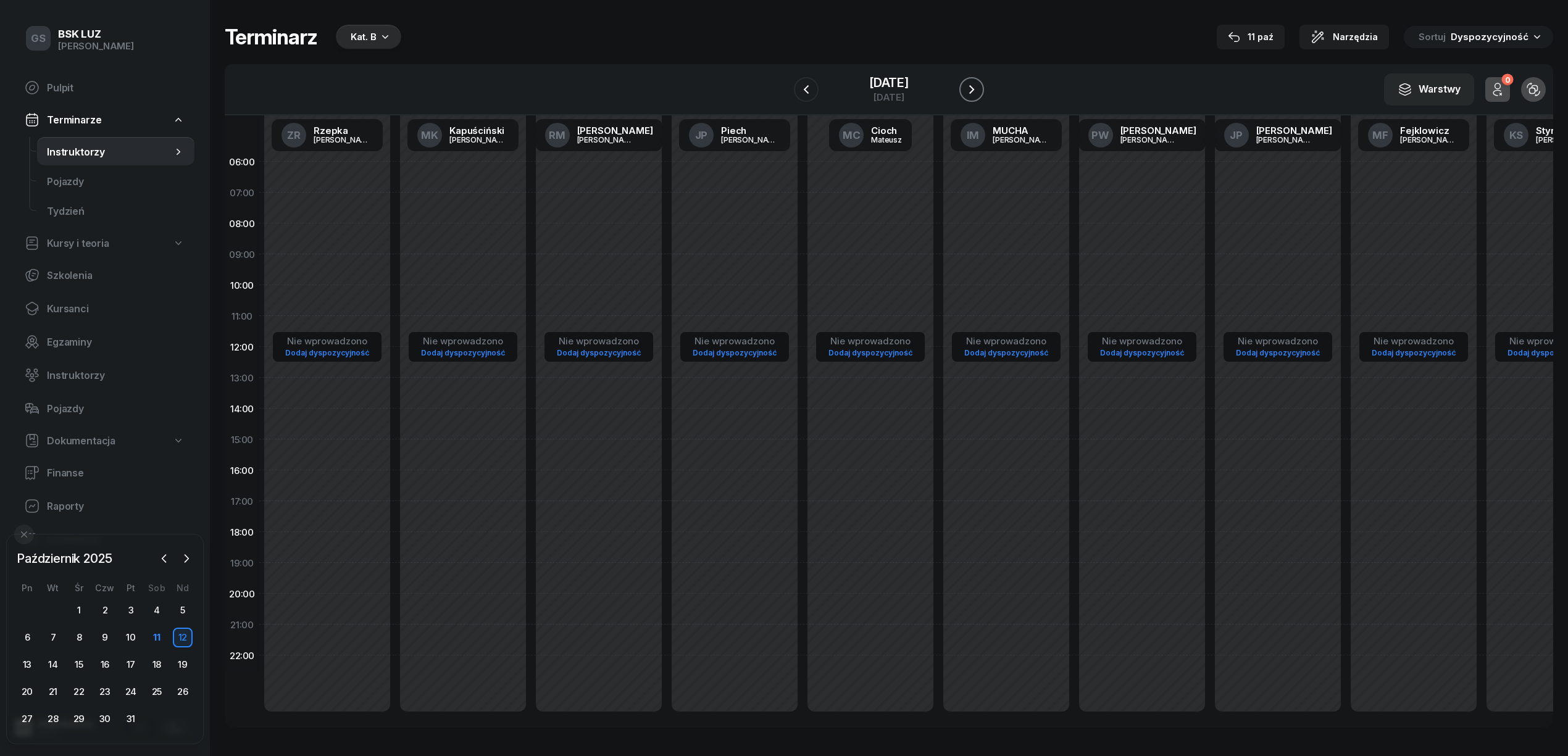
click at [979, 90] on icon "button" at bounding box center [972, 89] width 15 height 15
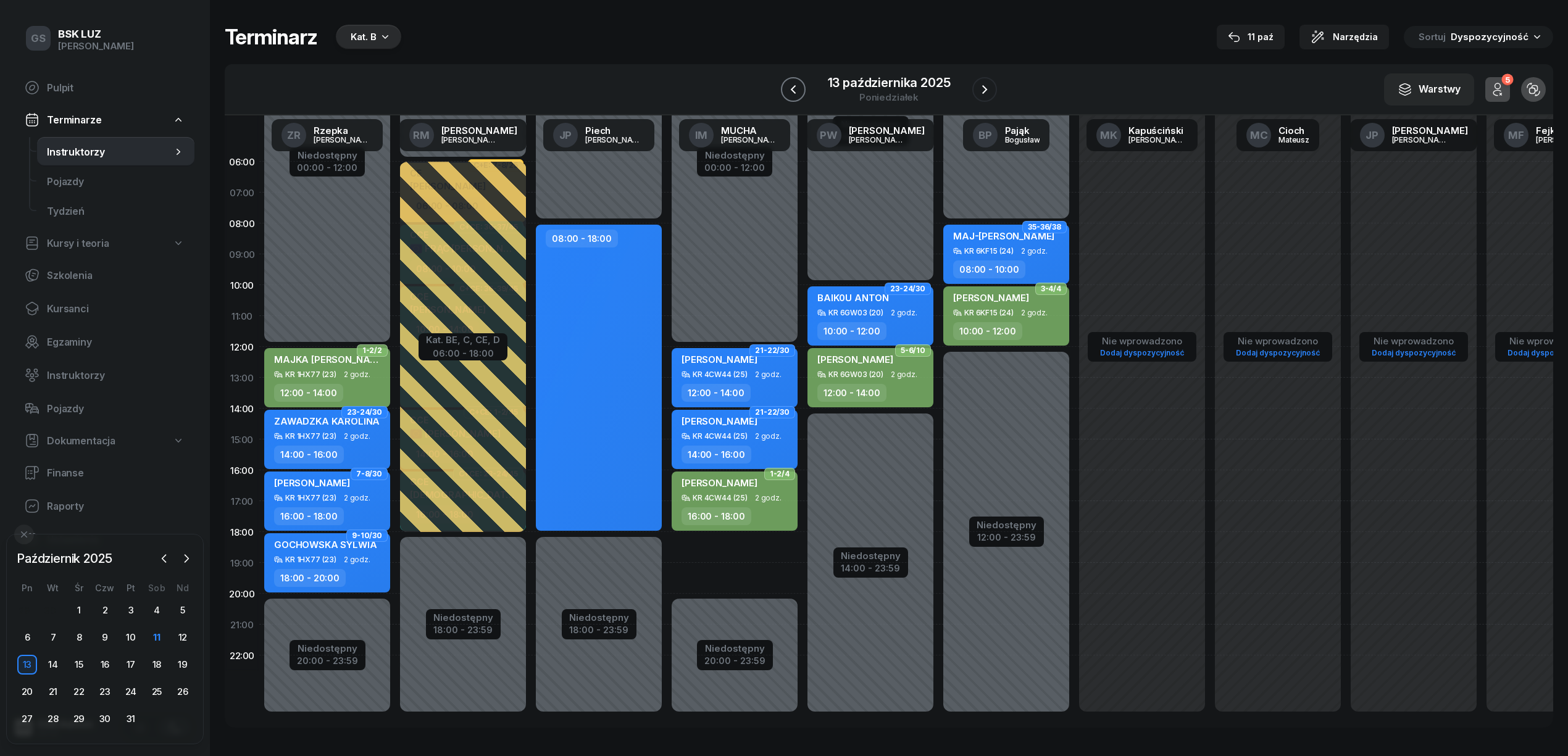
click at [801, 87] on button "button" at bounding box center [793, 89] width 25 height 25
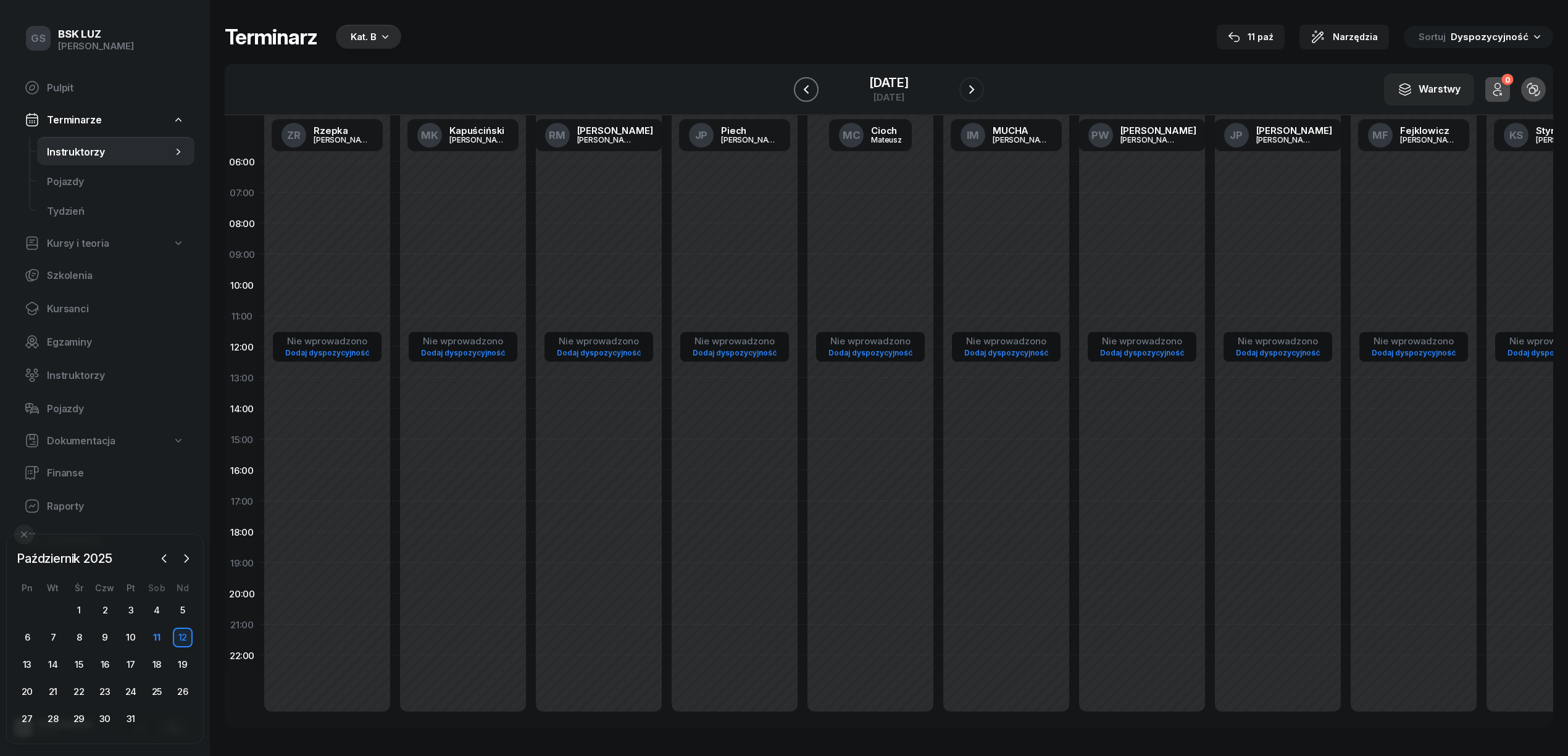
click at [799, 82] on icon "button" at bounding box center [806, 89] width 15 height 15
